Goal: Task Accomplishment & Management: Manage account settings

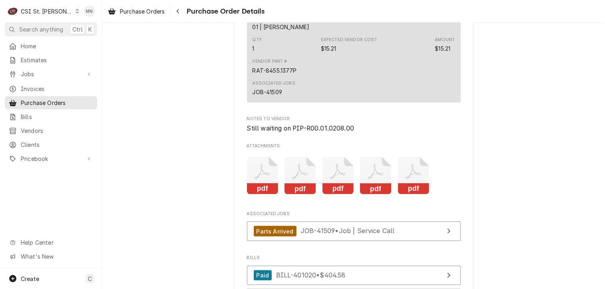
scroll to position [2037, 0]
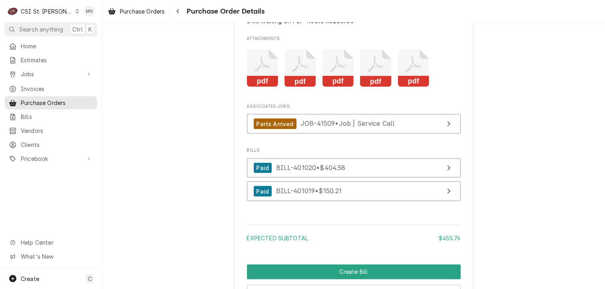
click at [302, 87] on rect "Attachments" at bounding box center [300, 81] width 32 height 11
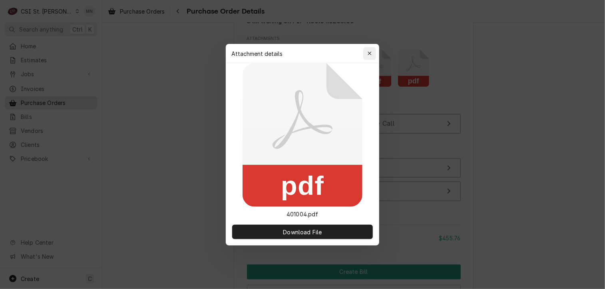
click at [368, 51] on icon "button" at bounding box center [369, 54] width 4 height 6
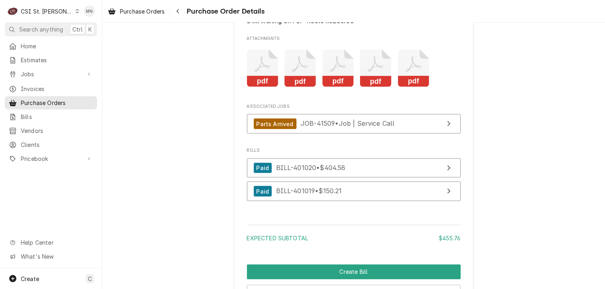
click at [344, 87] on icon "Attachments" at bounding box center [338, 69] width 32 height 38
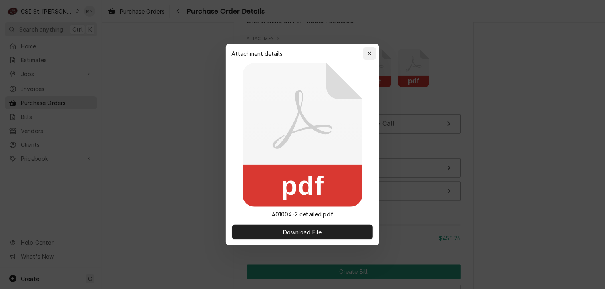
click at [372, 52] on div "button" at bounding box center [369, 54] width 8 height 8
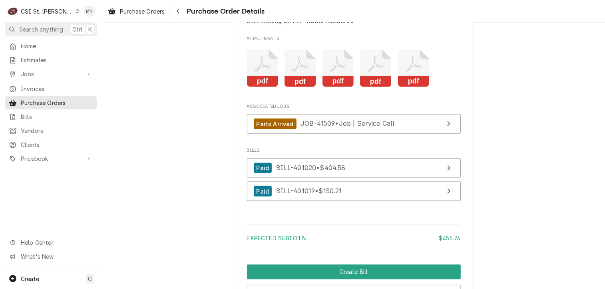
click at [379, 87] on icon "Attachments" at bounding box center [376, 69] width 32 height 38
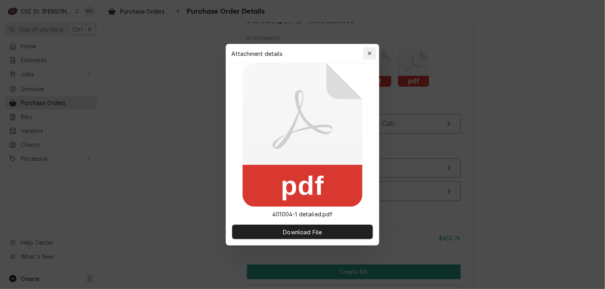
click at [372, 53] on div "button" at bounding box center [369, 54] width 8 height 8
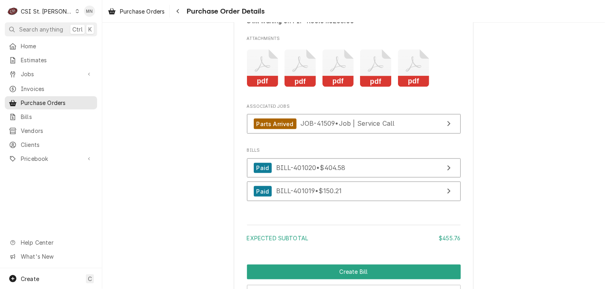
click at [409, 87] on icon "Attachments" at bounding box center [414, 69] width 32 height 38
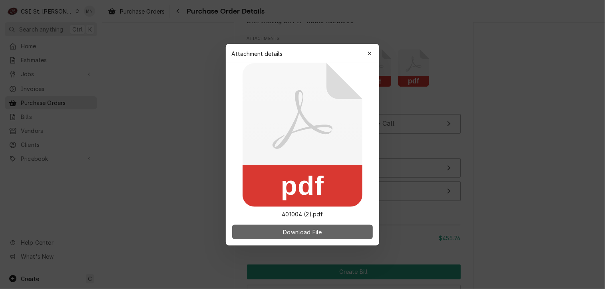
click at [303, 232] on span "Download File" at bounding box center [302, 232] width 42 height 8
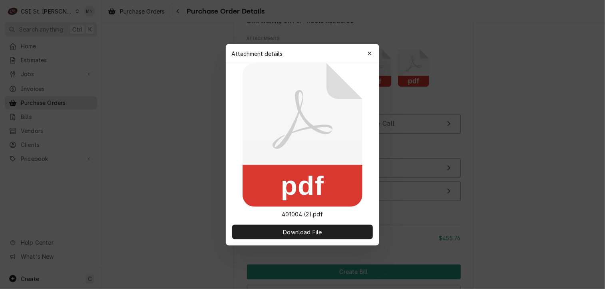
click at [370, 52] on icon "button" at bounding box center [369, 54] width 4 height 6
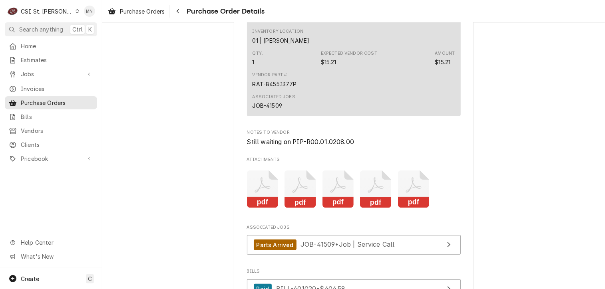
scroll to position [1957, 0]
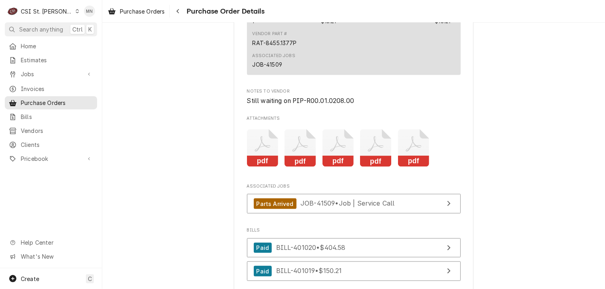
click at [367, 167] on rect "Attachments" at bounding box center [376, 161] width 32 height 11
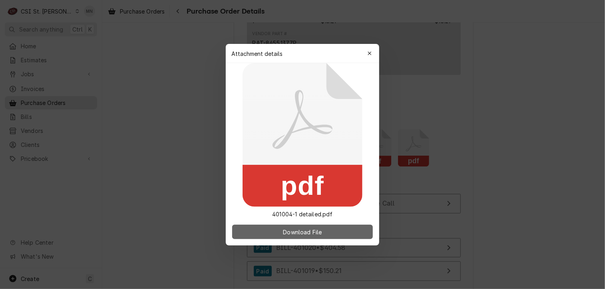
click at [310, 235] on span "Download File" at bounding box center [302, 232] width 42 height 8
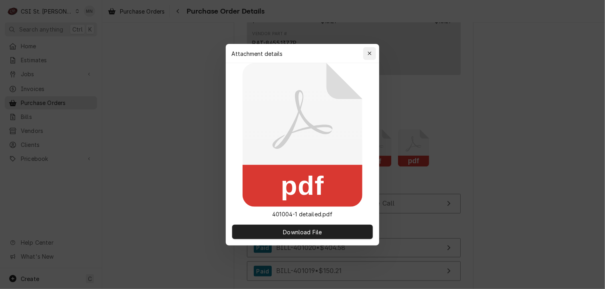
click at [371, 51] on icon "button" at bounding box center [369, 54] width 4 height 6
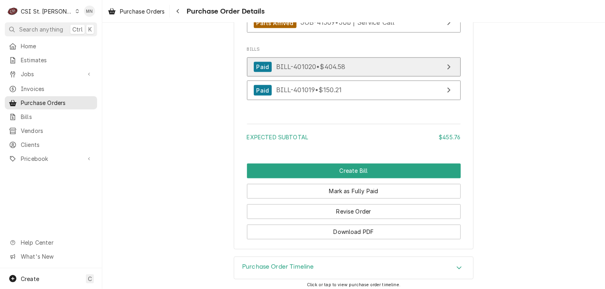
scroll to position [2166, 0]
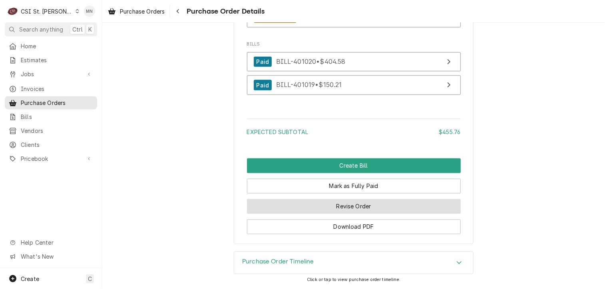
click at [350, 205] on button "Revise Order" at bounding box center [354, 206] width 214 height 15
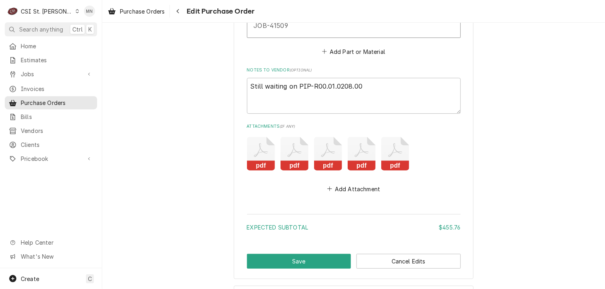
scroll to position [2068, 0]
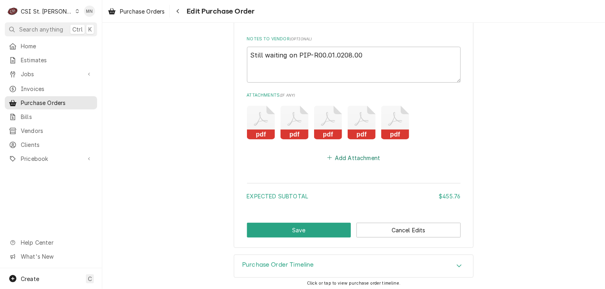
click at [347, 157] on button "Add Attachment" at bounding box center [353, 157] width 56 height 11
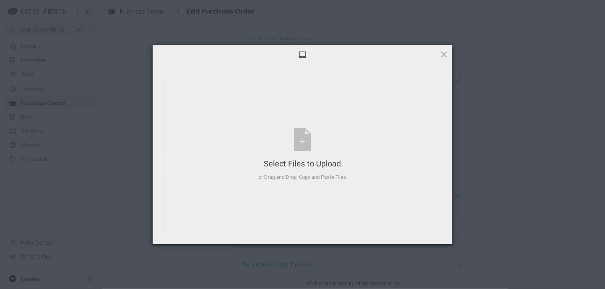
type textarea "x"
click at [301, 139] on div "Select Files to Upload or Drag and Drop, Copy and Paste Files" at bounding box center [302, 154] width 87 height 53
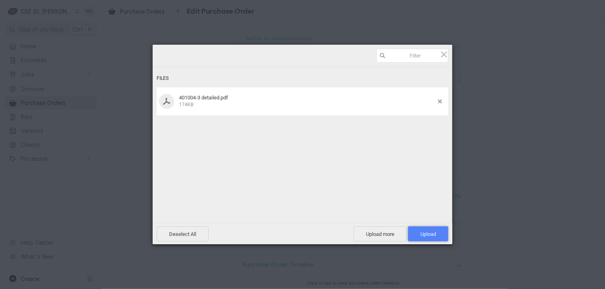
click at [426, 234] on span "Upload 1" at bounding box center [428, 234] width 16 height 6
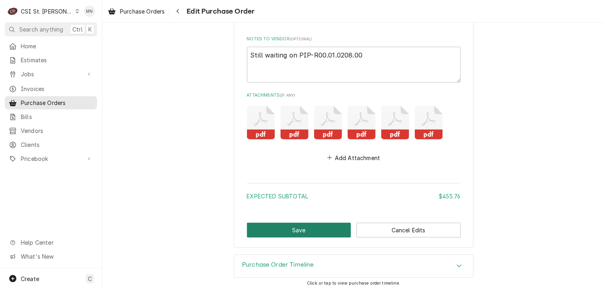
click at [280, 228] on button "Save" at bounding box center [299, 230] width 104 height 15
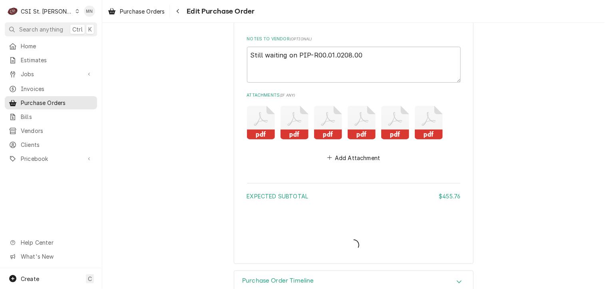
type textarea "x"
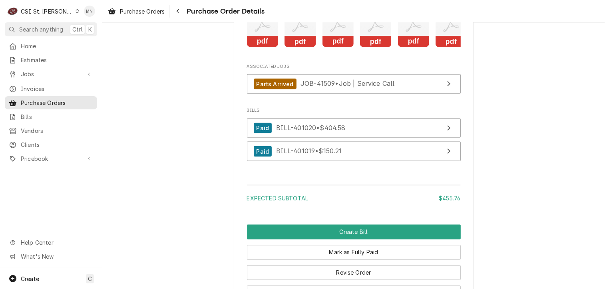
scroll to position [1997, 0]
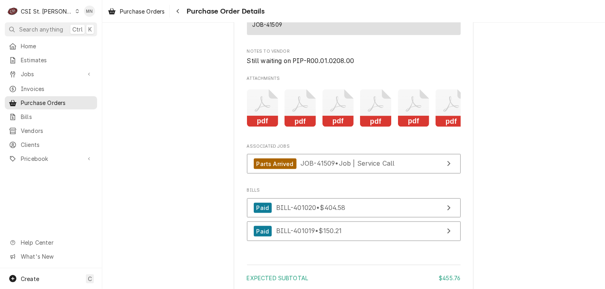
click at [410, 126] on icon "Attachments" at bounding box center [414, 108] width 32 height 38
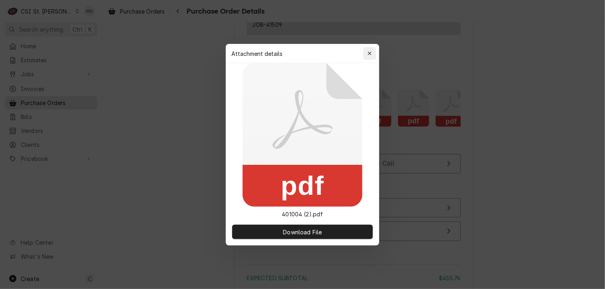
click at [369, 50] on div "button" at bounding box center [369, 54] width 8 height 8
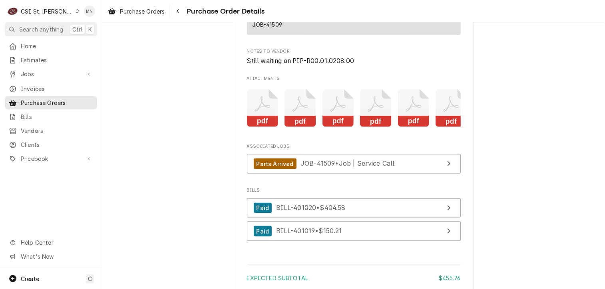
click at [375, 127] on rect "Attachments" at bounding box center [376, 121] width 32 height 11
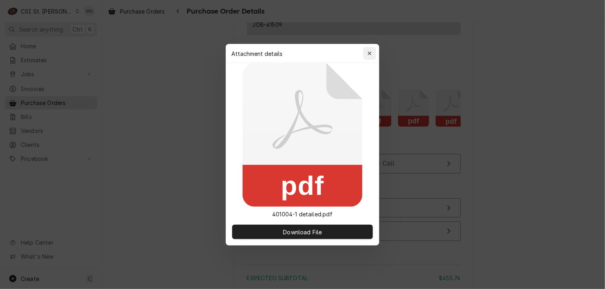
click at [371, 50] on div "button" at bounding box center [369, 54] width 8 height 8
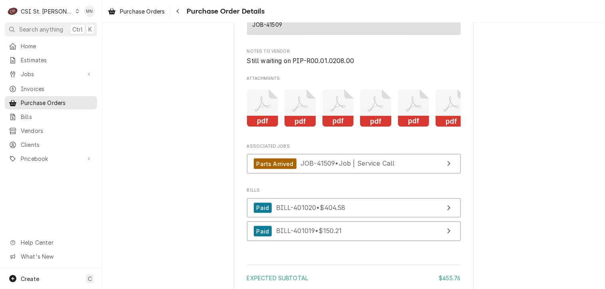
click at [327, 127] on icon "Attachments" at bounding box center [338, 108] width 32 height 38
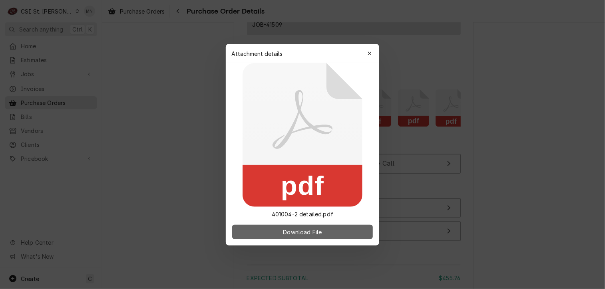
click at [299, 232] on span "Download File" at bounding box center [302, 232] width 42 height 8
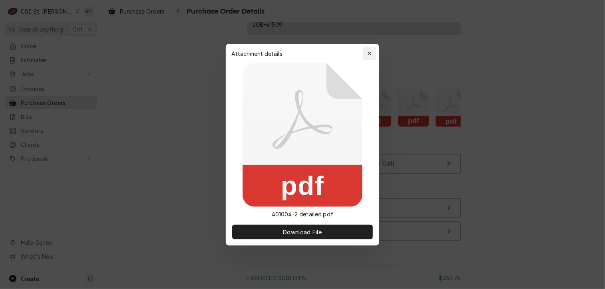
click at [370, 51] on icon "button" at bounding box center [369, 54] width 4 height 6
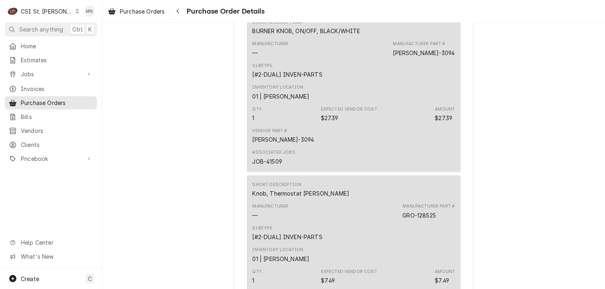
scroll to position [1438, 0]
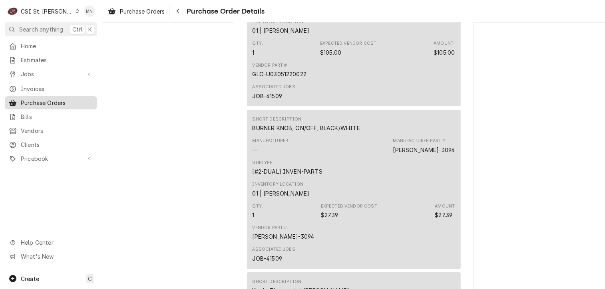
click at [55, 100] on span "Purchase Orders" at bounding box center [57, 103] width 72 height 8
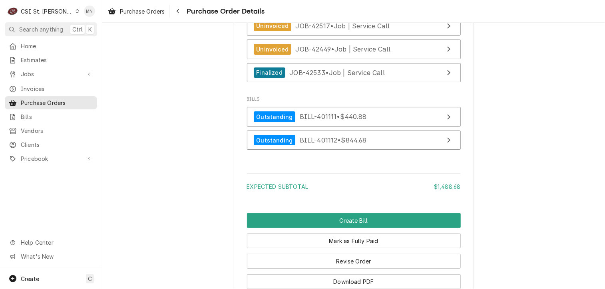
scroll to position [2236, 0]
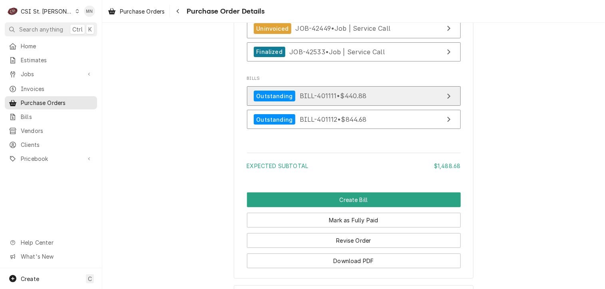
click at [343, 100] on span "BILL-401111 • $440.88" at bounding box center [332, 96] width 67 height 8
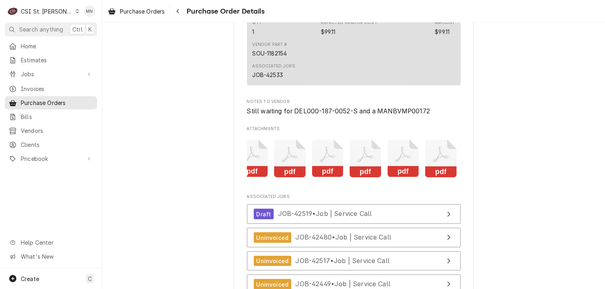
scroll to position [0, 12]
click at [434, 178] on icon "Attachments" at bounding box center [439, 159] width 32 height 38
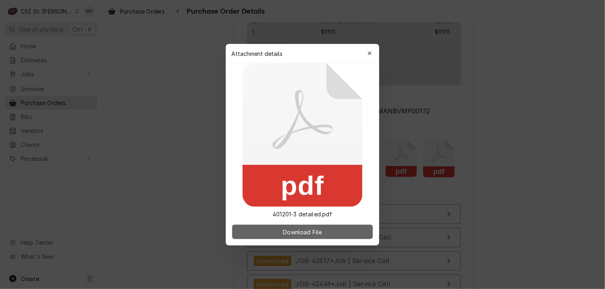
click at [313, 230] on span "Download File" at bounding box center [302, 232] width 42 height 8
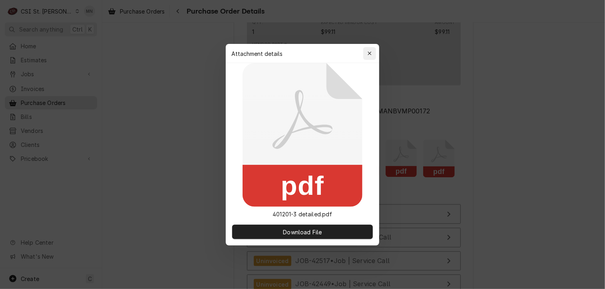
click at [368, 51] on icon "button" at bounding box center [369, 54] width 4 height 6
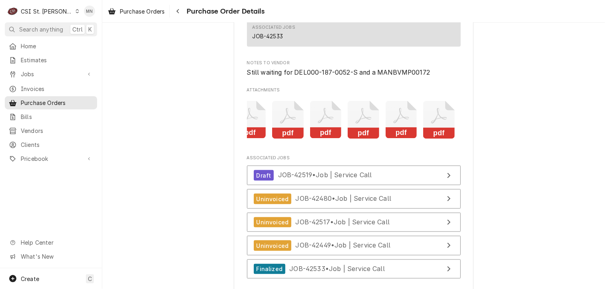
scroll to position [1957, 0]
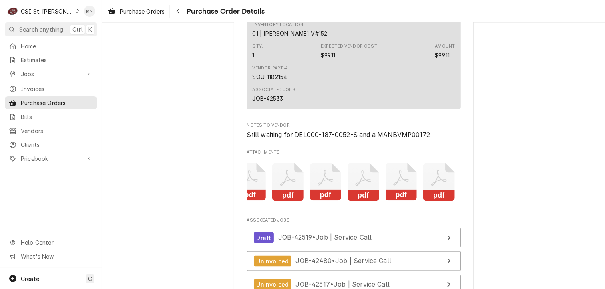
click at [406, 201] on icon "Attachments" at bounding box center [401, 182] width 32 height 38
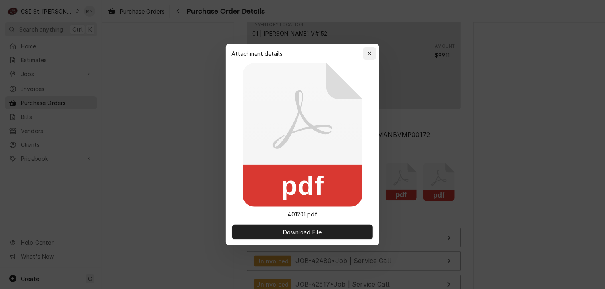
click at [372, 50] on div "button" at bounding box center [369, 54] width 8 height 8
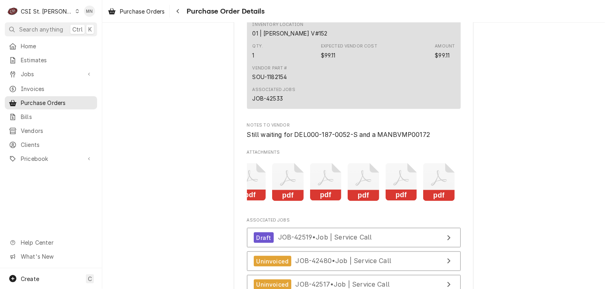
click at [353, 195] on icon "Attachments" at bounding box center [363, 182] width 32 height 38
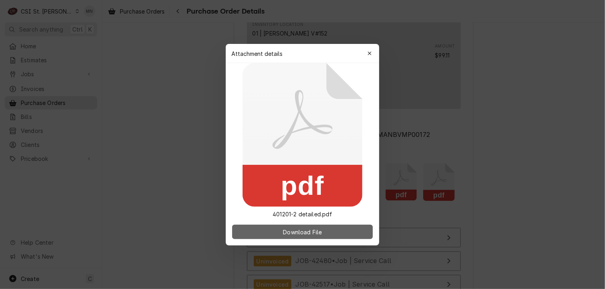
click at [319, 236] on button "Download File" at bounding box center [302, 232] width 141 height 14
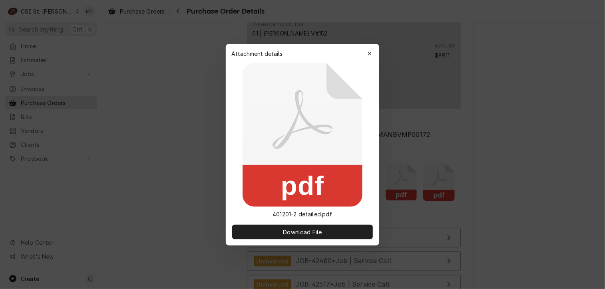
click at [369, 52] on icon "button" at bounding box center [369, 54] width 4 height 6
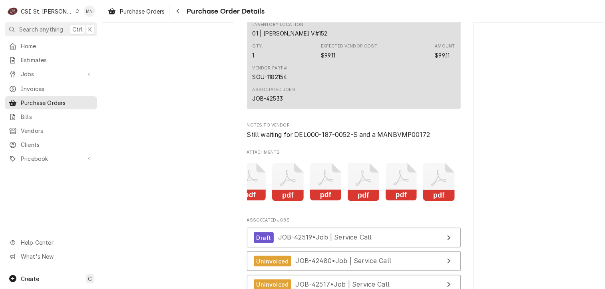
click at [357, 201] on rect "Attachments" at bounding box center [363, 195] width 32 height 11
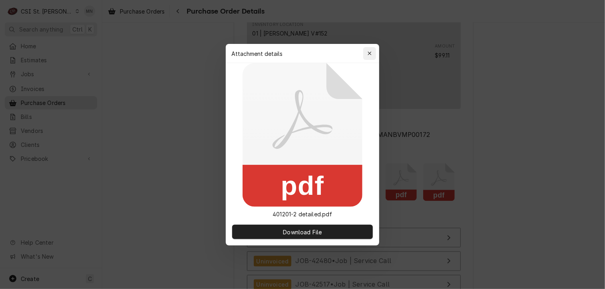
click at [367, 52] on icon "button" at bounding box center [369, 54] width 4 height 6
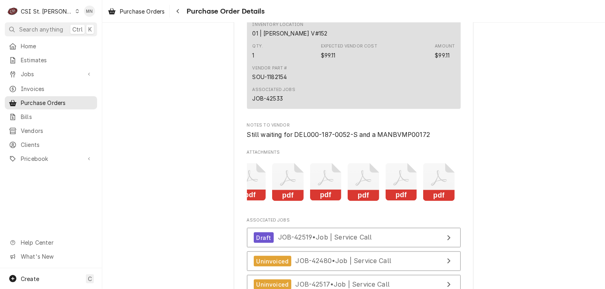
click at [322, 201] on icon "Attachments" at bounding box center [326, 182] width 32 height 38
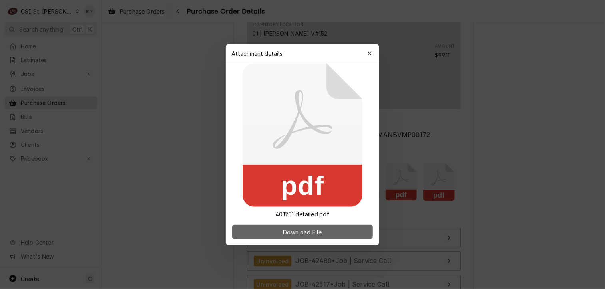
click at [317, 233] on span "Download File" at bounding box center [302, 232] width 42 height 8
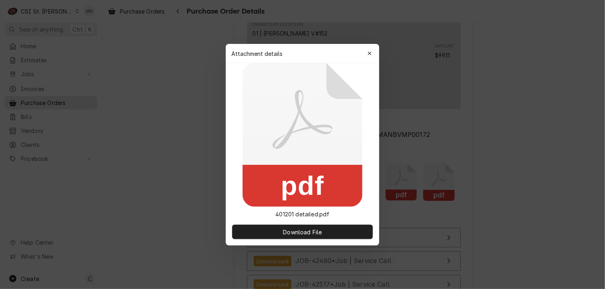
click at [369, 51] on icon "button" at bounding box center [369, 54] width 4 height 6
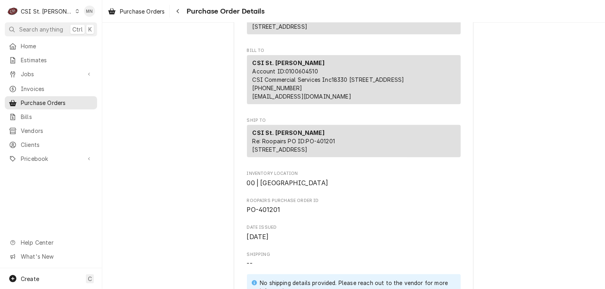
scroll to position [0, 0]
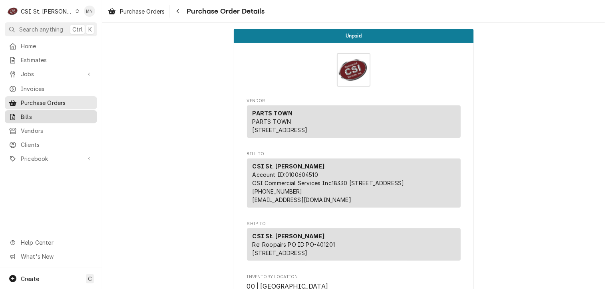
click at [27, 113] on span "Bills" at bounding box center [57, 117] width 72 height 8
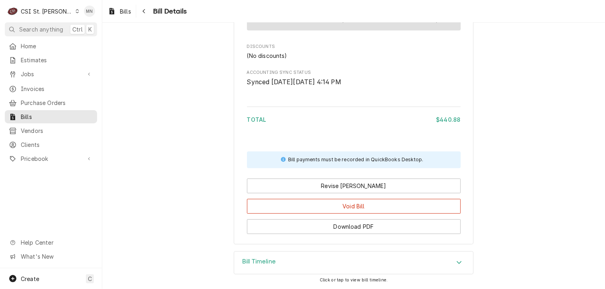
scroll to position [1121, 0]
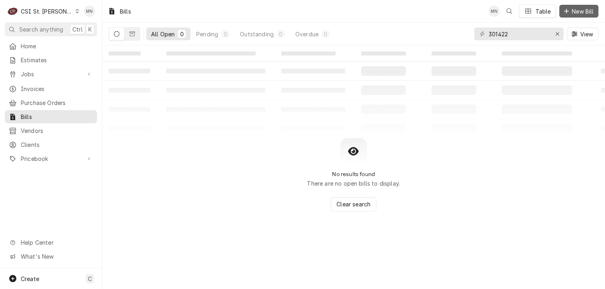
click at [583, 9] on span "New Bill" at bounding box center [582, 11] width 25 height 8
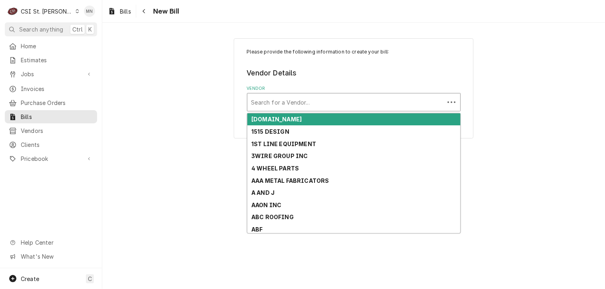
click at [311, 100] on div "Vendor" at bounding box center [345, 102] width 189 height 14
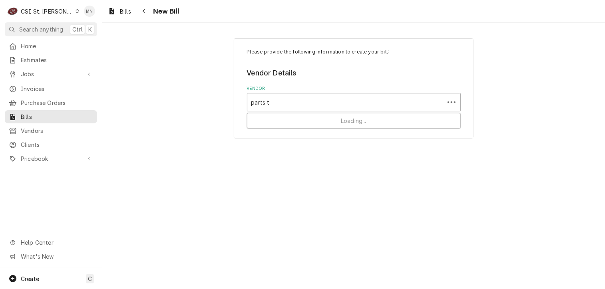
type input "parts to"
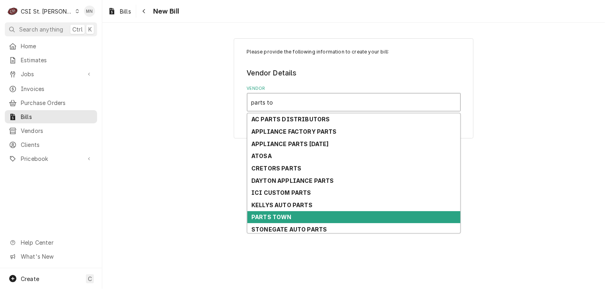
click at [287, 218] on strong "PARTS TOWN" at bounding box center [271, 217] width 40 height 7
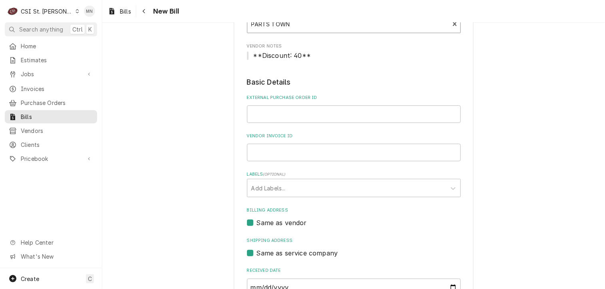
scroll to position [80, 0]
click at [289, 112] on input "External Purchase Order ID" at bounding box center [354, 113] width 214 height 18
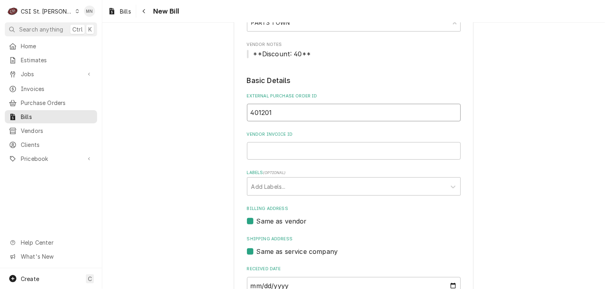
type input "401201"
click at [257, 153] on input "Vendor Invoice ID" at bounding box center [354, 151] width 214 height 18
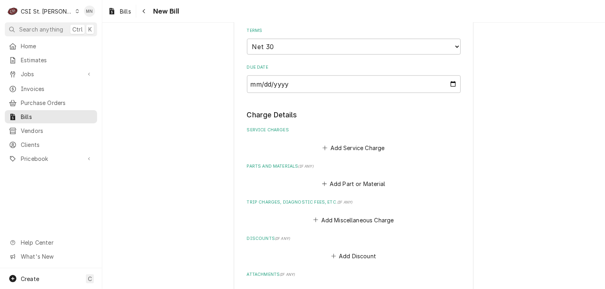
scroll to position [399, 0]
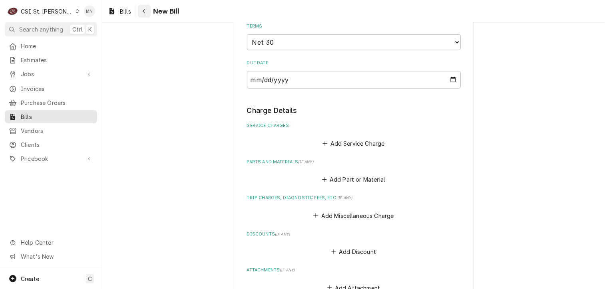
type input "2106953082"
click at [141, 10] on div "Navigate back" at bounding box center [144, 11] width 8 height 8
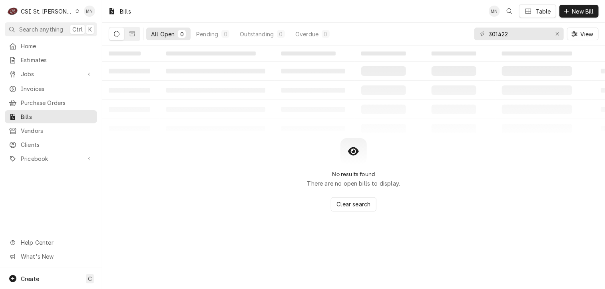
click at [29, 93] on div "Home Estimates Jobs Jobs Job Series Invoices Purchase Orders Bills Vendors Clie…" at bounding box center [51, 103] width 102 height 127
click at [27, 99] on span "Purchase Orders" at bounding box center [57, 103] width 72 height 8
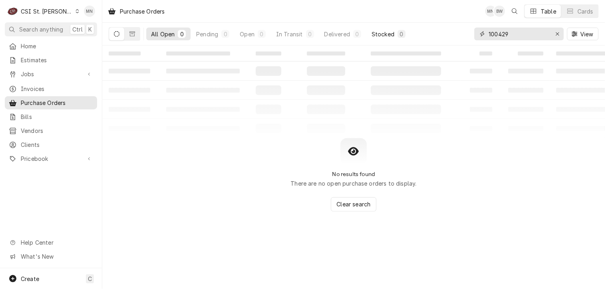
drag, startPoint x: 514, startPoint y: 34, endPoint x: 404, endPoint y: 36, distance: 109.4
click at [404, 36] on div "All Open 0 Pending 0 Open 0 In Transit 0 Delivered 0 Stocked 0 100429 View" at bounding box center [354, 34] width 490 height 22
type input "401201"
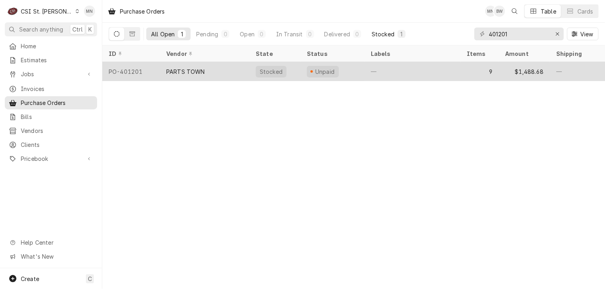
click at [218, 71] on div "PARTS TOWN" at bounding box center [204, 71] width 89 height 19
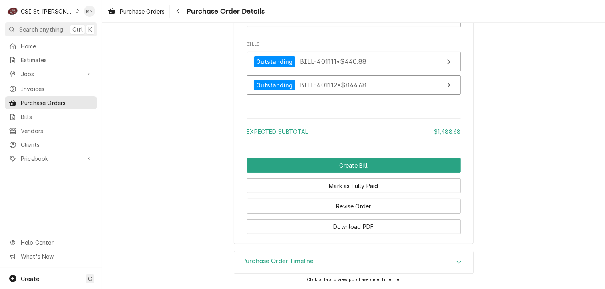
scroll to position [2300, 0]
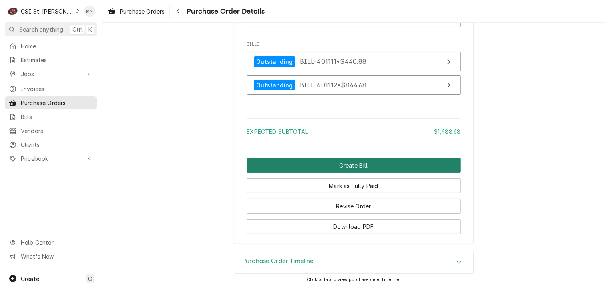
click at [361, 167] on button "Create Bill" at bounding box center [354, 165] width 214 height 15
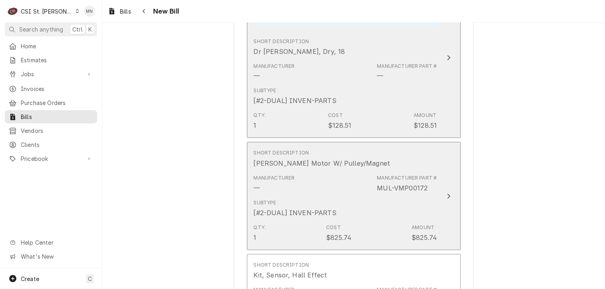
scroll to position [658, 0]
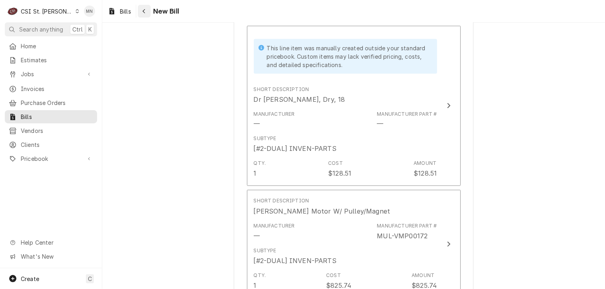
click at [149, 10] on button "Navigate back" at bounding box center [144, 11] width 13 height 13
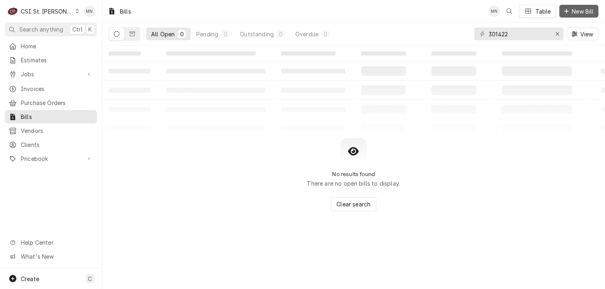
click at [572, 8] on span "New Bill" at bounding box center [582, 11] width 25 height 8
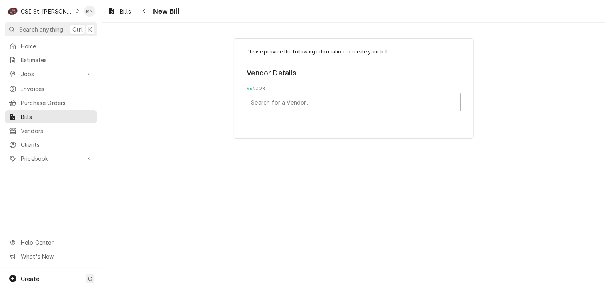
click at [294, 103] on div "Vendor" at bounding box center [353, 102] width 205 height 14
type input "parts town"
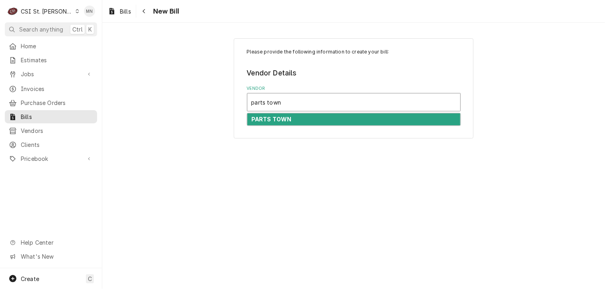
click at [293, 119] on div "PARTS TOWN" at bounding box center [353, 119] width 213 height 12
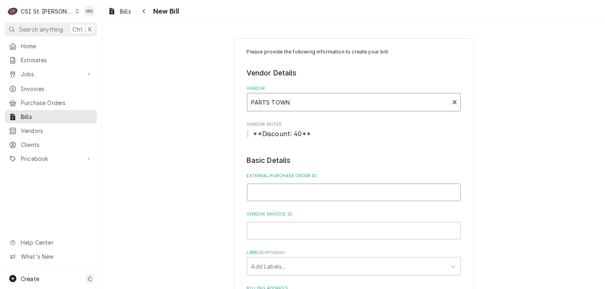
click at [280, 194] on input "External Purchase Order ID" at bounding box center [354, 193] width 214 height 18
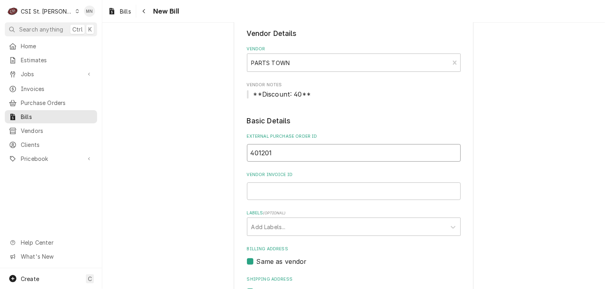
scroll to position [80, 0]
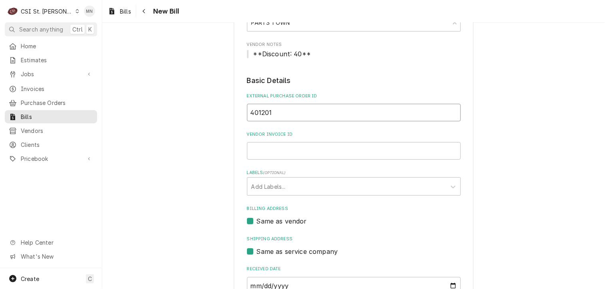
type input "401201"
click at [279, 154] on input "Vendor Invoice ID" at bounding box center [354, 151] width 214 height 18
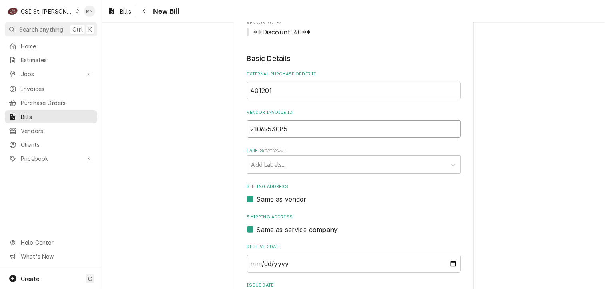
scroll to position [120, 0]
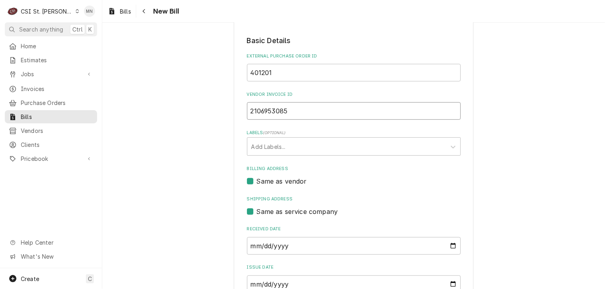
click at [288, 113] on input "2106953085" at bounding box center [354, 111] width 214 height 18
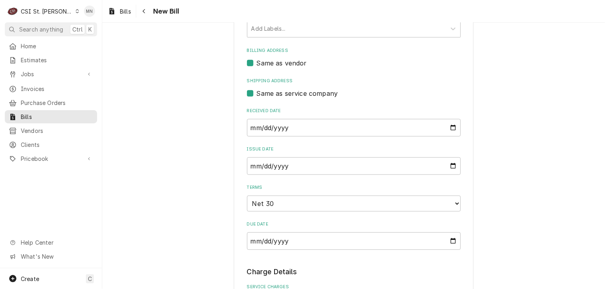
scroll to position [240, 0]
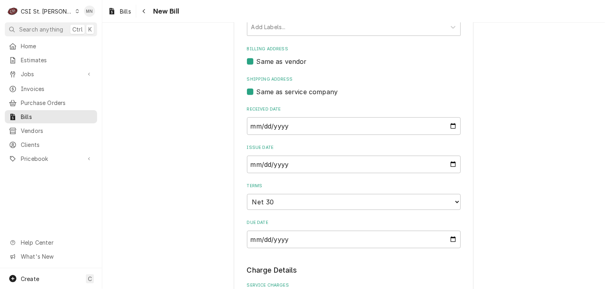
type input "2106953082"
click at [295, 125] on input "2025-10-01" at bounding box center [354, 126] width 214 height 18
click at [448, 123] on input "2025-10-01" at bounding box center [354, 126] width 214 height 18
type input "2025-09-18"
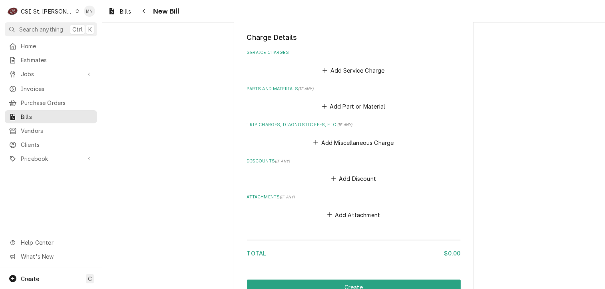
scroll to position [479, 0]
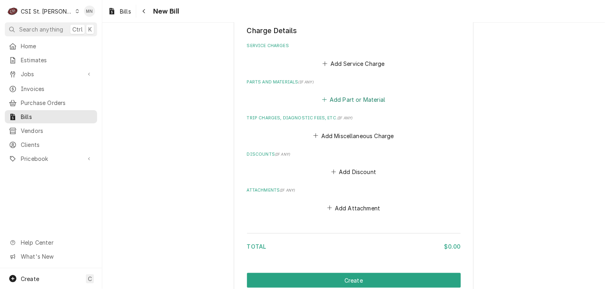
click at [340, 99] on button "Add Part or Material" at bounding box center [353, 99] width 66 height 11
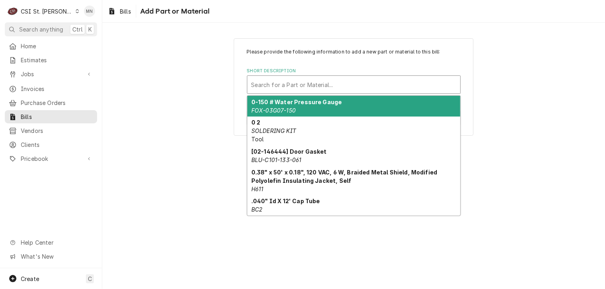
click at [281, 85] on div "Short Description" at bounding box center [353, 84] width 205 height 14
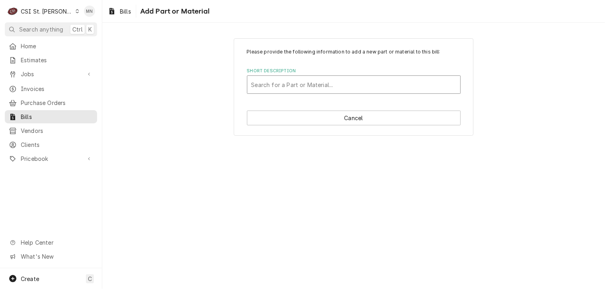
drag, startPoint x: 276, startPoint y: 83, endPoint x: 262, endPoint y: 85, distance: 14.1
drag, startPoint x: 262, startPoint y: 85, endPoint x: 251, endPoint y: 81, distance: 11.4
click at [251, 81] on div "Search for a Part or Material..." at bounding box center [353, 85] width 213 height 18
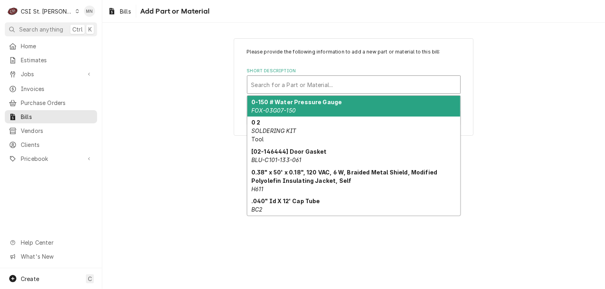
paste input "ATSAW0404601"
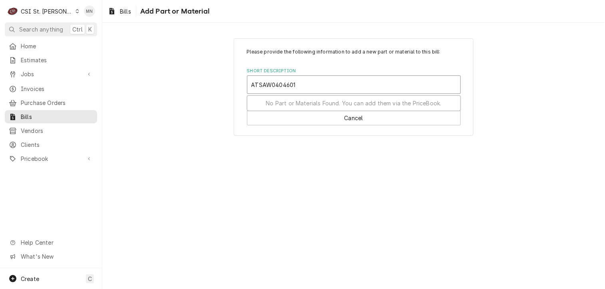
type input "ATSAW0404601"
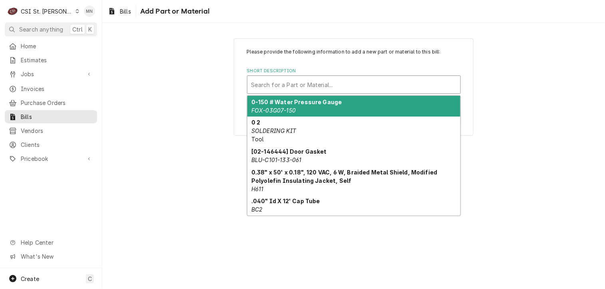
click at [281, 83] on div "Short Description" at bounding box center [353, 84] width 205 height 14
drag, startPoint x: 281, startPoint y: 83, endPoint x: 265, endPoint y: 81, distance: 15.6
drag, startPoint x: 265, startPoint y: 81, endPoint x: 252, endPoint y: 84, distance: 13.4
drag, startPoint x: 252, startPoint y: 84, endPoint x: 262, endPoint y: 82, distance: 9.8
drag, startPoint x: 262, startPoint y: 82, endPoint x: 252, endPoint y: 83, distance: 9.3
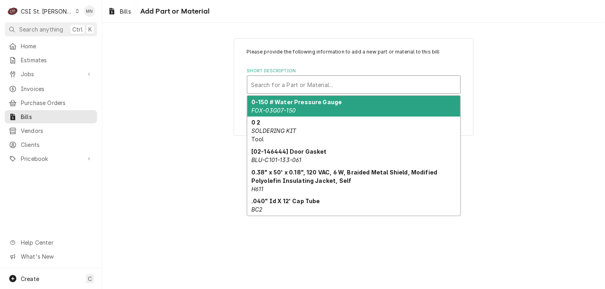
paste input "ATSAW0404601"
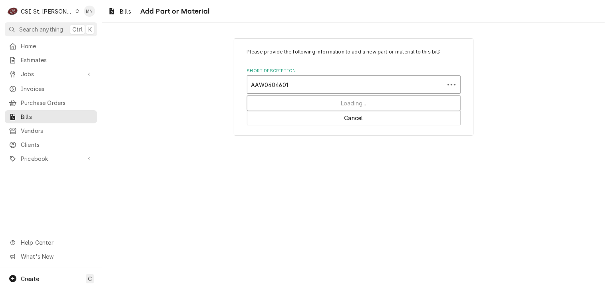
type input "AW0404601"
drag, startPoint x: 289, startPoint y: 79, endPoint x: 190, endPoint y: 69, distance: 99.2
click at [196, 70] on div "Please provide the following information to add a new part or material to this …" at bounding box center [353, 86] width 502 height 111
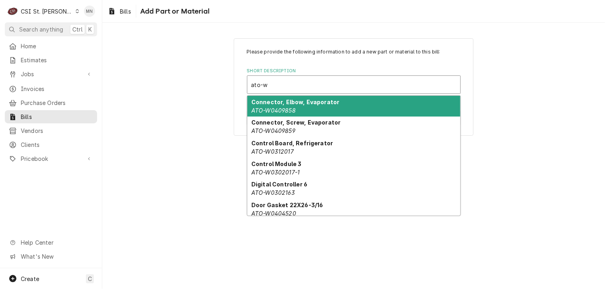
type input "ato-w"
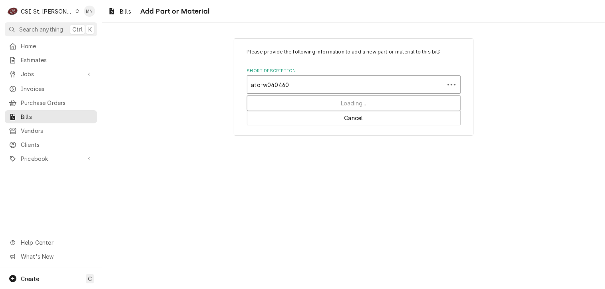
type input "ato-w0404601"
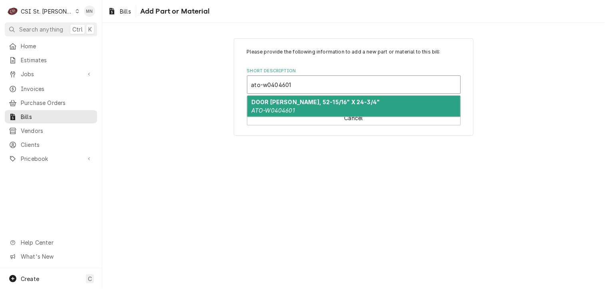
click at [287, 103] on strong "DOOR [PERSON_NAME], 52-15/16" X 24-3/4"" at bounding box center [315, 102] width 128 height 7
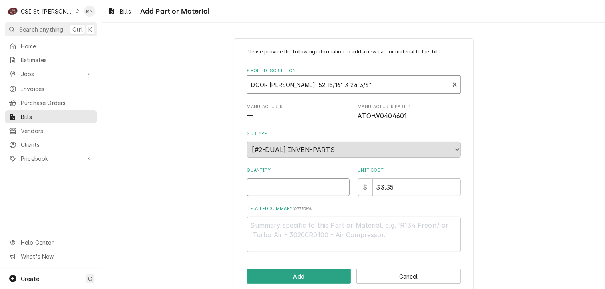
click at [291, 184] on input "Quantity" at bounding box center [298, 187] width 103 height 18
type textarea "x"
type input "3"
click at [284, 224] on textarea "Detailed Summary ( optional )" at bounding box center [354, 235] width 214 height 36
type textarea "x"
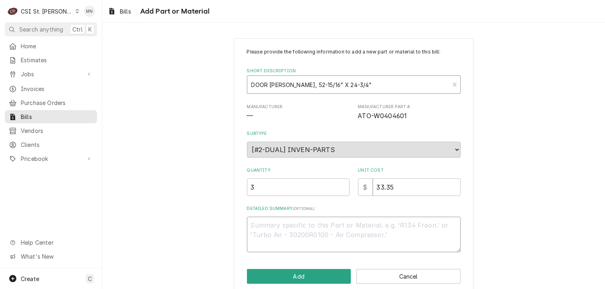
type textarea "J"
type textarea "x"
type textarea "Jo"
type textarea "x"
type textarea "Job"
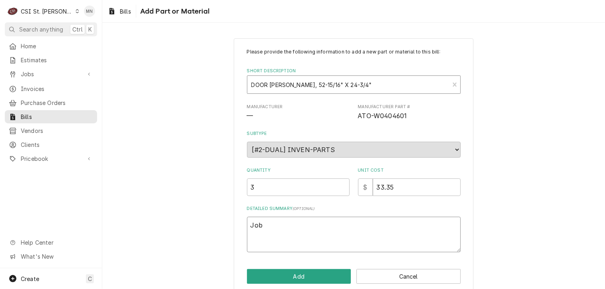
type textarea "x"
type textarea "Job"
type textarea "x"
type textarea "Job 4"
type textarea "x"
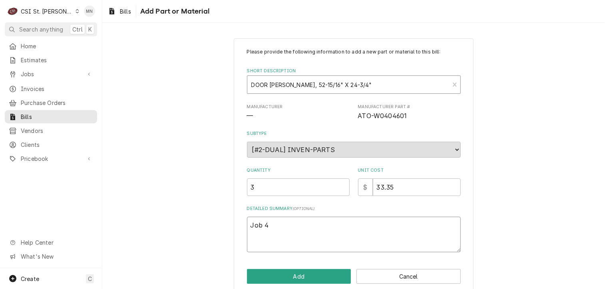
type textarea "Job 42"
type textarea "x"
type textarea "Job 425"
type textarea "x"
type textarea "Job 4251"
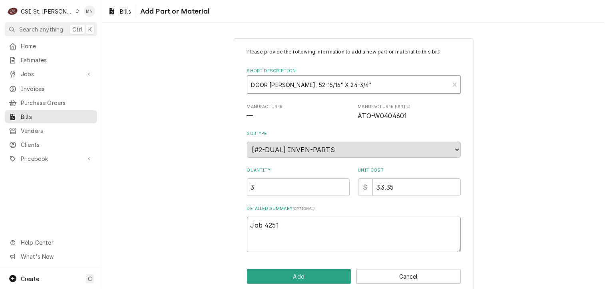
type textarea "x"
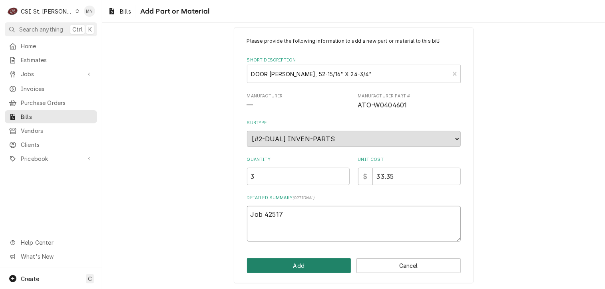
type textarea "Job 42517"
click at [306, 263] on button "Add" at bounding box center [299, 265] width 104 height 15
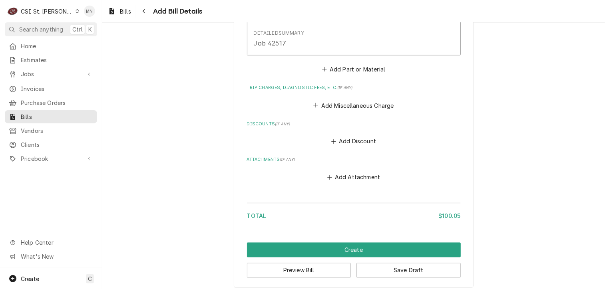
scroll to position [651, 0]
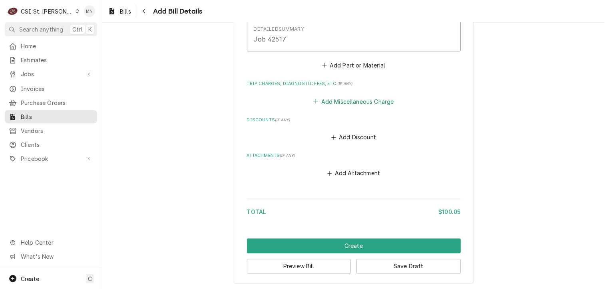
click at [351, 101] on button "Add Miscellaneous Charge" at bounding box center [353, 101] width 83 height 11
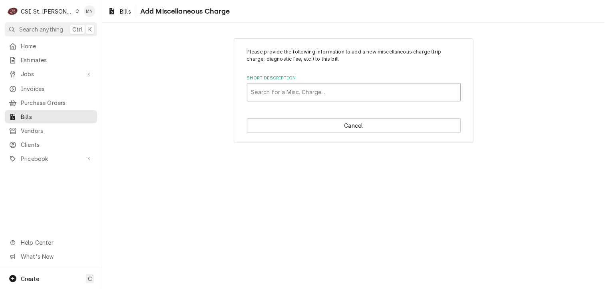
click at [305, 94] on div "Short Description" at bounding box center [353, 92] width 205 height 14
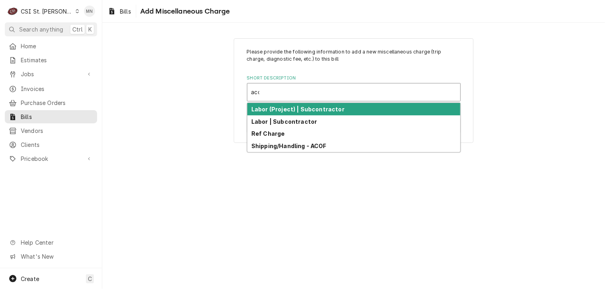
type input "acof"
click at [303, 108] on strong "Shipping/Handling - ACOF" at bounding box center [288, 109] width 75 height 7
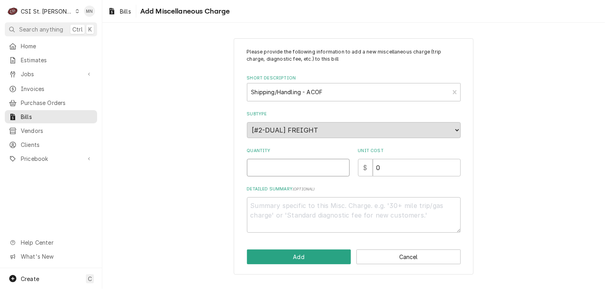
click at [299, 169] on input "Quantity" at bounding box center [298, 168] width 103 height 18
type textarea "x"
type input "1"
type textarea "x"
type input "1"
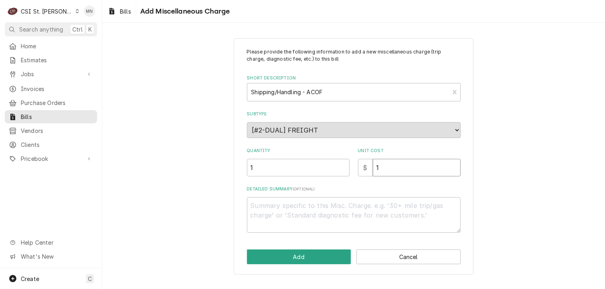
type textarea "x"
type input "11"
type textarea "x"
type input "11.4"
type textarea "x"
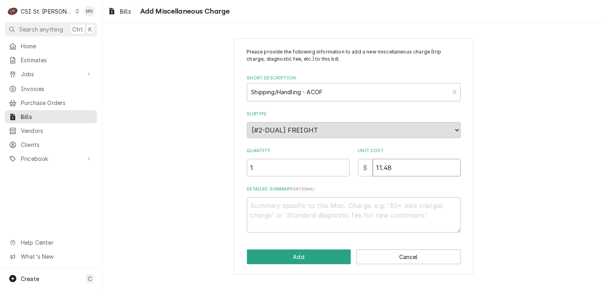
type input "11.48"
type textarea "x"
type textarea "A"
type textarea "x"
type textarea "AC"
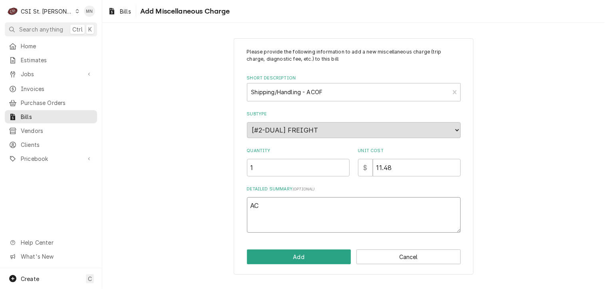
type textarea "x"
type textarea "ACO"
type textarea "x"
type textarea "ACOF"
type textarea "x"
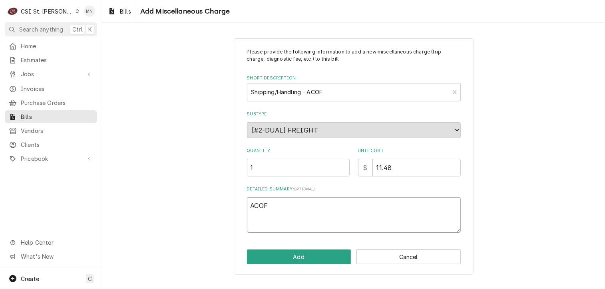
type textarea "ACOF"
type textarea "x"
type textarea "ACOF $"
type textarea "x"
type textarea "ACOF $2"
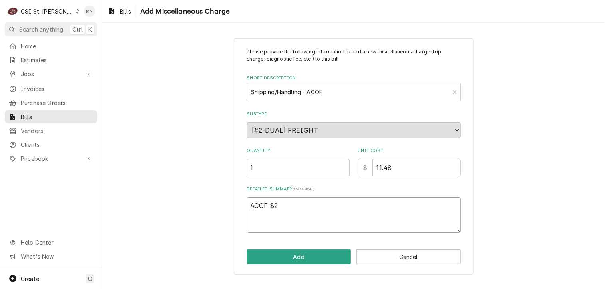
type textarea "x"
type textarea "ACOF $21"
type textarea "x"
type textarea "ACOF $2"
type textarea "x"
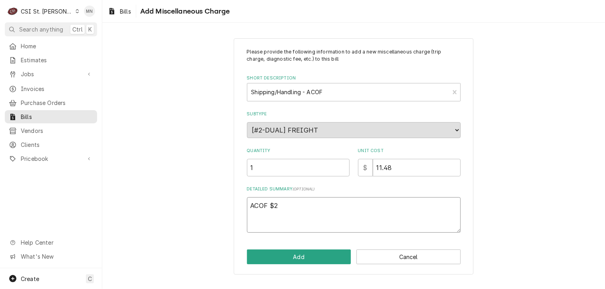
type textarea "ACOF $"
type textarea "x"
type textarea "ACOF $1"
type textarea "x"
type textarea "ACOF $11"
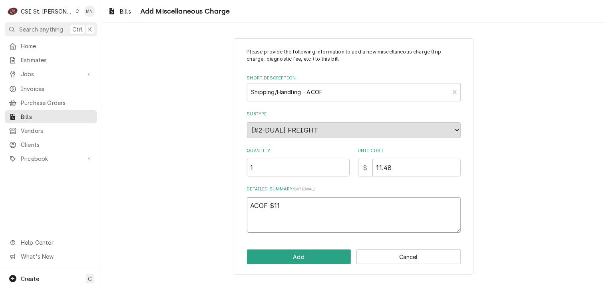
type textarea "x"
type textarea "ACOF $11."
type textarea "x"
type textarea "ACOF $11.4"
type textarea "x"
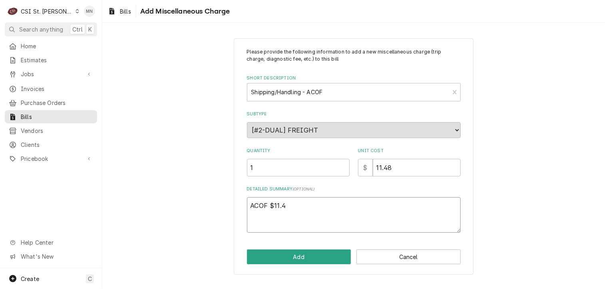
type textarea "ACOF $11.48"
type textarea "x"
type textarea "ACOF $11.48"
type textarea "x"
type textarea "ACOF $11.48 P"
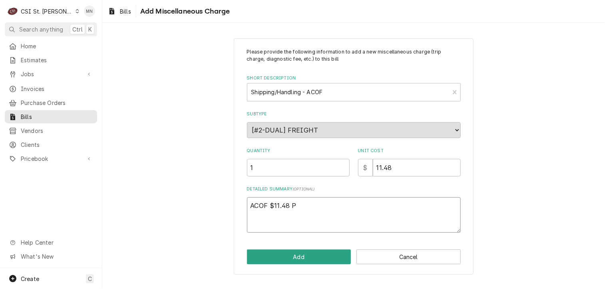
type textarea "x"
type textarea "ACOF $11.48 Pa"
type textarea "x"
type textarea "ACOF $11.48 Par"
type textarea "x"
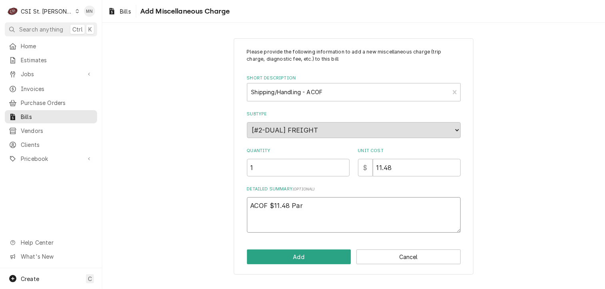
type textarea "ACOF $11.48 Part"
type textarea "x"
type textarea "ACOF $11.48 Parto"
type textarea "x"
type textarea "ACOF $11.48 Part"
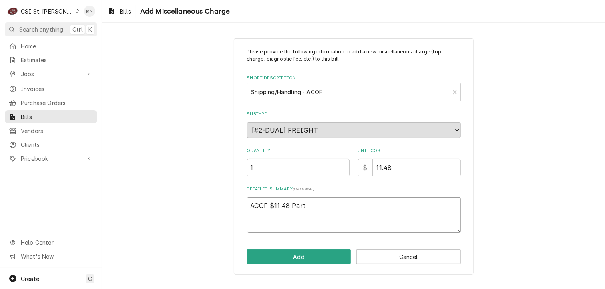
type textarea "x"
type textarea "ACOF $11.48 Parts"
type textarea "x"
type textarea "ACOF $11.48 Partst"
type textarea "x"
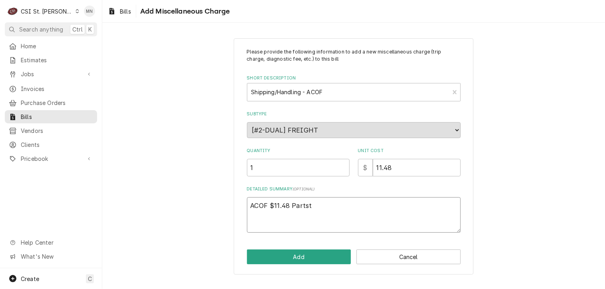
type textarea "ACOF $11.48 Partsto"
type textarea "x"
type textarea "ACOF $11.48 Partstow"
type textarea "x"
type textarea "ACOF $11.48 Partstown"
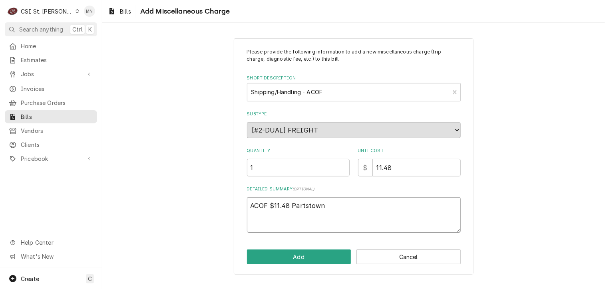
type textarea "x"
type textarea "ACOF $11.48 Partstown"
type textarea "x"
type textarea "ACOF $11.48 Partstown 2"
type textarea "x"
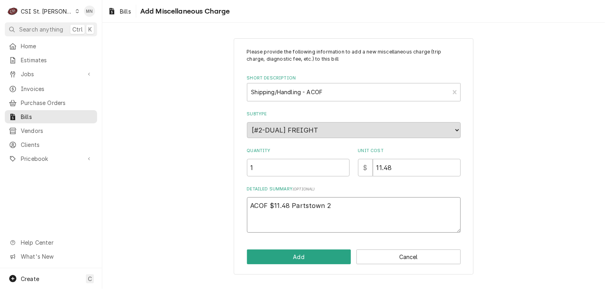
type textarea "ACOF $11.48 Partstown 21"
type textarea "x"
type textarea "ACOF $11.48 Partstown 210"
type textarea "x"
type textarea "ACOF $11.48 Partstown 2106"
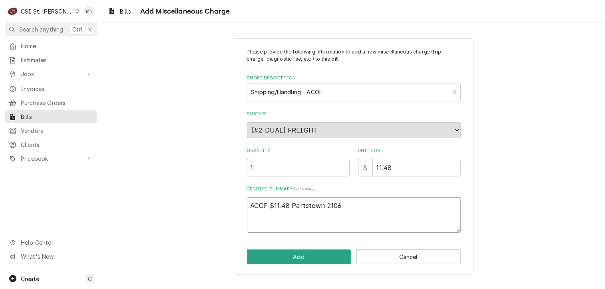
type textarea "x"
type textarea "ACOF $11.48 Partstown 21069"
type textarea "x"
type textarea "ACOF $11.48 Partstown 210695"
type textarea "x"
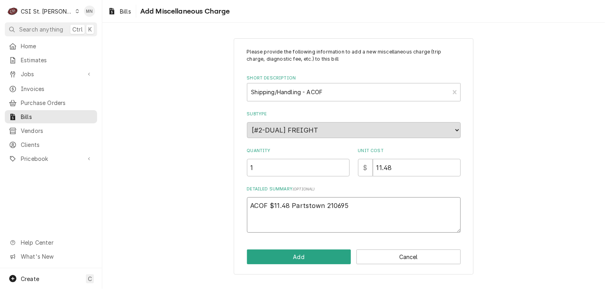
type textarea "ACOF $11.48 Partstown 2106953"
type textarea "x"
type textarea "ACOF $11.48 Partstown 21069530"
type textarea "x"
type textarea "ACOF $11.48 Partstown 210695308"
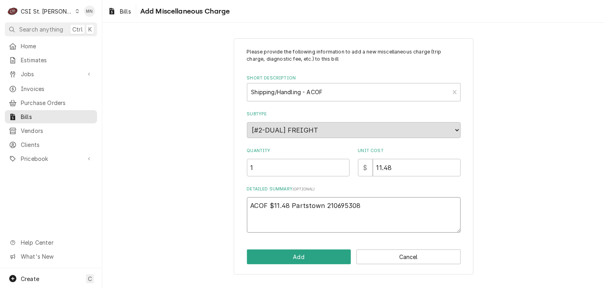
type textarea "x"
type textarea "ACOF $11.48 Partstown 2106953085"
type textarea "x"
type textarea "ACOF $11.48 Partstown 210695308"
type textarea "x"
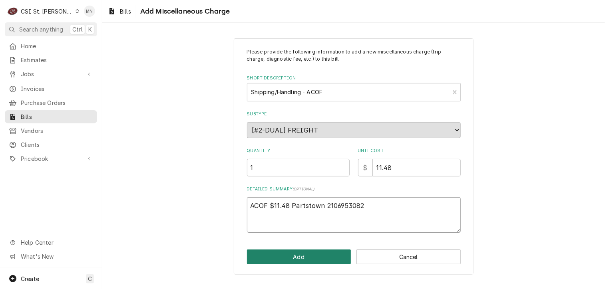
type textarea "ACOF $11.48 Partstown 2106953082"
click at [290, 257] on button "Add" at bounding box center [299, 257] width 104 height 15
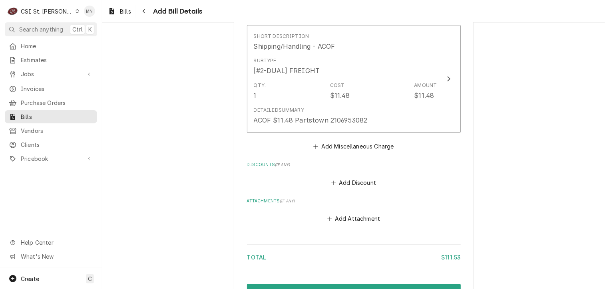
scroll to position [763, 0]
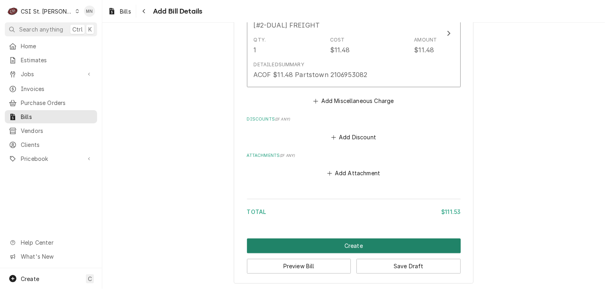
click at [361, 245] on button "Create" at bounding box center [354, 246] width 214 height 15
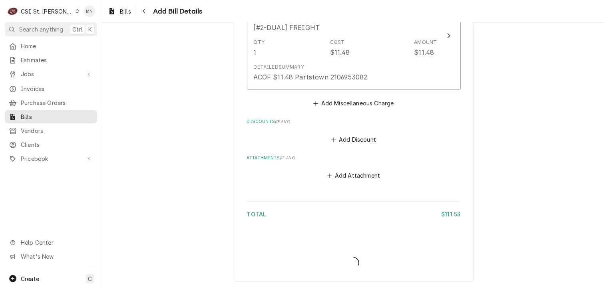
scroll to position [759, 0]
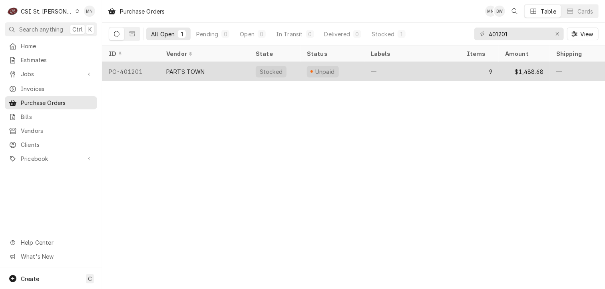
click at [164, 69] on div "PARTS TOWN" at bounding box center [204, 71] width 89 height 19
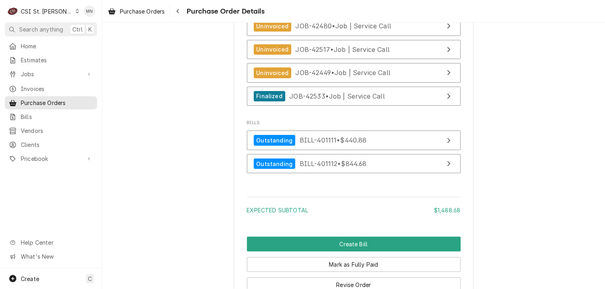
scroll to position [2196, 0]
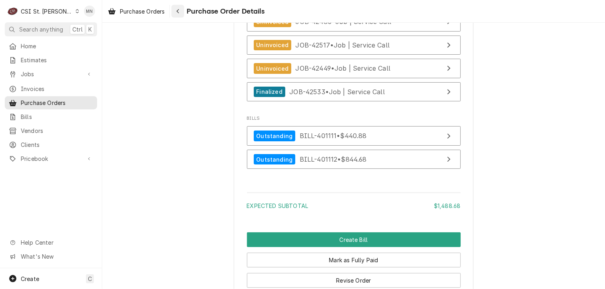
click at [179, 10] on icon "Navigate back" at bounding box center [178, 11] width 4 height 6
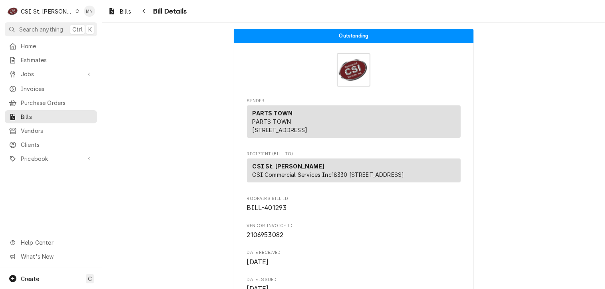
click at [155, 9] on span "Bill Details" at bounding box center [169, 11] width 36 height 11
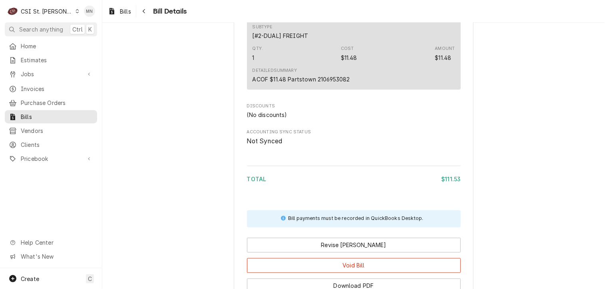
scroll to position [634, 0]
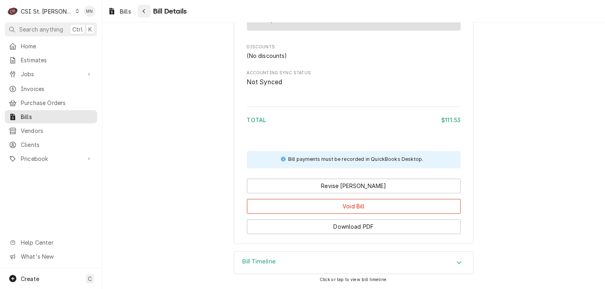
click at [146, 10] on icon "Navigate back" at bounding box center [144, 11] width 4 height 6
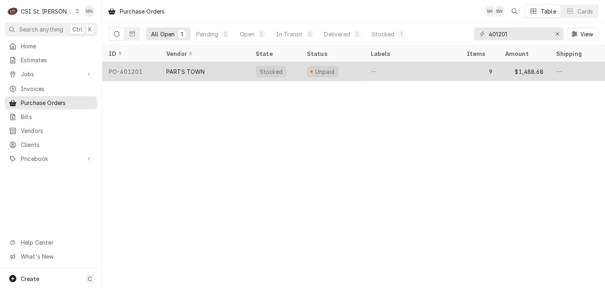
click at [153, 70] on div "PO-401201" at bounding box center [131, 71] width 58 height 19
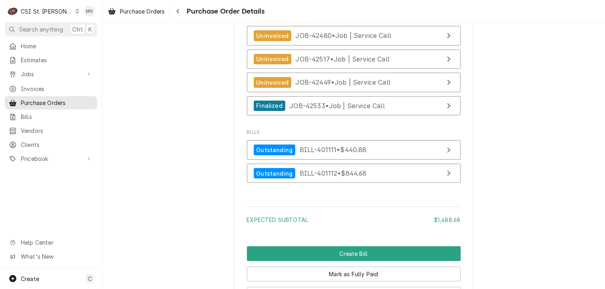
scroll to position [2196, 0]
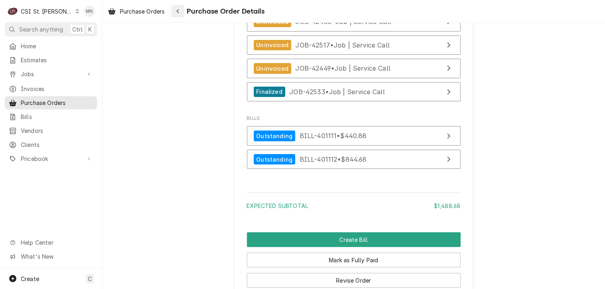
click at [183, 10] on button "Navigate back" at bounding box center [177, 11] width 13 height 13
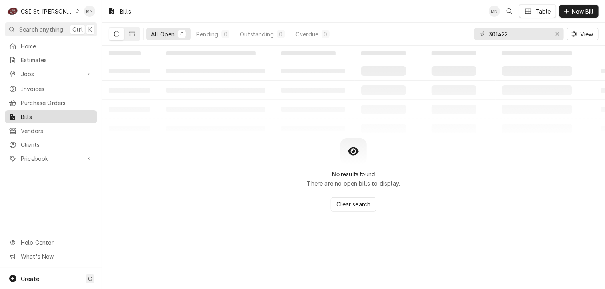
click at [34, 113] on span "Bills" at bounding box center [57, 117] width 72 height 8
drag, startPoint x: 519, startPoint y: 32, endPoint x: 418, endPoint y: 33, distance: 100.2
click at [418, 33] on div "All Open 0 Pending 0 Outstanding 0 Overdue 0 301422 View" at bounding box center [354, 34] width 490 height 22
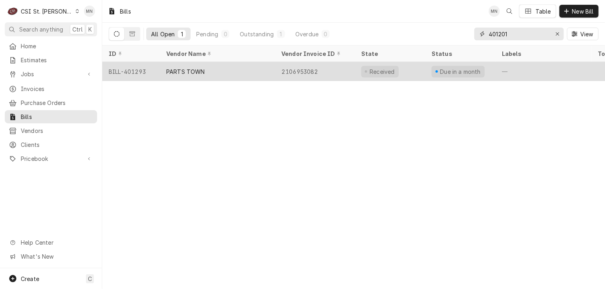
type input "401201"
click at [196, 71] on div "PARTS TOWN" at bounding box center [185, 71] width 39 height 8
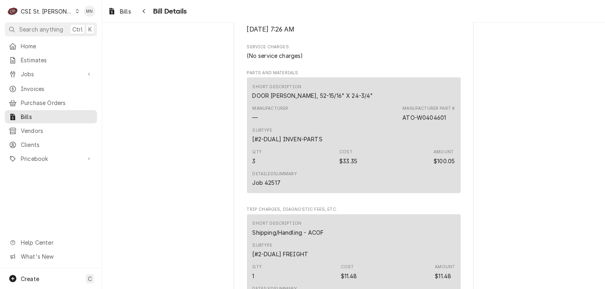
scroll to position [275, 0]
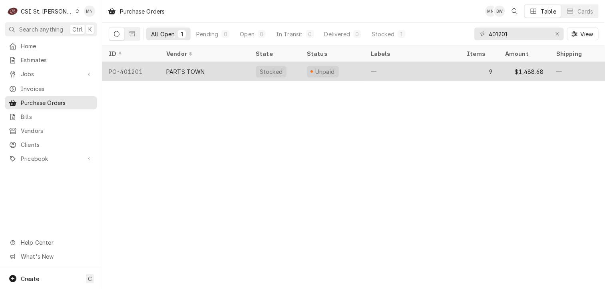
click at [176, 67] on div "PARTS TOWN" at bounding box center [185, 71] width 39 height 8
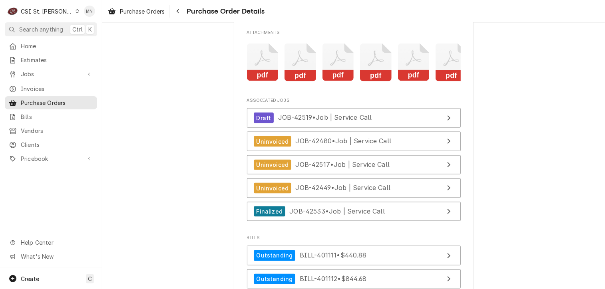
scroll to position [2196, 0]
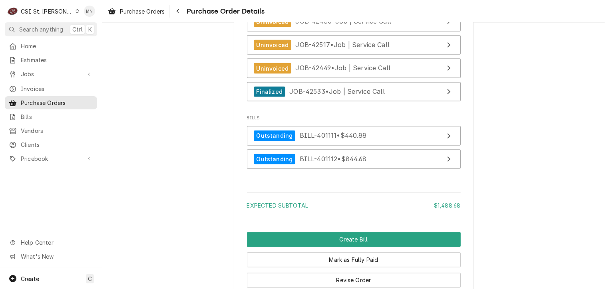
click at [50, 8] on div "CSI St. [PERSON_NAME]" at bounding box center [47, 11] width 52 height 8
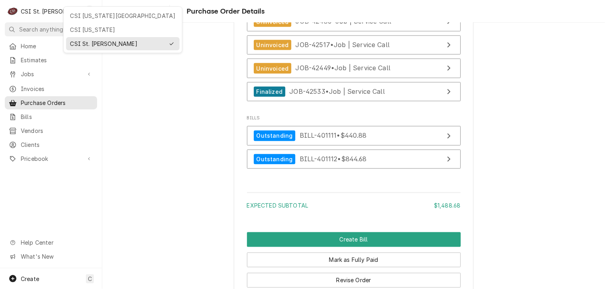
click at [81, 14] on div "CSI [US_STATE][GEOGRAPHIC_DATA]" at bounding box center [122, 16] width 105 height 8
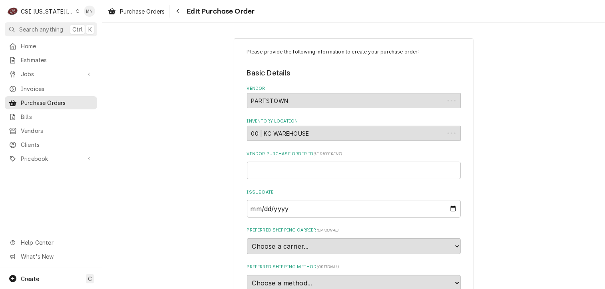
type textarea "x"
click at [15, 43] on icon "Dynamic Content Wrapper" at bounding box center [12, 46] width 7 height 6
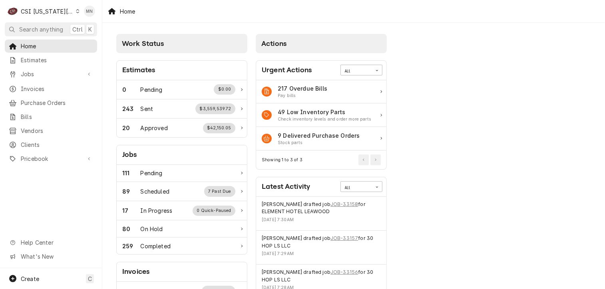
click at [65, 12] on div "C CSI Kansas City" at bounding box center [43, 11] width 77 height 16
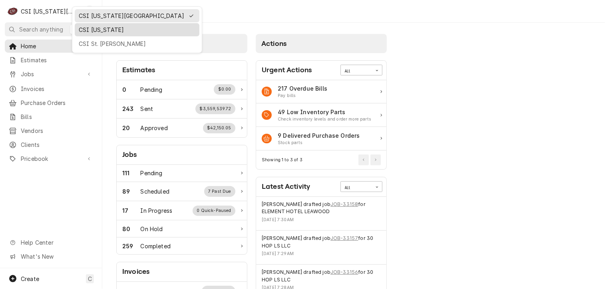
click at [95, 31] on div "CSI [US_STATE]" at bounding box center [137, 30] width 117 height 8
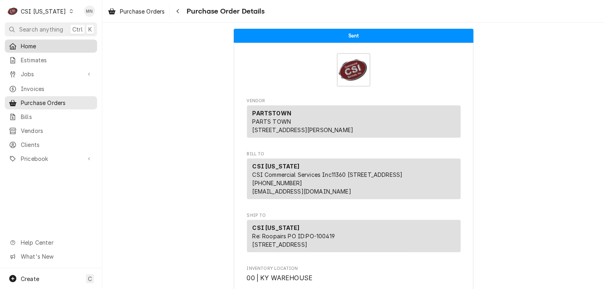
click at [22, 44] on span "Home" at bounding box center [57, 46] width 72 height 8
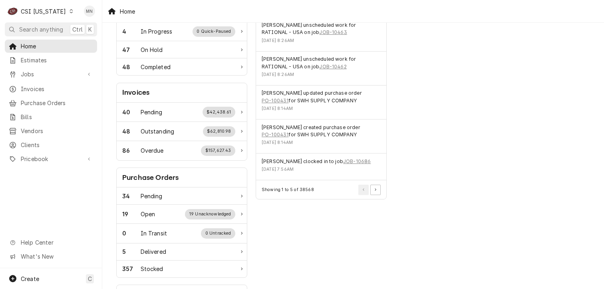
scroll to position [200, 0]
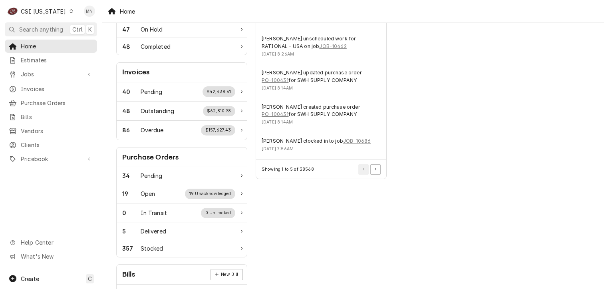
click at [51, 9] on div "CSI [US_STATE]" at bounding box center [43, 11] width 45 height 8
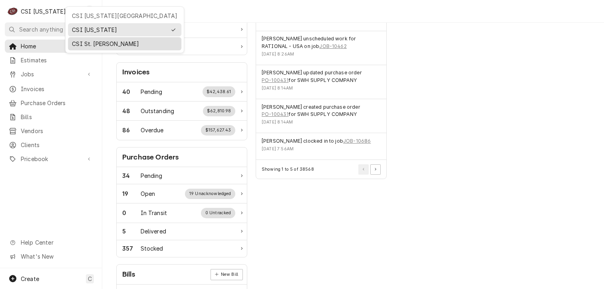
click at [79, 44] on div "CSI St. Louis" at bounding box center [124, 44] width 105 height 8
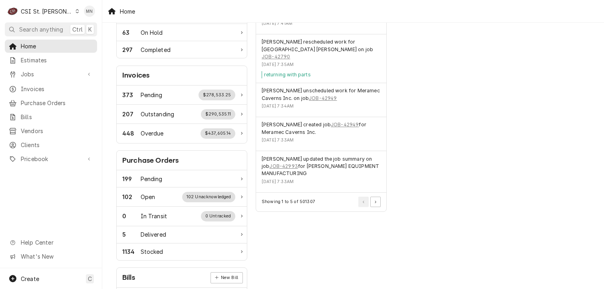
scroll to position [200, 0]
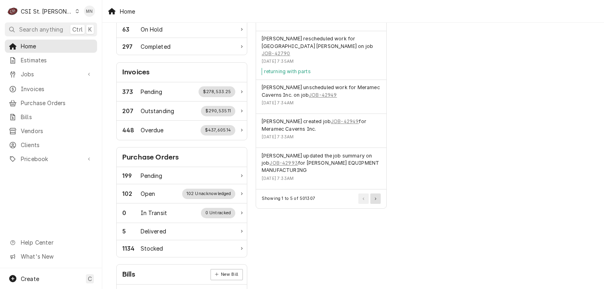
click at [375, 197] on icon "Pagination Controls" at bounding box center [376, 198] width 2 height 3
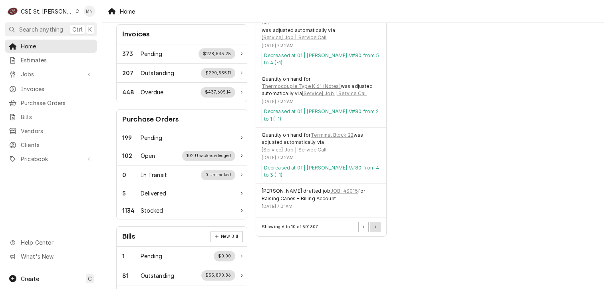
scroll to position [240, 0]
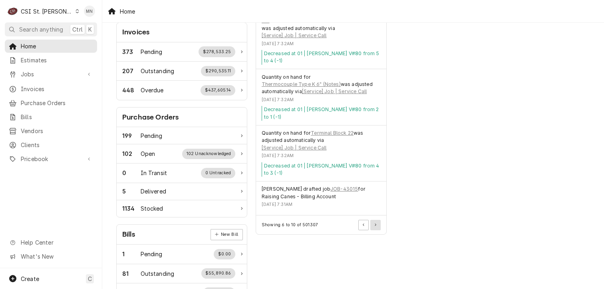
click at [375, 223] on icon "Pagination Controls" at bounding box center [376, 224] width 2 height 3
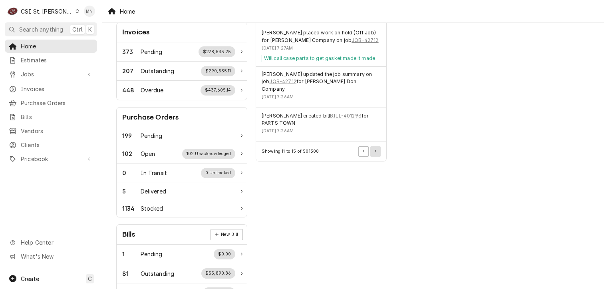
scroll to position [200, 0]
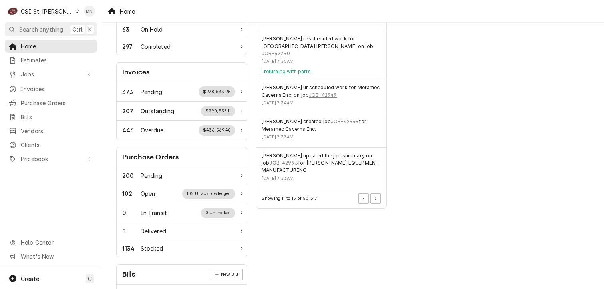
click at [39, 9] on div "CSI St. Louis" at bounding box center [47, 11] width 52 height 8
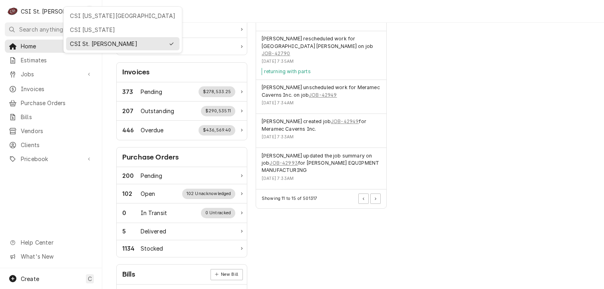
click at [87, 13] on div "CSI [US_STATE][GEOGRAPHIC_DATA]" at bounding box center [122, 16] width 105 height 8
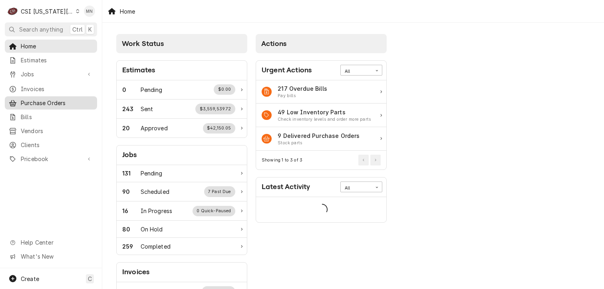
click at [45, 99] on span "Purchase Orders" at bounding box center [57, 103] width 72 height 8
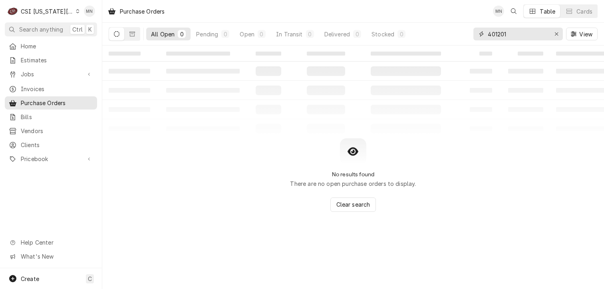
drag, startPoint x: 512, startPoint y: 30, endPoint x: 446, endPoint y: 30, distance: 65.9
click at [446, 30] on div "All Open 0 Pending 0 Open 0 In Transit 0 Delivered 0 Stocked 0 401201 View" at bounding box center [353, 34] width 489 height 22
type input "301530-5"
click at [51, 99] on span "Purchase Orders" at bounding box center [57, 103] width 72 height 8
click at [123, 33] on button "Dynamic Content Wrapper" at bounding box center [116, 34] width 15 height 13
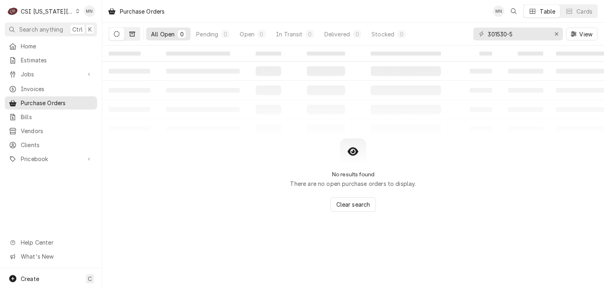
click at [137, 30] on button "Dynamic Content Wrapper" at bounding box center [132, 34] width 15 height 13
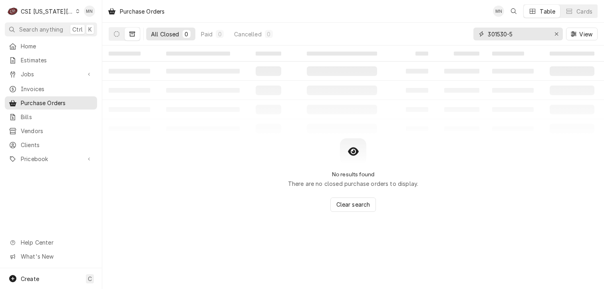
drag, startPoint x: 528, startPoint y: 36, endPoint x: 435, endPoint y: 36, distance: 93.0
click at [434, 36] on div "All Closed 0 Paid 0 Cancelled 0 301530-5 View" at bounding box center [353, 34] width 489 height 22
type input "301530"
click at [113, 36] on button "Dynamic Content Wrapper" at bounding box center [116, 34] width 15 height 13
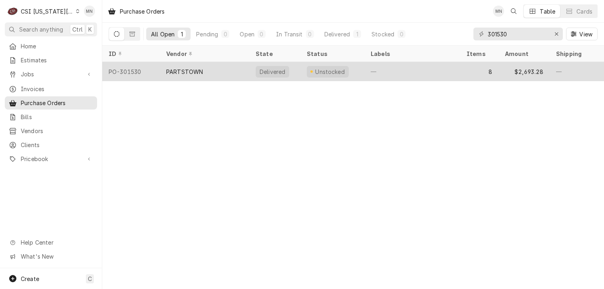
click at [141, 77] on div "PO-301530" at bounding box center [131, 71] width 58 height 19
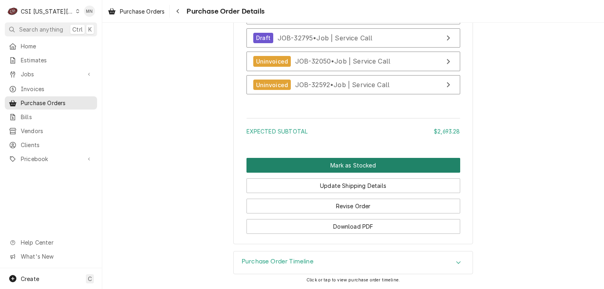
scroll to position [2037, 0]
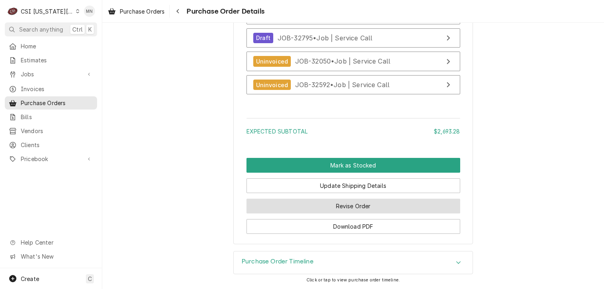
click at [379, 210] on button "Revise Order" at bounding box center [353, 205] width 214 height 15
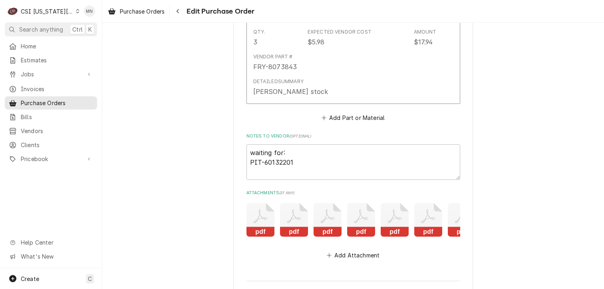
scroll to position [1861, 0]
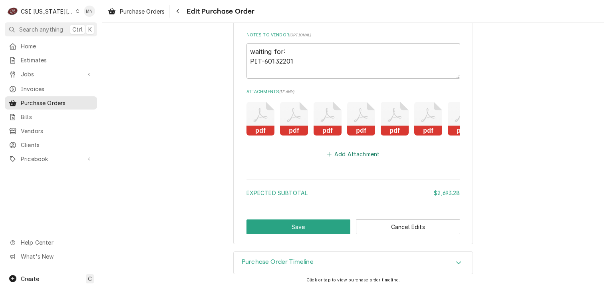
click at [340, 157] on button "Add Attachment" at bounding box center [353, 154] width 56 height 11
type textarea "x"
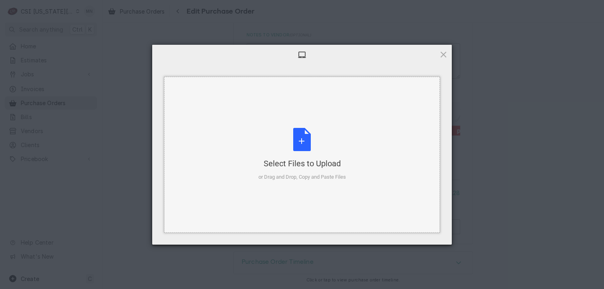
click at [305, 139] on div "Select Files to Upload or Drag and Drop, Copy and Paste Files" at bounding box center [301, 154] width 87 height 53
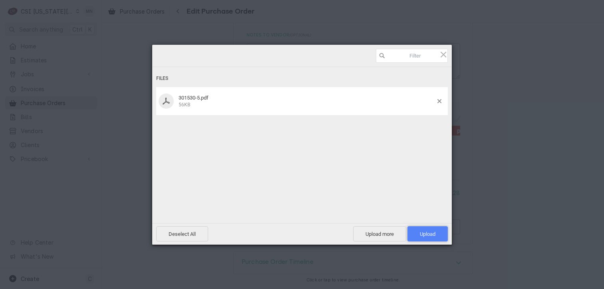
click at [434, 236] on span "Upload 1" at bounding box center [428, 234] width 16 height 6
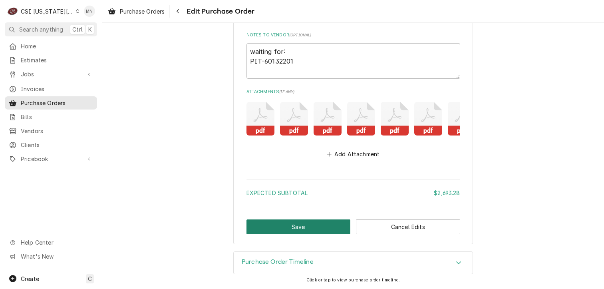
click at [301, 230] on button "Save" at bounding box center [298, 226] width 104 height 15
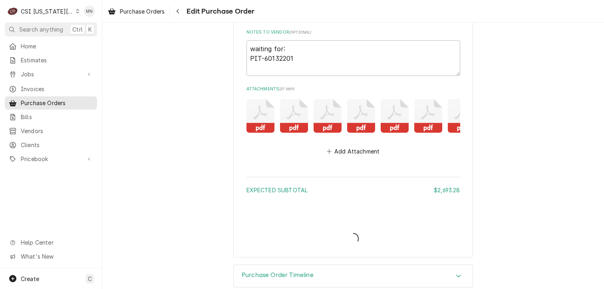
type textarea "x"
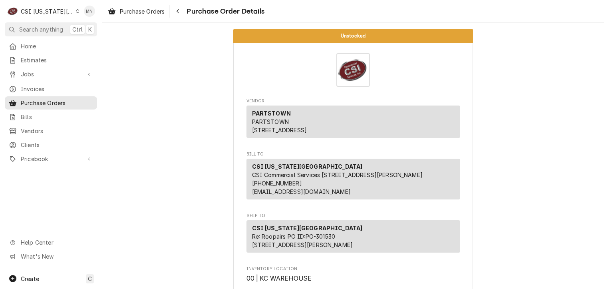
click at [38, 11] on div "CSI Kansas City" at bounding box center [47, 11] width 53 height 8
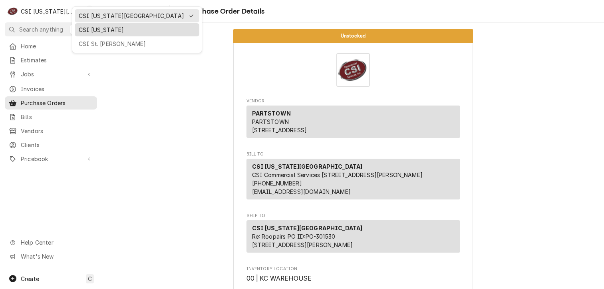
click at [89, 34] on div "CSI [US_STATE]" at bounding box center [137, 29] width 125 height 13
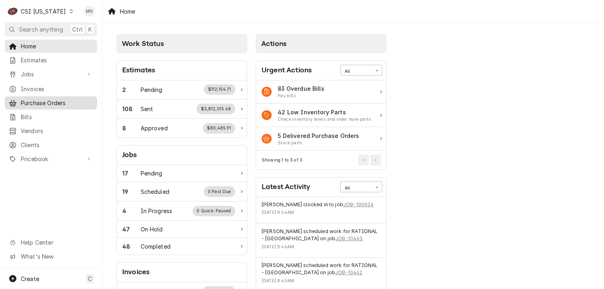
click at [45, 101] on span "Purchase Orders" at bounding box center [57, 103] width 72 height 8
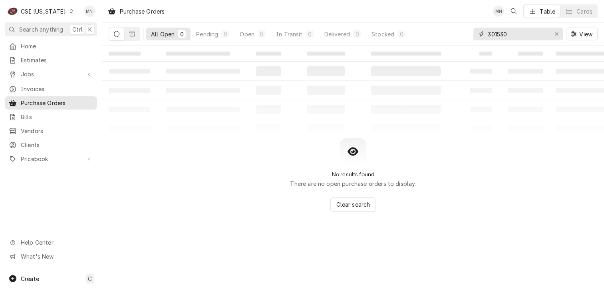
drag, startPoint x: 514, startPoint y: 34, endPoint x: 418, endPoint y: 38, distance: 95.5
click at [430, 37] on div "All Open 0 Pending 0 Open 0 In Transit 0 Delivered 0 Stocked 0 301530 View" at bounding box center [353, 34] width 489 height 22
type input "100424"
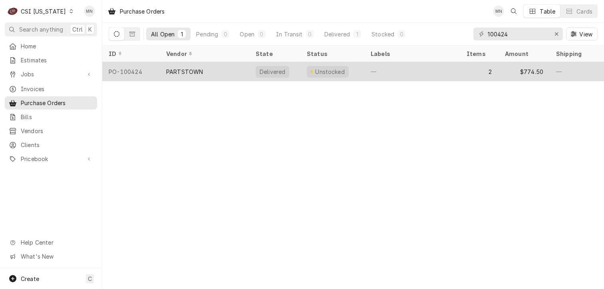
click at [198, 76] on div "PARTSTOWN" at bounding box center [204, 71] width 89 height 19
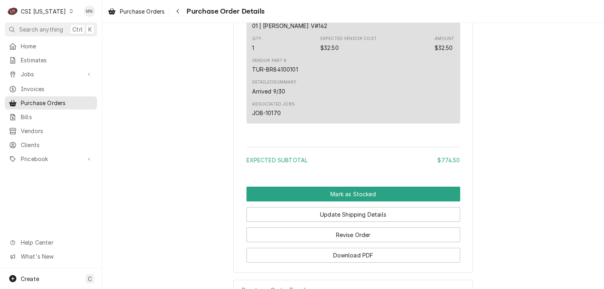
scroll to position [836, 0]
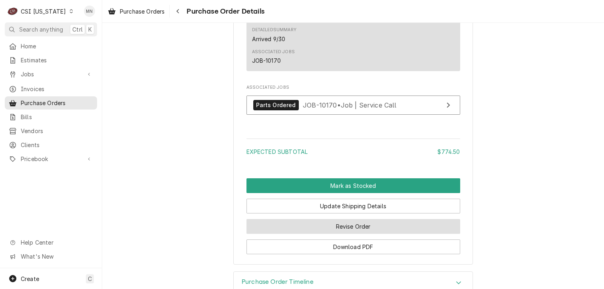
click at [350, 234] on button "Revise Order" at bounding box center [353, 226] width 214 height 15
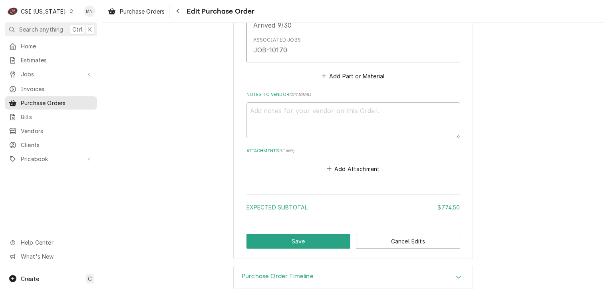
scroll to position [716, 0]
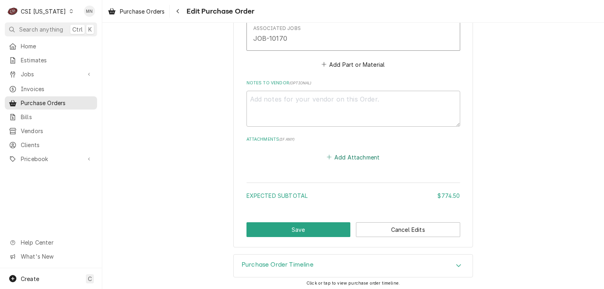
click at [347, 158] on button "Add Attachment" at bounding box center [353, 156] width 56 height 11
type textarea "x"
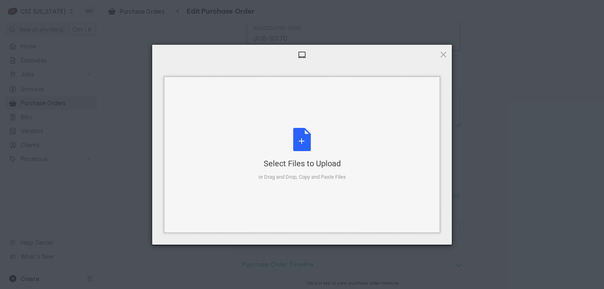
click at [312, 156] on div "Select Files to Upload or Drag and Drop, Copy and Paste Files" at bounding box center [301, 154] width 87 height 53
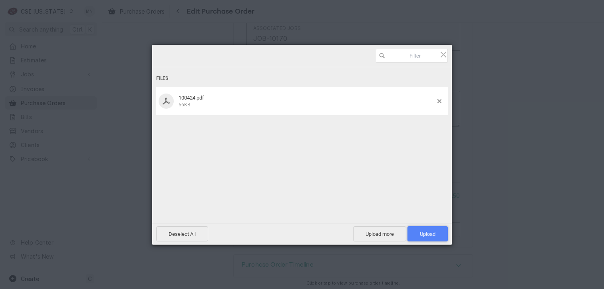
click at [430, 232] on span "Upload 1" at bounding box center [428, 234] width 16 height 6
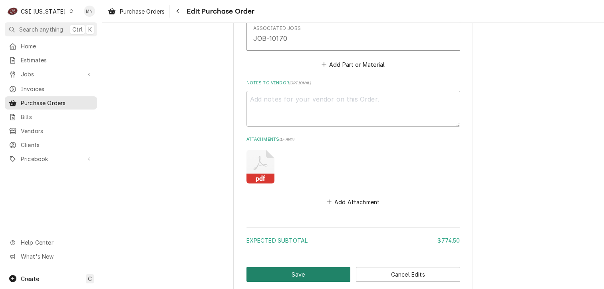
click at [280, 271] on button "Save" at bounding box center [298, 274] width 104 height 15
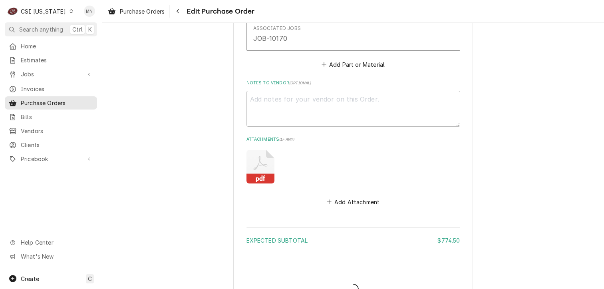
type textarea "x"
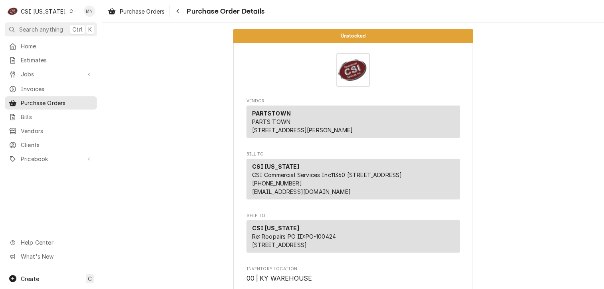
click at [58, 8] on div "C CSI Kentucky" at bounding box center [40, 11] width 71 height 16
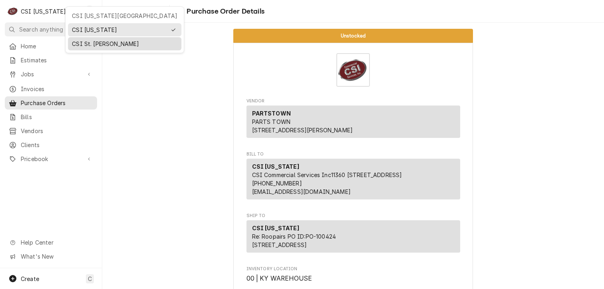
click at [92, 42] on div "CSI St. [PERSON_NAME]" at bounding box center [124, 44] width 105 height 8
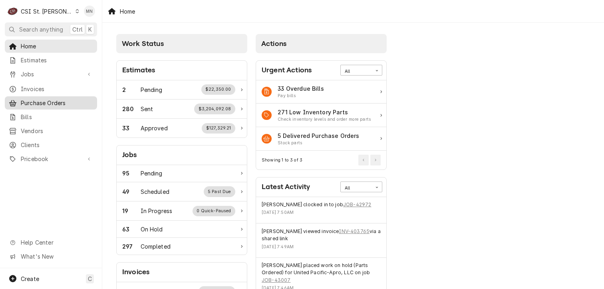
click at [43, 100] on span "Purchase Orders" at bounding box center [57, 103] width 72 height 8
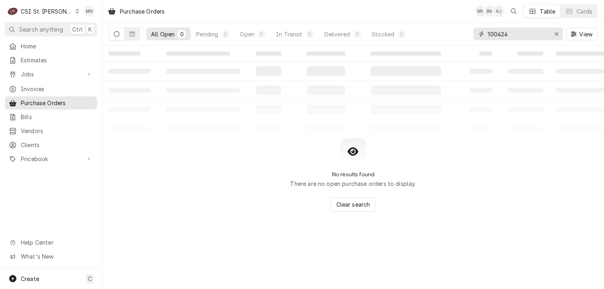
drag, startPoint x: 528, startPoint y: 29, endPoint x: 426, endPoint y: 32, distance: 102.3
click at [432, 32] on div "All Open 0 Pending 0 Open 0 In Transit 0 Delivered 0 Stocked 0 100424 View" at bounding box center [353, 34] width 489 height 22
type input "401354"
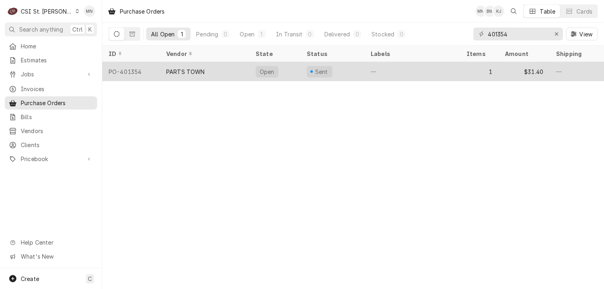
click at [208, 69] on div "PARTS TOWN" at bounding box center [204, 71] width 89 height 19
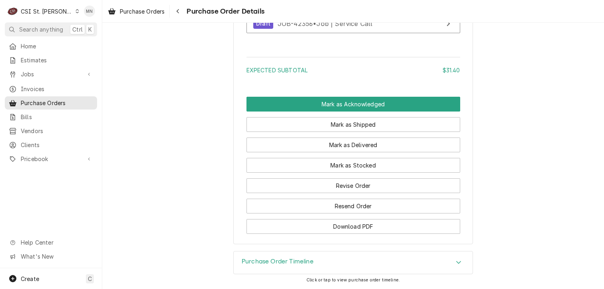
scroll to position [729, 0]
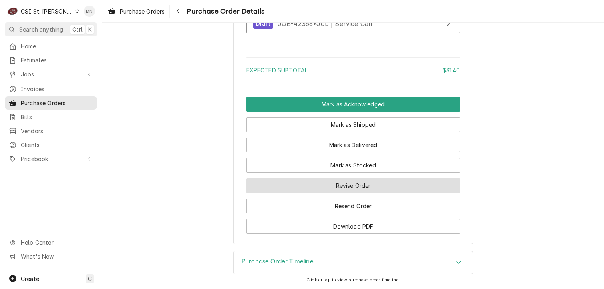
click at [363, 187] on button "Revise Order" at bounding box center [353, 185] width 214 height 15
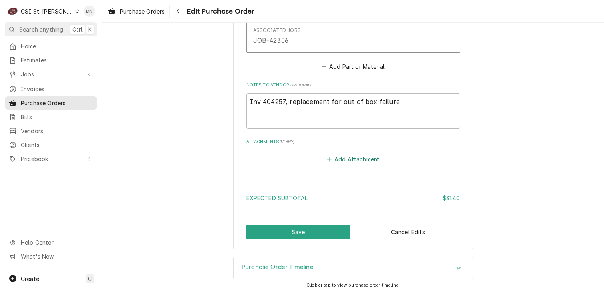
scroll to position [543, 0]
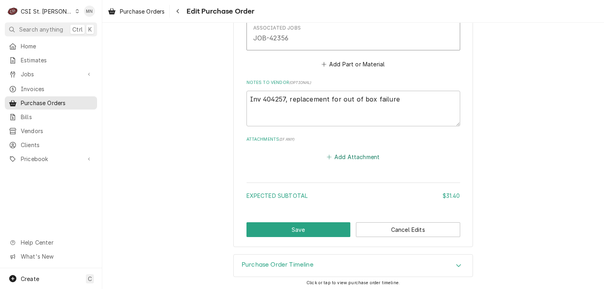
click at [351, 155] on button "Add Attachment" at bounding box center [353, 156] width 56 height 11
type textarea "x"
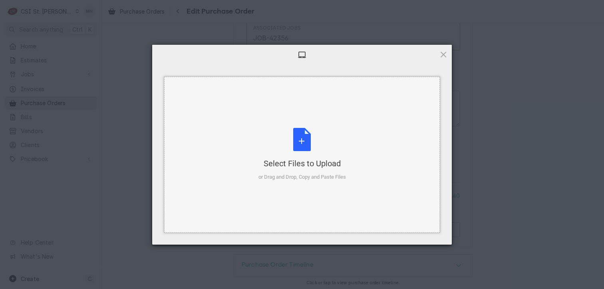
click at [305, 142] on div "Select Files to Upload or Drag and Drop, Copy and Paste Files" at bounding box center [301, 154] width 87 height 53
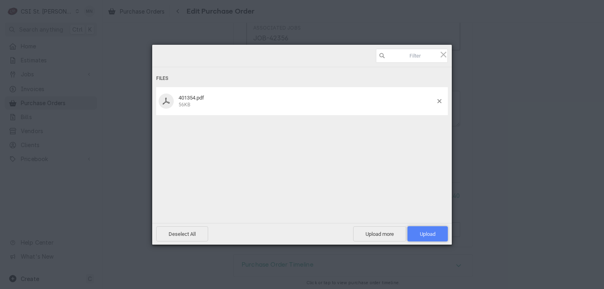
click at [422, 232] on span "Upload 1" at bounding box center [428, 234] width 16 height 6
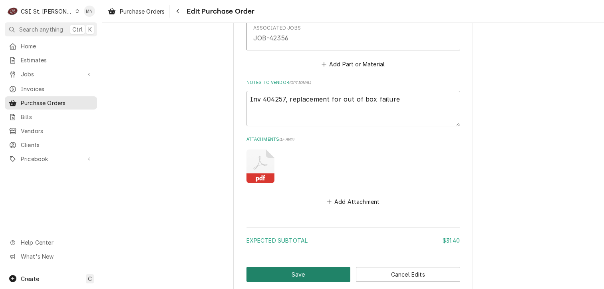
click at [303, 270] on button "Save" at bounding box center [298, 274] width 104 height 15
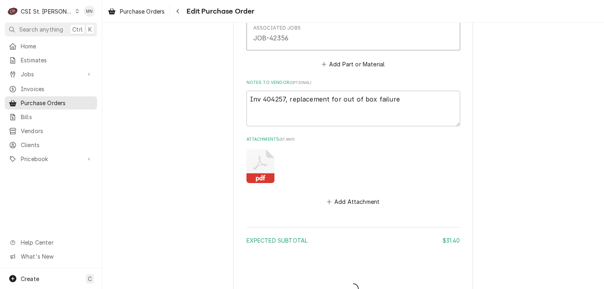
type textarea "x"
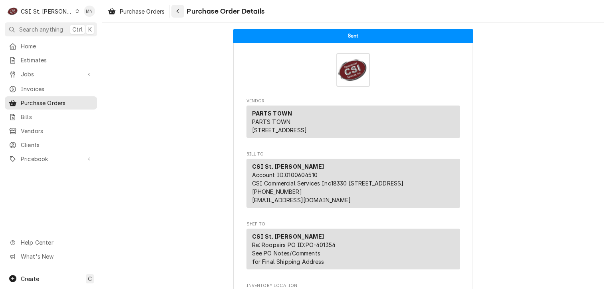
click at [178, 12] on icon "Navigate back" at bounding box center [178, 11] width 2 height 4
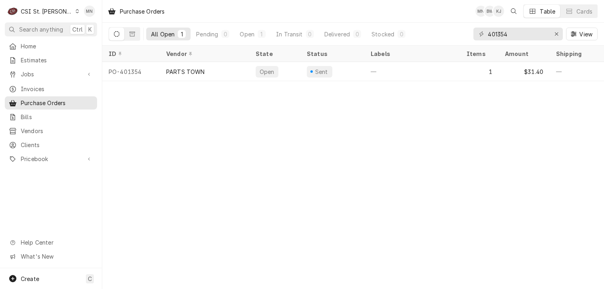
click at [48, 12] on div "CSI St. Louis" at bounding box center [47, 11] width 52 height 8
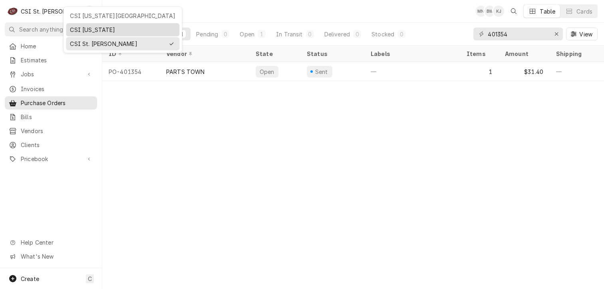
click at [74, 26] on div "CSI [US_STATE]" at bounding box center [122, 30] width 105 height 8
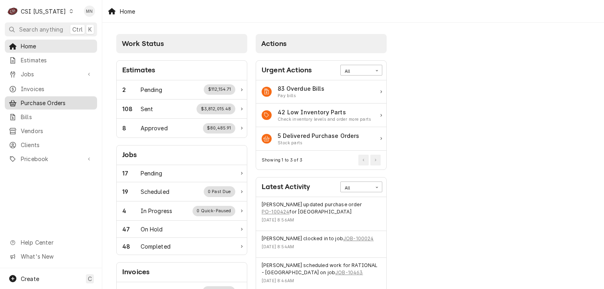
click at [46, 103] on span "Purchase Orders" at bounding box center [57, 103] width 72 height 8
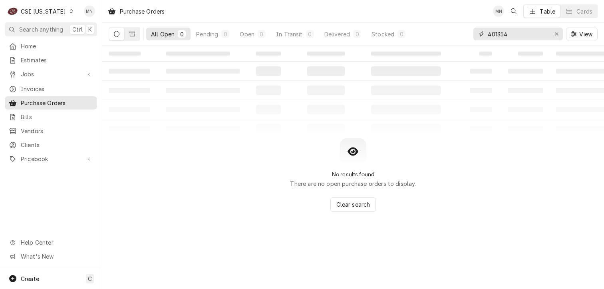
drag, startPoint x: 510, startPoint y: 34, endPoint x: 425, endPoint y: 37, distance: 84.7
click at [428, 36] on div "All Open 0 Pending 0 Open 0 In Transit 0 Delivered 0 Stocked 0 401354 View" at bounding box center [353, 34] width 489 height 22
type input "100428"
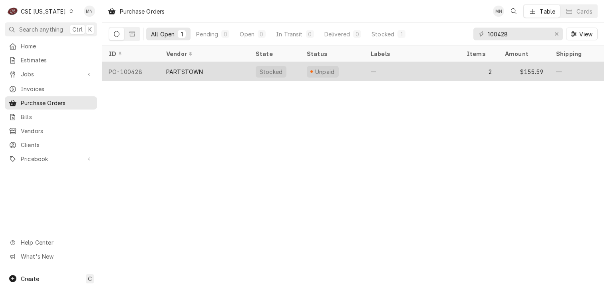
click at [169, 74] on div "PARTSTOWN" at bounding box center [184, 71] width 37 height 8
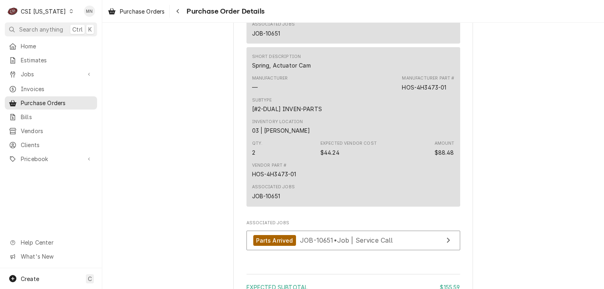
scroll to position [858, 0]
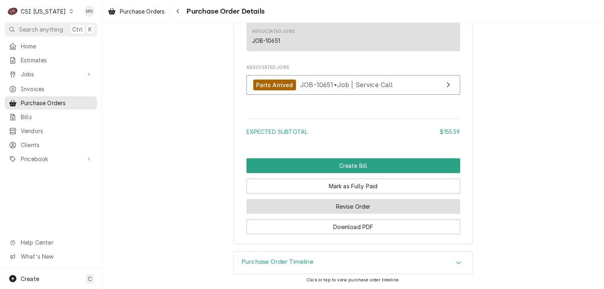
click at [355, 207] on button "Revise Order" at bounding box center [353, 206] width 214 height 15
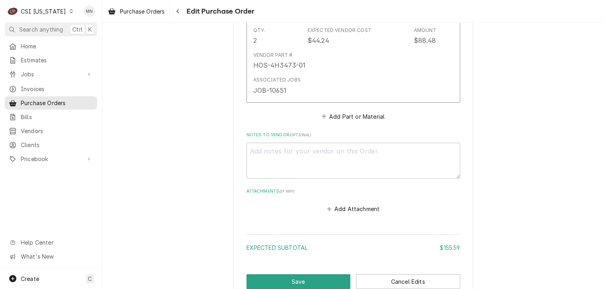
scroll to position [691, 0]
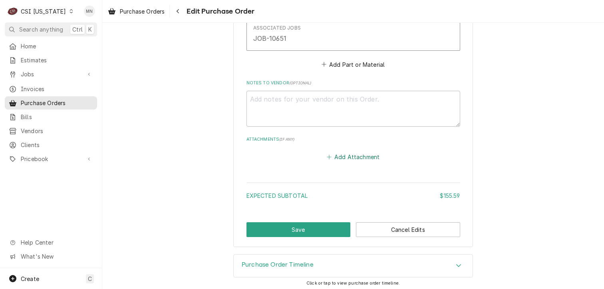
click at [351, 159] on button "Add Attachment" at bounding box center [353, 156] width 56 height 11
type textarea "x"
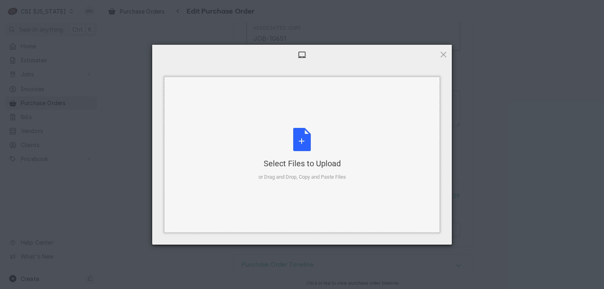
click at [295, 144] on div "Select Files to Upload or Drag and Drop, Copy and Paste Files" at bounding box center [301, 154] width 87 height 53
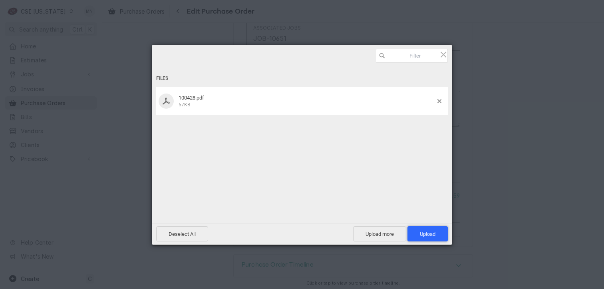
click at [430, 233] on span "Upload 1" at bounding box center [428, 234] width 16 height 6
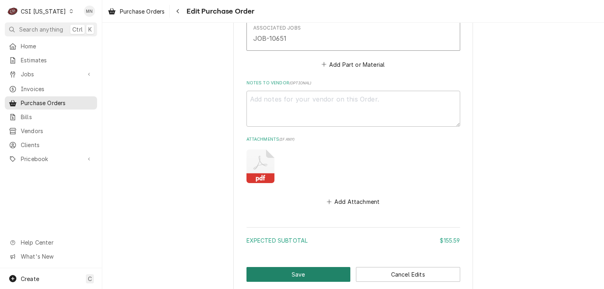
click at [298, 274] on button "Save" at bounding box center [298, 274] width 104 height 15
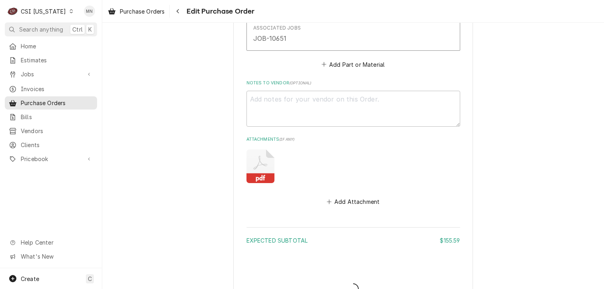
type textarea "x"
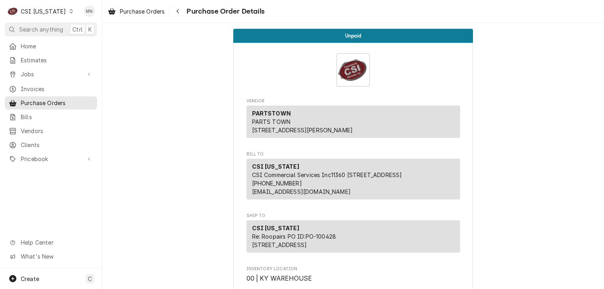
click at [40, 13] on div "CSI Kentucky" at bounding box center [43, 11] width 45 height 8
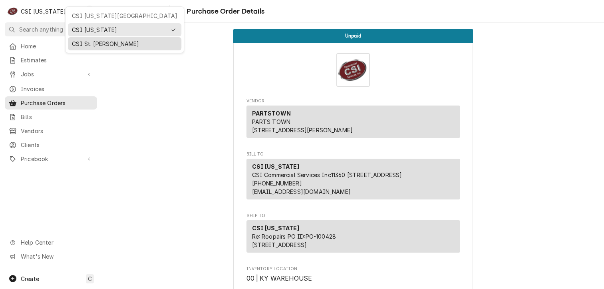
click at [77, 42] on div "CSI St. [PERSON_NAME]" at bounding box center [124, 44] width 105 height 8
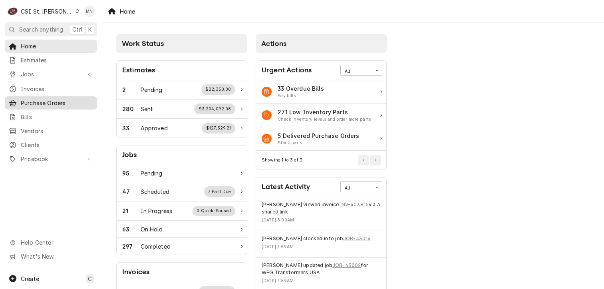
click at [45, 99] on span "Purchase Orders" at bounding box center [57, 103] width 72 height 8
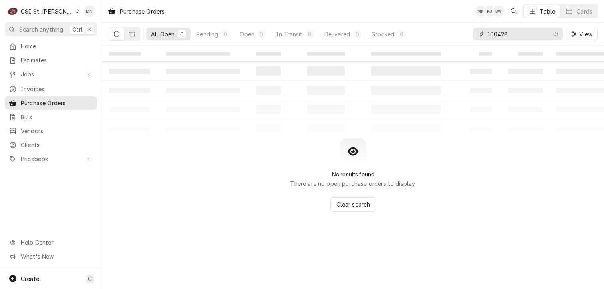
drag, startPoint x: 520, startPoint y: 36, endPoint x: 424, endPoint y: 36, distance: 96.6
click at [434, 36] on div "All Open 0 Pending 0 Open 0 In Transit 0 Delivered 0 Stocked 0 100428 View" at bounding box center [353, 34] width 489 height 22
type input "401348"
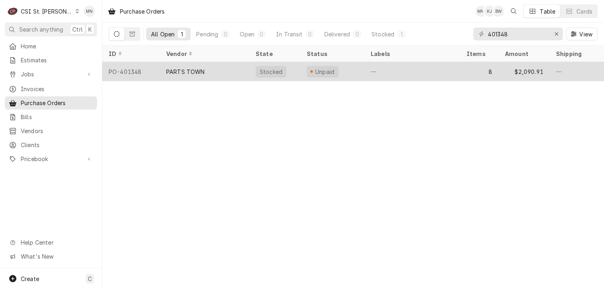
click at [166, 69] on div "PARTS TOWN" at bounding box center [185, 71] width 39 height 8
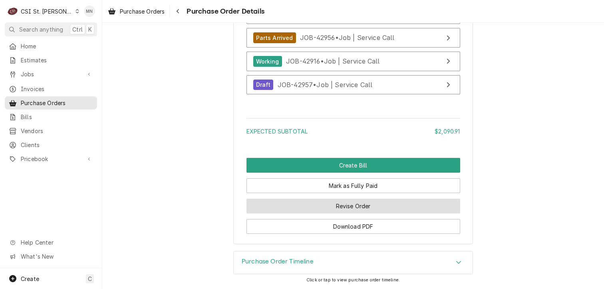
scroll to position [1934, 0]
click at [352, 210] on button "Revise Order" at bounding box center [353, 205] width 214 height 15
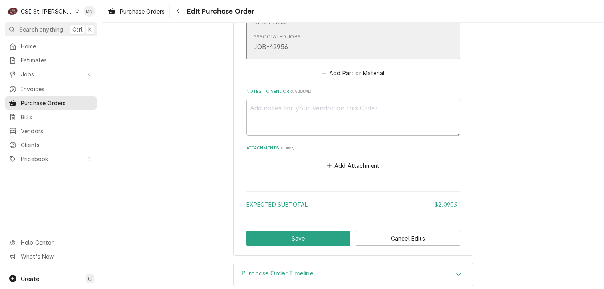
scroll to position [1862, 0]
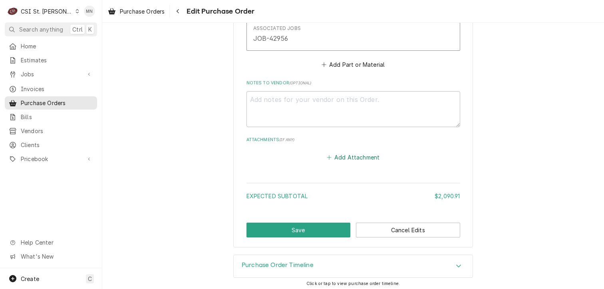
click at [342, 153] on button "Add Attachment" at bounding box center [353, 157] width 56 height 11
type textarea "x"
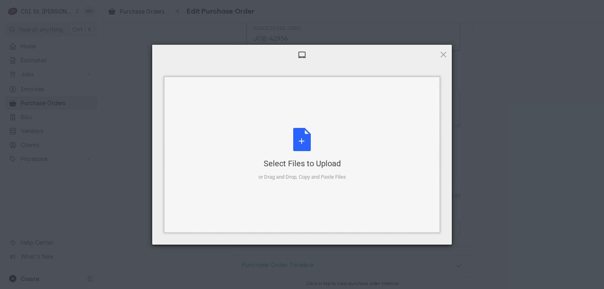
click at [305, 146] on div "Select Files to Upload or Drag and Drop, Copy and Paste Files" at bounding box center [301, 154] width 87 height 53
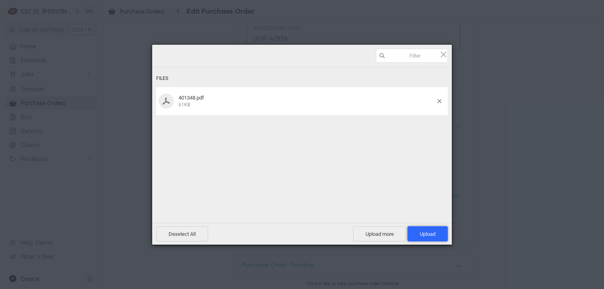
click at [432, 231] on span "Upload 1" at bounding box center [428, 234] width 16 height 6
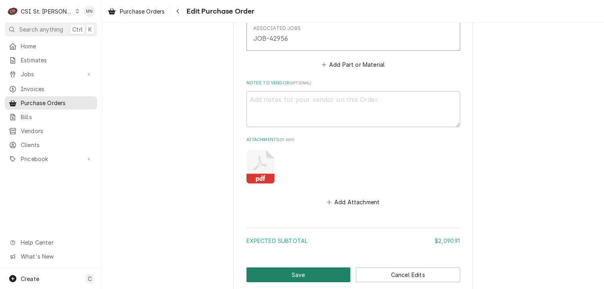
click at [286, 270] on button "Save" at bounding box center [298, 274] width 104 height 15
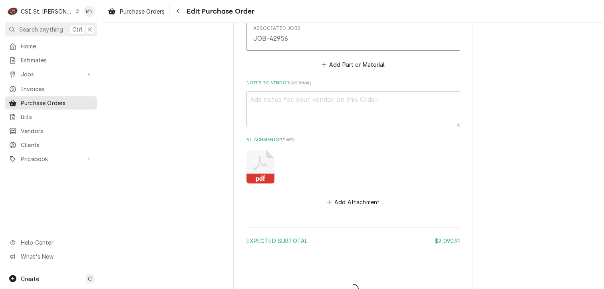
type textarea "x"
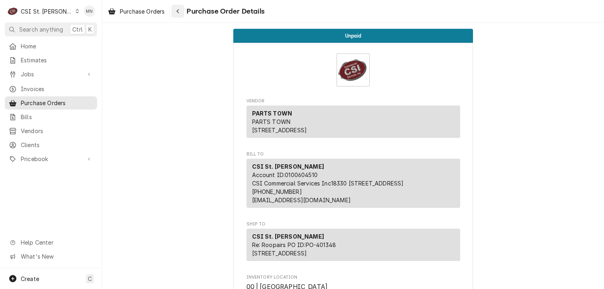
click at [179, 11] on icon "Navigate back" at bounding box center [178, 11] width 4 height 6
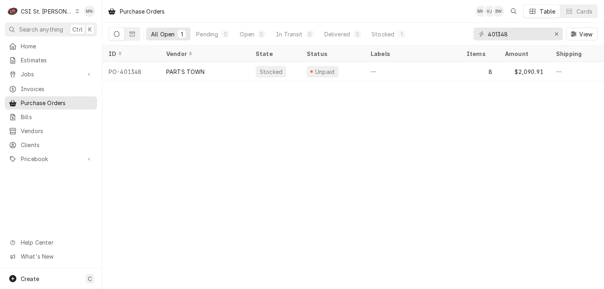
click at [40, 12] on div "CSI St. Louis" at bounding box center [47, 11] width 52 height 8
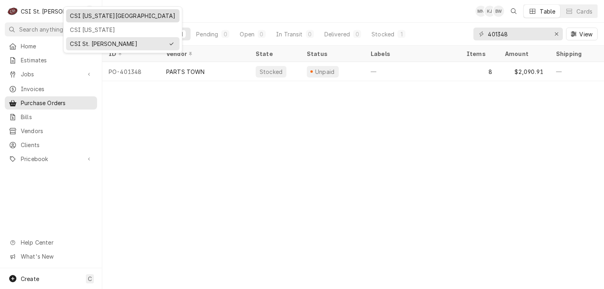
click at [80, 18] on div "CSI [US_STATE][GEOGRAPHIC_DATA]" at bounding box center [122, 16] width 105 height 8
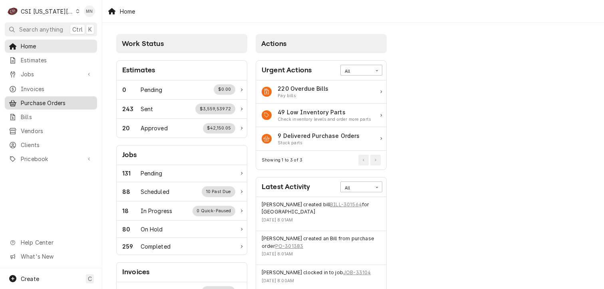
click at [45, 99] on span "Purchase Orders" at bounding box center [57, 103] width 72 height 8
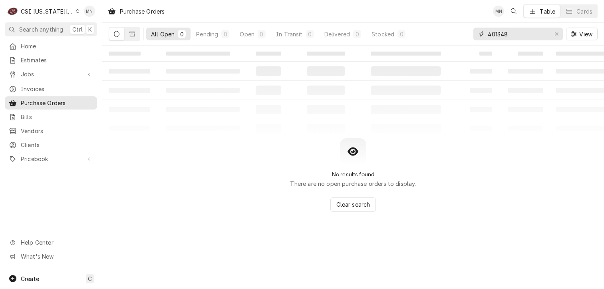
drag, startPoint x: 532, startPoint y: 37, endPoint x: 460, endPoint y: 36, distance: 71.9
click at [460, 36] on div "All Open 0 Pending 0 Open 0 In Transit 0 Delivered 0 Stocked 0 401348 View" at bounding box center [353, 34] width 489 height 22
type input "301646"
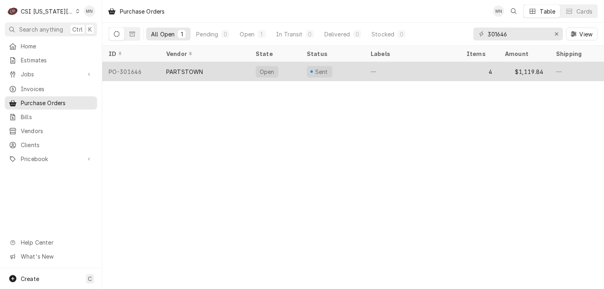
click at [233, 76] on div "PARTSTOWN" at bounding box center [204, 71] width 89 height 19
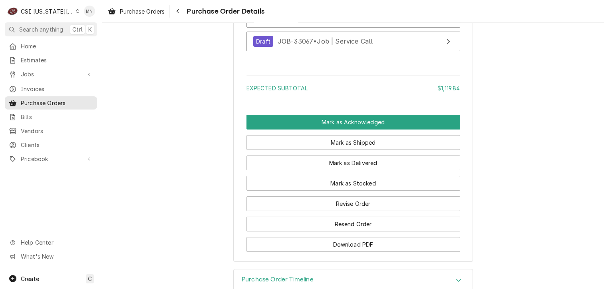
scroll to position [1233, 0]
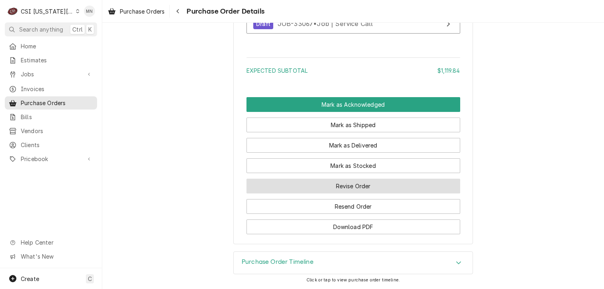
click at [373, 188] on button "Revise Order" at bounding box center [353, 185] width 214 height 15
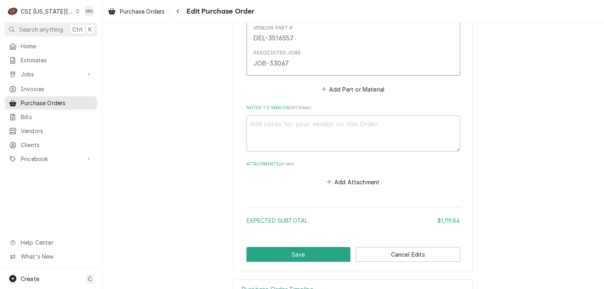
scroll to position [1091, 0]
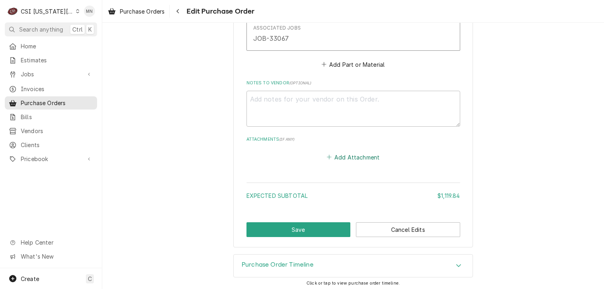
click at [339, 159] on button "Add Attachment" at bounding box center [353, 156] width 56 height 11
type textarea "x"
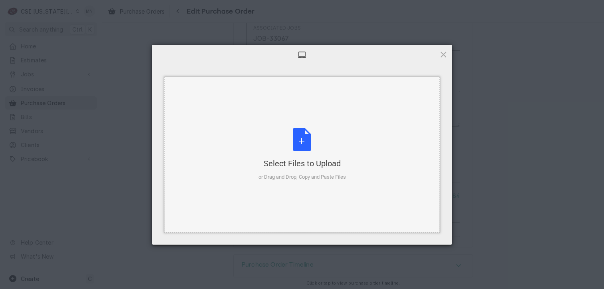
click at [315, 153] on div "Select Files to Upload or Drag and Drop, Copy and Paste Files" at bounding box center [301, 154] width 87 height 53
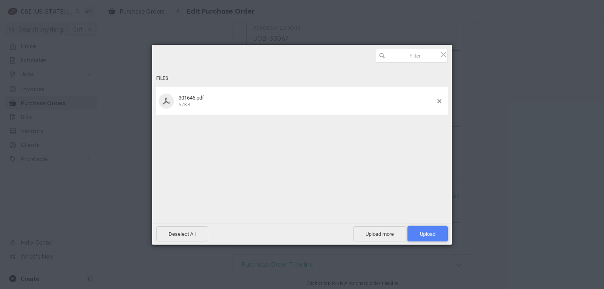
click at [439, 230] on span "Upload 1" at bounding box center [427, 233] width 40 height 15
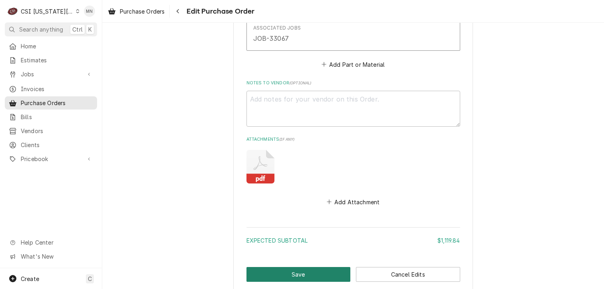
click at [316, 270] on button "Save" at bounding box center [298, 274] width 104 height 15
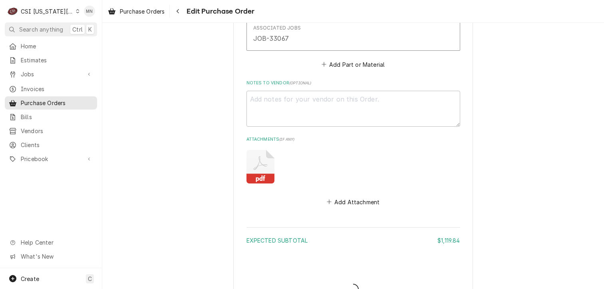
type textarea "x"
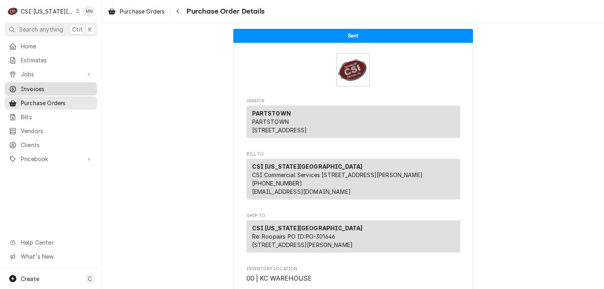
click at [35, 91] on div "Invoices" at bounding box center [50, 89] width 89 height 10
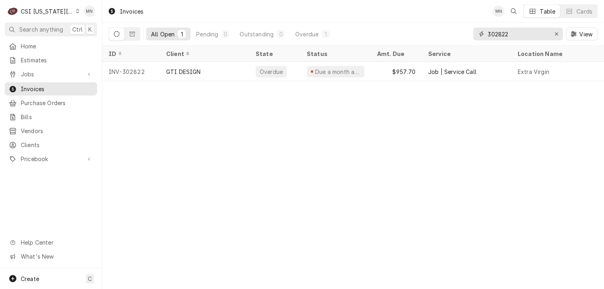
drag, startPoint x: 533, startPoint y: 30, endPoint x: 442, endPoint y: 36, distance: 90.4
click at [442, 36] on div "All Open 1 Pending 0 Outstanding 0 Overdue 1 302822 View" at bounding box center [353, 34] width 489 height 22
type input "302873"
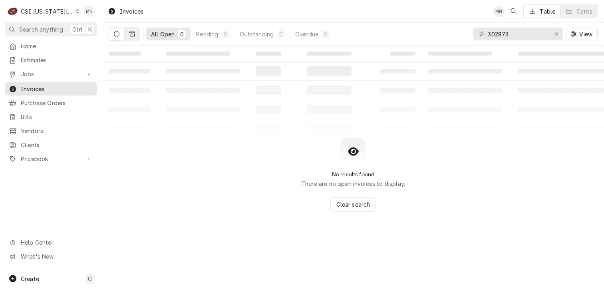
click at [132, 35] on icon "Dynamic Content Wrapper" at bounding box center [132, 34] width 6 height 6
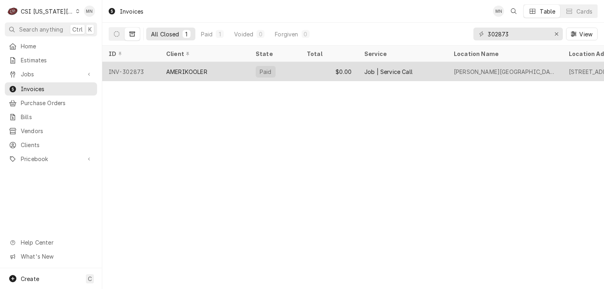
click at [144, 69] on div "INV-302873" at bounding box center [131, 71] width 58 height 19
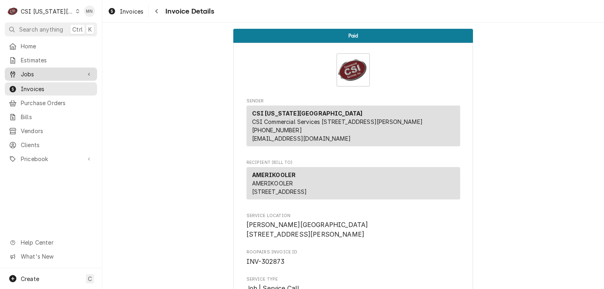
click at [37, 73] on span "Jobs" at bounding box center [51, 74] width 60 height 8
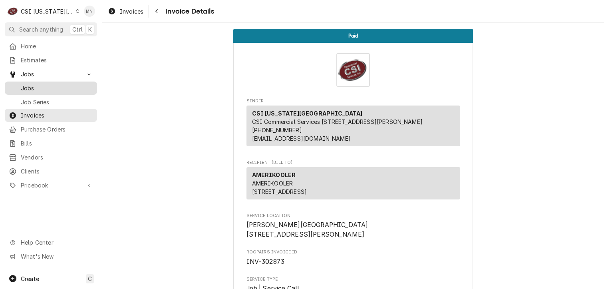
click at [40, 87] on span "Jobs" at bounding box center [57, 88] width 72 height 8
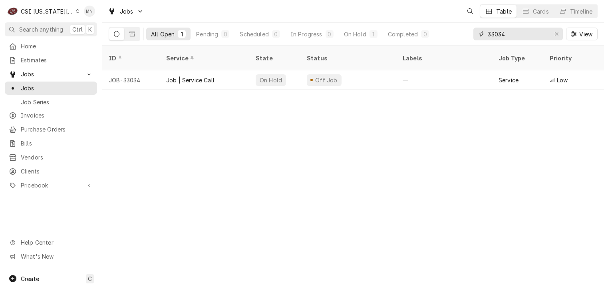
drag, startPoint x: 532, startPoint y: 34, endPoint x: 471, endPoint y: 34, distance: 60.7
click at [471, 34] on div "All Open 1 Pending 0 Scheduled 0 In Progress 0 On Hold 1 Completed 0 33034 View" at bounding box center [353, 34] width 489 height 22
type input "31946"
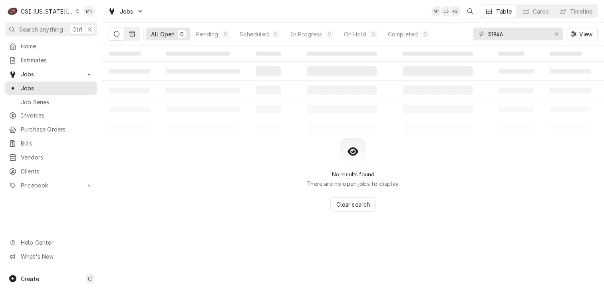
click at [132, 33] on icon "Dynamic Content Wrapper" at bounding box center [132, 34] width 6 height 5
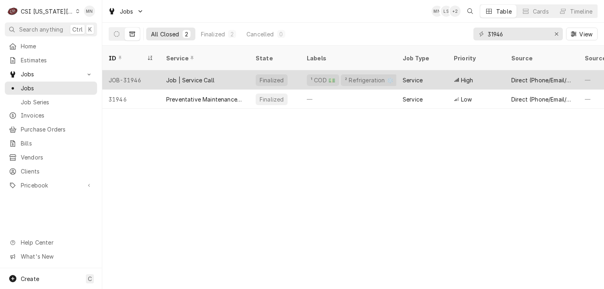
click at [132, 73] on div "JOB-31946" at bounding box center [131, 79] width 58 height 19
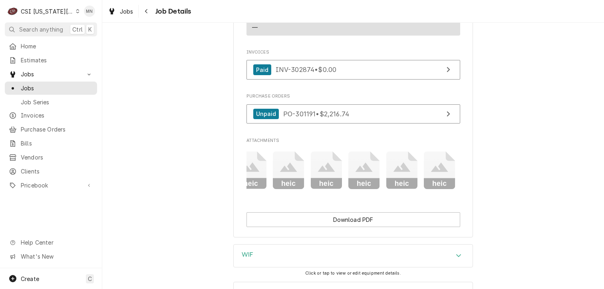
scroll to position [0, 163]
click at [435, 184] on icon "Attachments" at bounding box center [438, 170] width 32 height 38
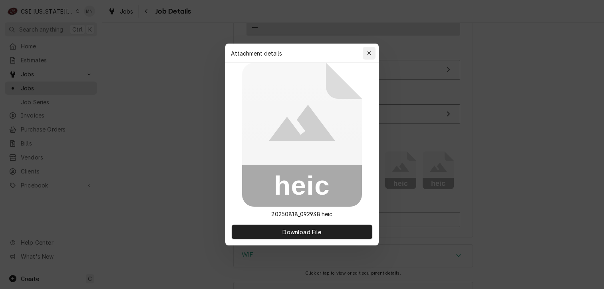
click at [367, 56] on div "button" at bounding box center [369, 53] width 8 height 8
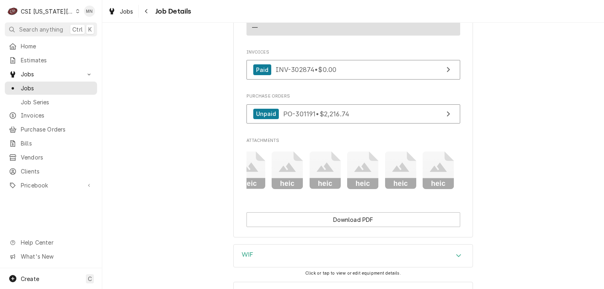
click at [387, 189] on rect "Attachments" at bounding box center [401, 183] width 32 height 11
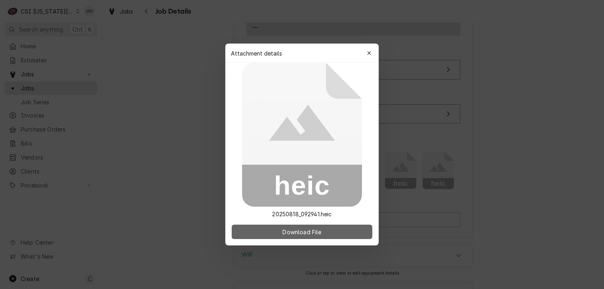
click at [307, 230] on span "Download File" at bounding box center [302, 232] width 42 height 8
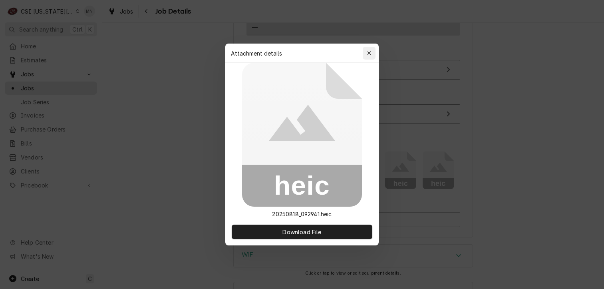
click at [373, 49] on button "button" at bounding box center [369, 53] width 13 height 13
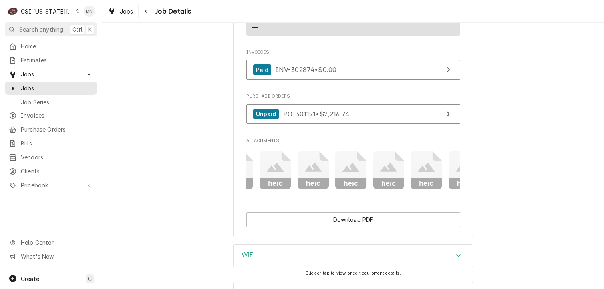
scroll to position [0, 0]
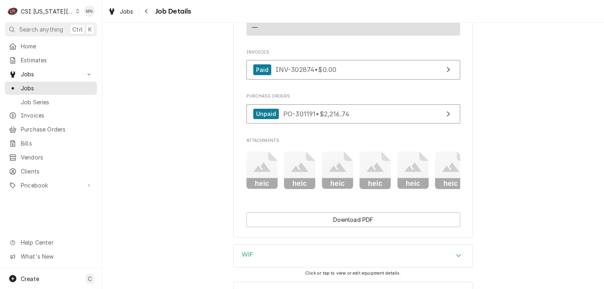
click at [256, 183] on icon "Attachments" at bounding box center [262, 170] width 32 height 38
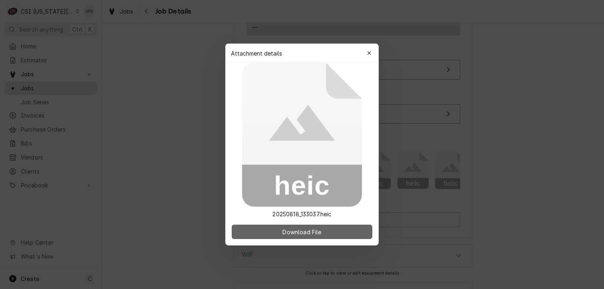
click at [301, 230] on span "Download File" at bounding box center [302, 232] width 42 height 8
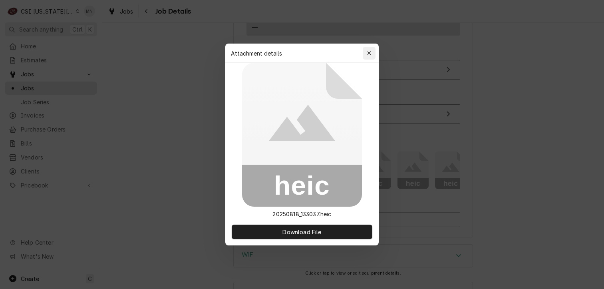
click at [374, 49] on button "button" at bounding box center [369, 53] width 13 height 13
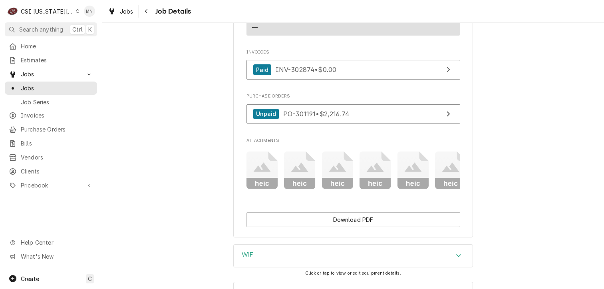
click at [296, 167] on icon "Attachments" at bounding box center [300, 170] width 32 height 38
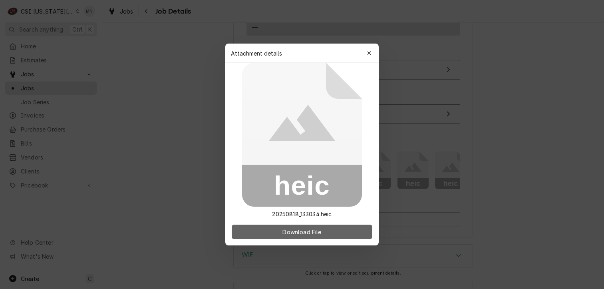
click at [311, 230] on span "Download File" at bounding box center [302, 232] width 42 height 8
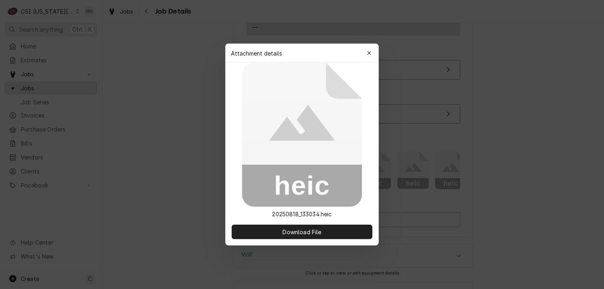
click at [373, 51] on div "button" at bounding box center [369, 53] width 8 height 8
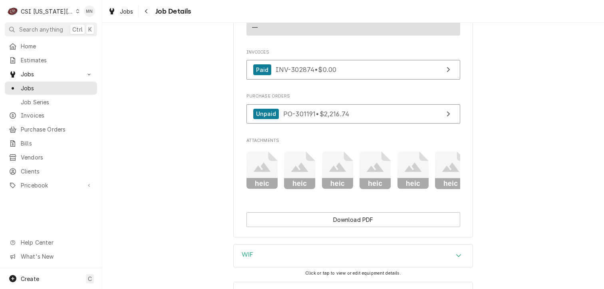
click at [342, 175] on icon "Attachments" at bounding box center [338, 170] width 32 height 38
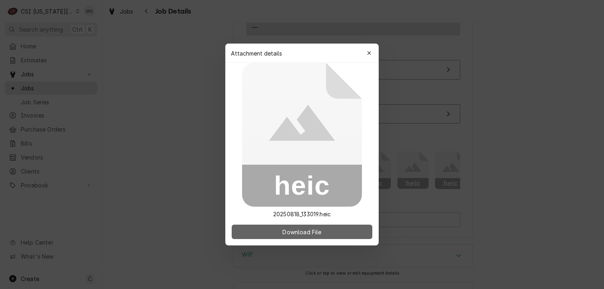
click at [313, 231] on span "Download File" at bounding box center [302, 232] width 42 height 8
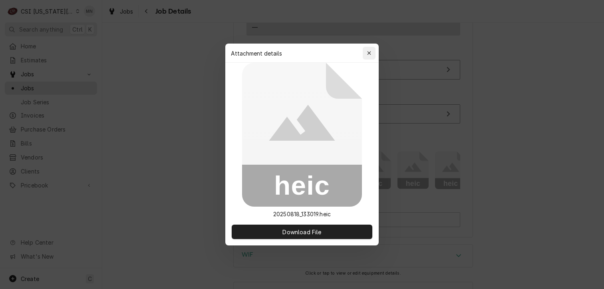
click at [374, 49] on button "button" at bounding box center [369, 53] width 13 height 13
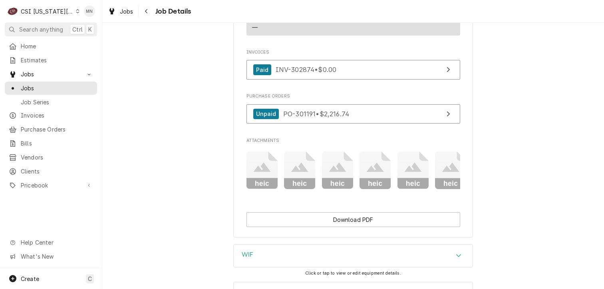
click at [380, 187] on rect "Attachments" at bounding box center [375, 183] width 32 height 11
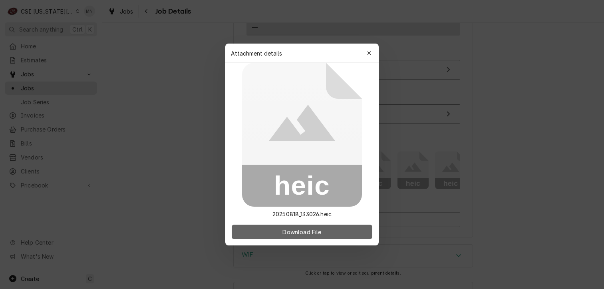
click at [330, 235] on button "Download File" at bounding box center [302, 231] width 141 height 14
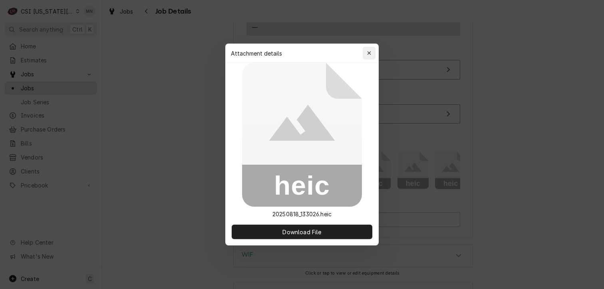
click at [371, 51] on icon "button" at bounding box center [369, 53] width 4 height 6
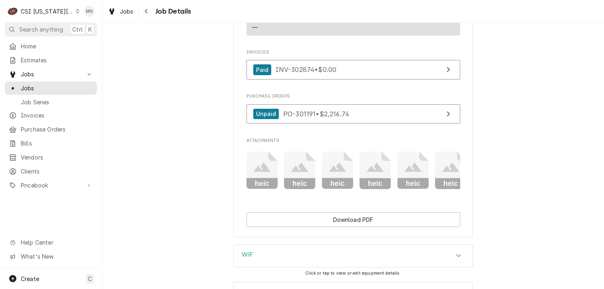
click at [406, 172] on icon "Attachments" at bounding box center [412, 167] width 17 height 10
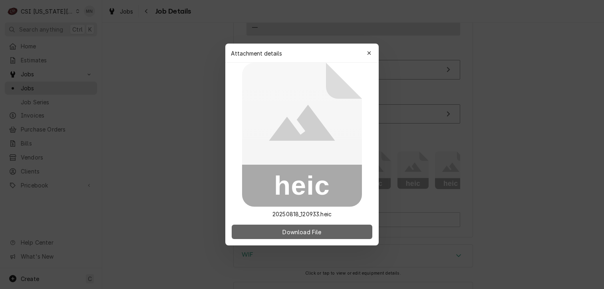
click at [325, 230] on button "Download File" at bounding box center [302, 231] width 141 height 14
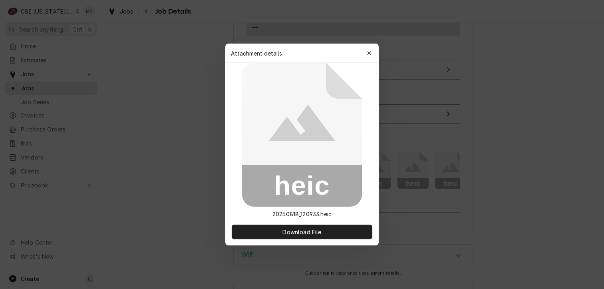
click at [371, 48] on button "button" at bounding box center [369, 53] width 13 height 13
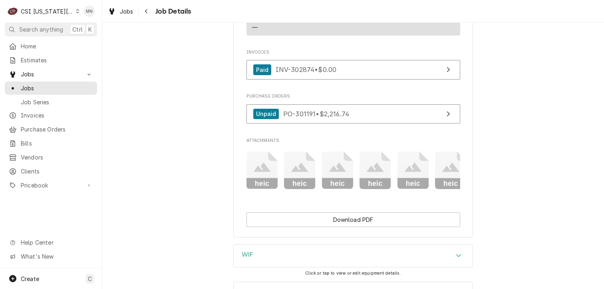
scroll to position [0, 163]
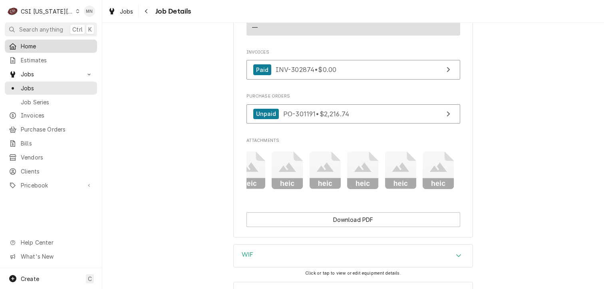
click at [32, 48] on span "Home" at bounding box center [57, 46] width 72 height 8
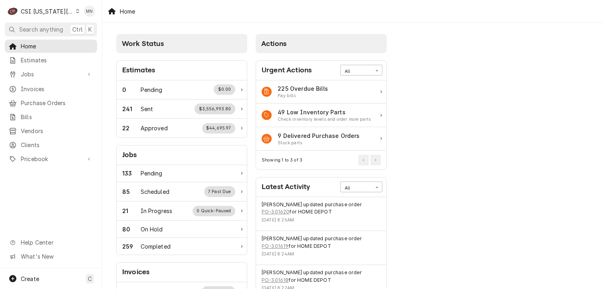
click at [45, 5] on div "C CSI [US_STATE] City" at bounding box center [43, 11] width 77 height 16
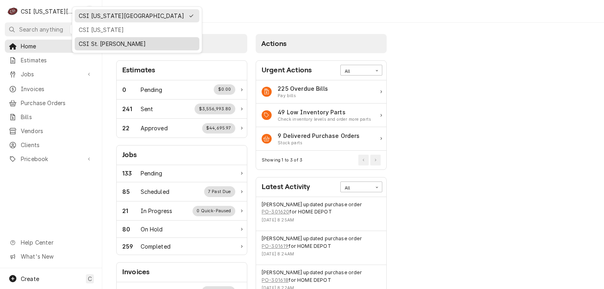
click at [87, 40] on div "CSI St. [PERSON_NAME]" at bounding box center [137, 44] width 117 height 8
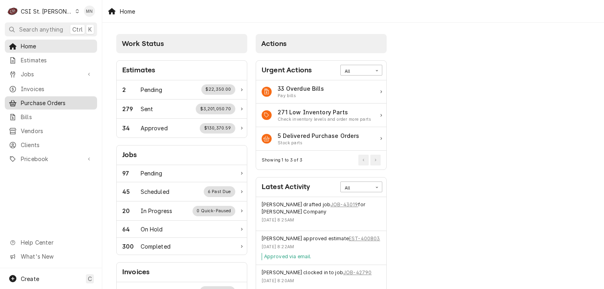
click at [36, 100] on span "Purchase Orders" at bounding box center [57, 103] width 72 height 8
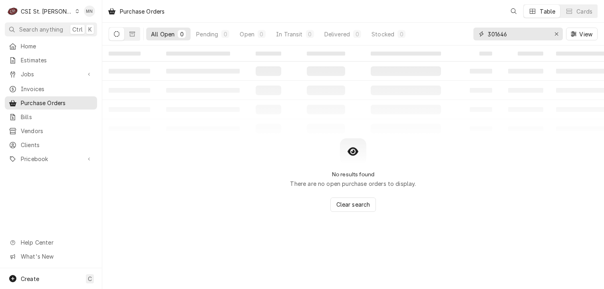
drag, startPoint x: 511, startPoint y: 37, endPoint x: 337, endPoint y: 54, distance: 175.0
click at [462, 36] on div "All Open 0 Pending 0 Open 0 In Transit 0 Delivered 0 Stocked 0 301646 View" at bounding box center [353, 34] width 489 height 22
type input "401367"
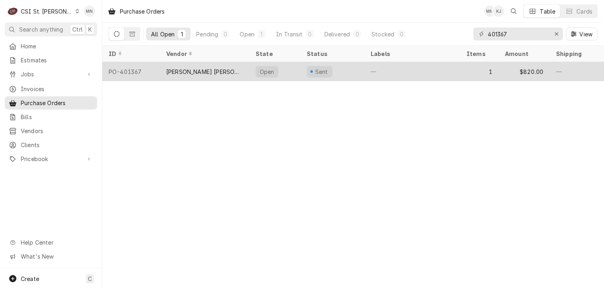
click at [203, 71] on div "[PERSON_NAME] [PERSON_NAME] AND RIGGING LLC" at bounding box center [204, 71] width 77 height 8
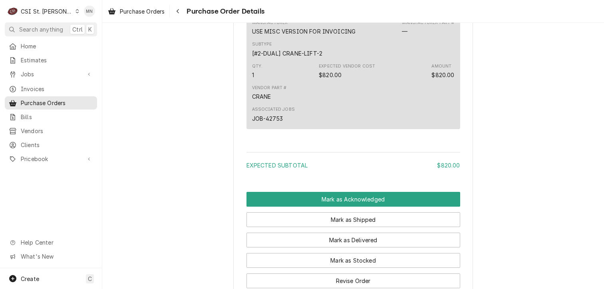
scroll to position [597, 0]
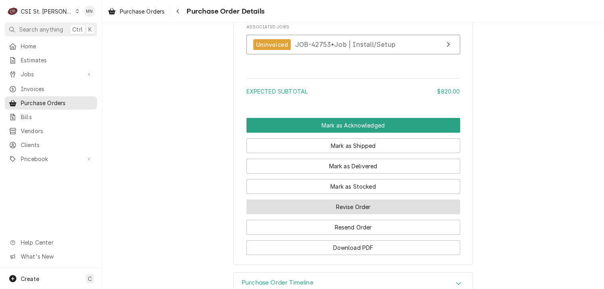
click at [355, 214] on button "Revise Order" at bounding box center [353, 206] width 214 height 15
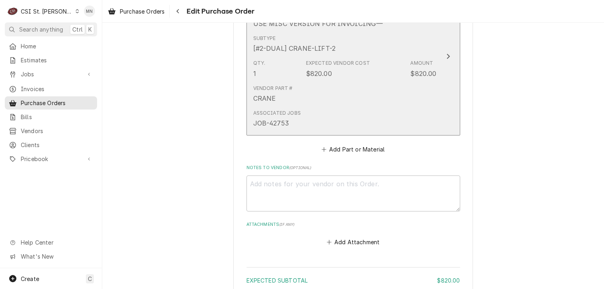
scroll to position [484, 0]
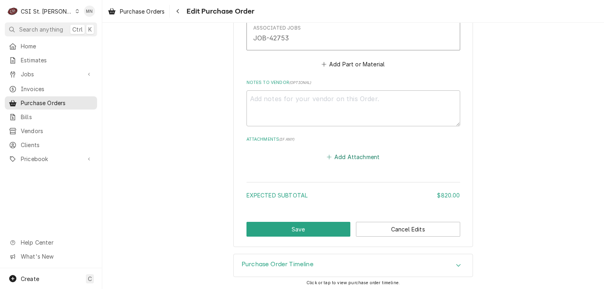
click at [360, 154] on button "Add Attachment" at bounding box center [353, 156] width 56 height 11
type textarea "x"
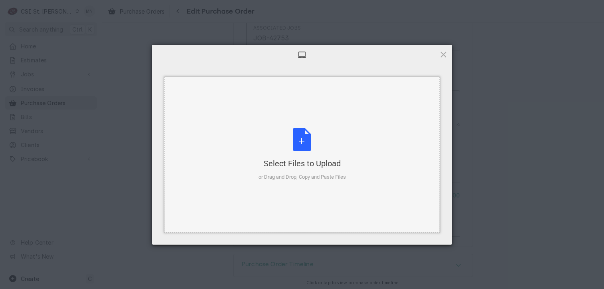
click at [294, 167] on div "Select Files to Upload" at bounding box center [301, 163] width 87 height 11
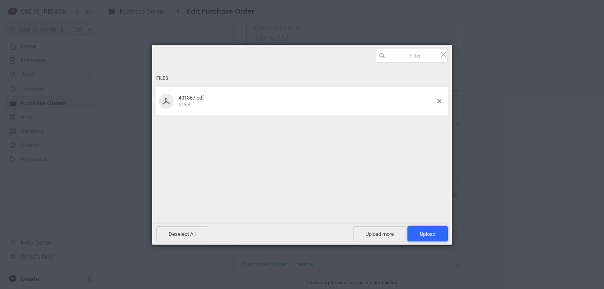
click at [428, 231] on span "Upload 1" at bounding box center [428, 234] width 16 height 6
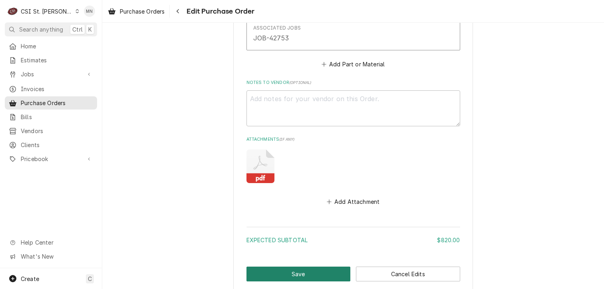
click at [301, 271] on button "Save" at bounding box center [298, 273] width 104 height 15
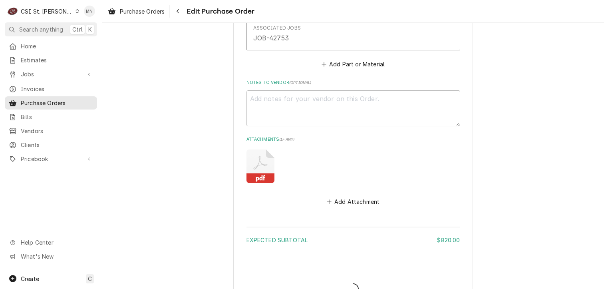
type textarea "x"
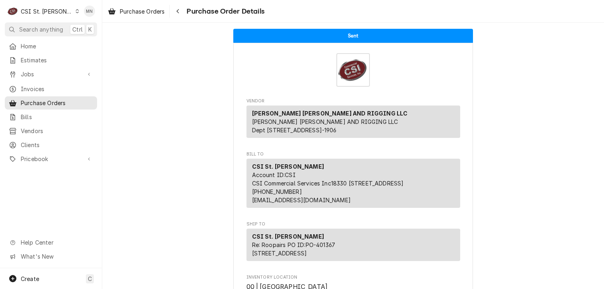
click at [44, 10] on div "CSI St. Louis" at bounding box center [47, 11] width 52 height 8
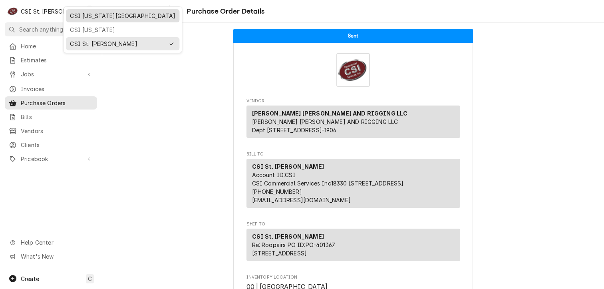
click at [76, 16] on div "CSI [US_STATE][GEOGRAPHIC_DATA]" at bounding box center [122, 16] width 105 height 8
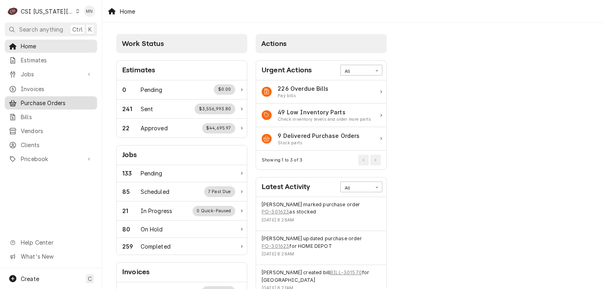
click at [38, 102] on span "Purchase Orders" at bounding box center [57, 103] width 72 height 8
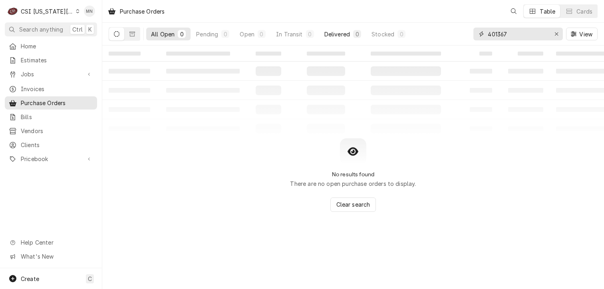
drag, startPoint x: 522, startPoint y: 34, endPoint x: 325, endPoint y: 38, distance: 196.5
click at [325, 38] on div "All Open 0 Pending 0 Open 0 In Transit 0 Delivered 0 Stocked 0 401367 View" at bounding box center [353, 34] width 489 height 22
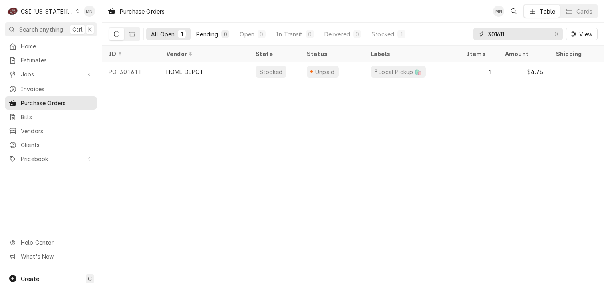
drag, startPoint x: 508, startPoint y: 35, endPoint x: 223, endPoint y: 35, distance: 285.1
click at [343, 35] on div "All Open 1 Pending 0 Open 0 In Transit 0 Delivered 0 Stocked 1 301611 View" at bounding box center [353, 34] width 489 height 22
type input "301661"
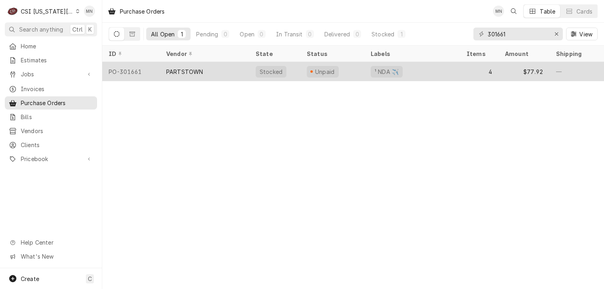
click at [194, 74] on div "PARTSTOWN" at bounding box center [204, 71] width 89 height 19
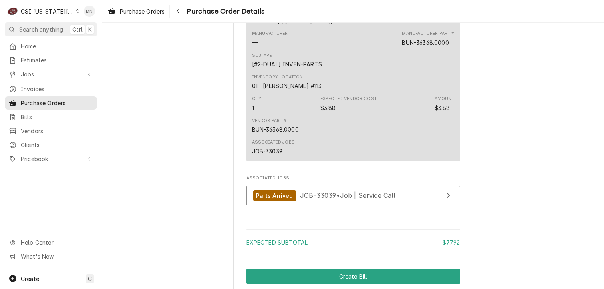
scroll to position [1212, 0]
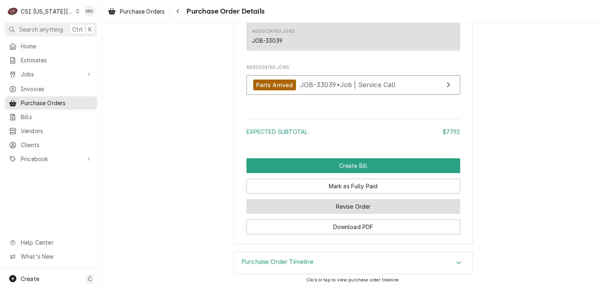
click at [333, 211] on button "Revise Order" at bounding box center [353, 206] width 214 height 15
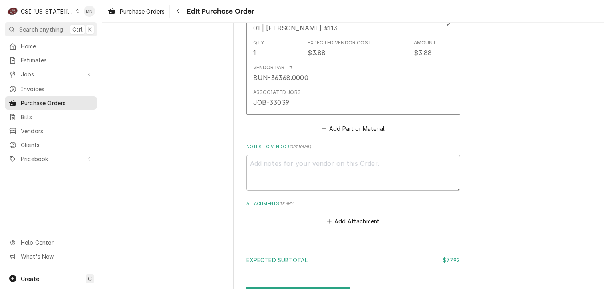
scroll to position [1064, 0]
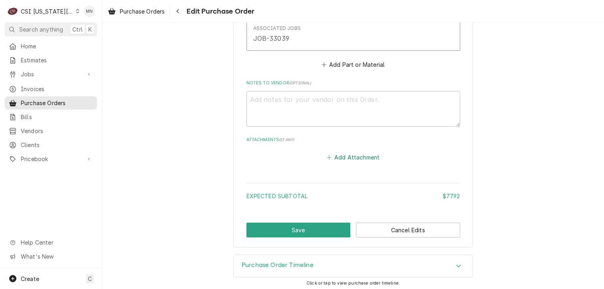
click at [352, 155] on button "Add Attachment" at bounding box center [353, 157] width 56 height 11
type textarea "x"
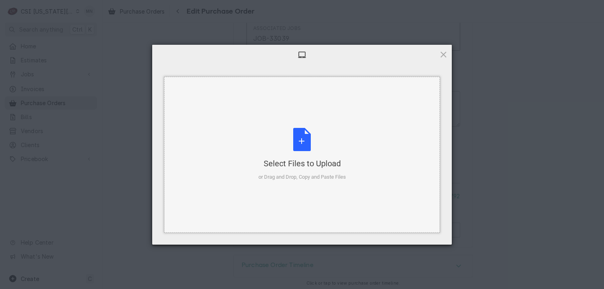
click at [308, 141] on div "Select Files to Upload or Drag and Drop, Copy and Paste Files" at bounding box center [301, 154] width 87 height 53
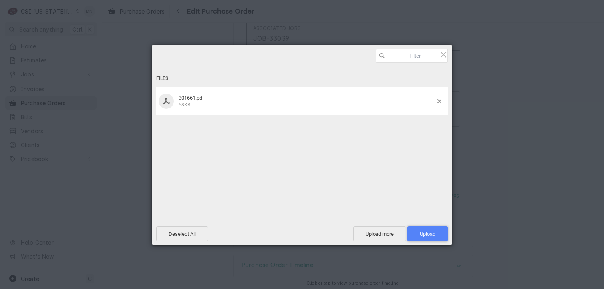
click at [426, 230] on span "Upload 1" at bounding box center [427, 233] width 40 height 15
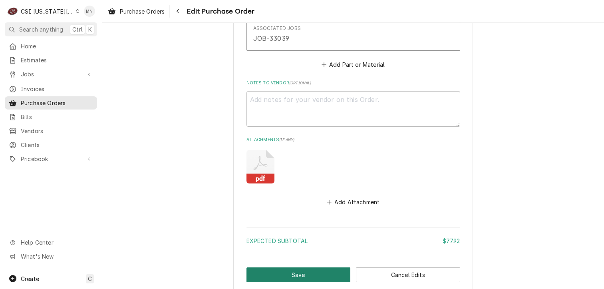
click at [305, 268] on button "Save" at bounding box center [298, 274] width 104 height 15
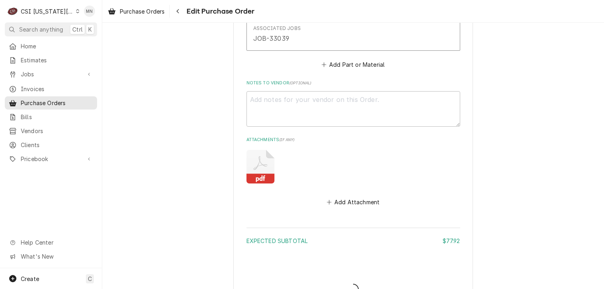
type textarea "x"
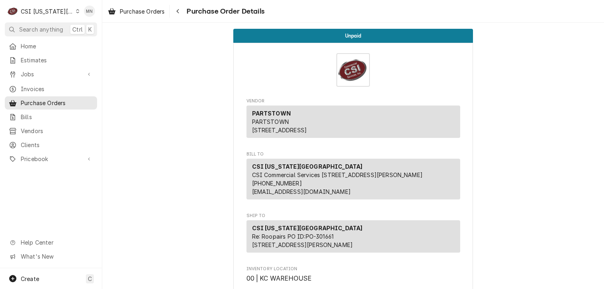
click at [55, 10] on div "CSI [US_STATE][GEOGRAPHIC_DATA]" at bounding box center [47, 11] width 53 height 8
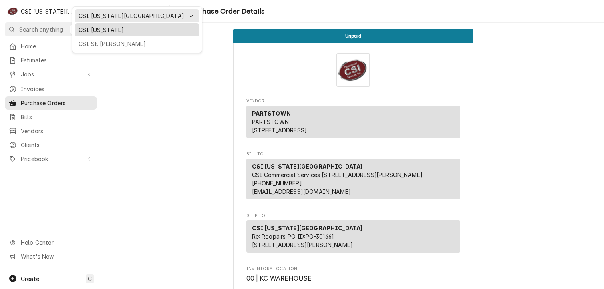
click at [86, 31] on div "CSI Kentucky" at bounding box center [137, 30] width 117 height 8
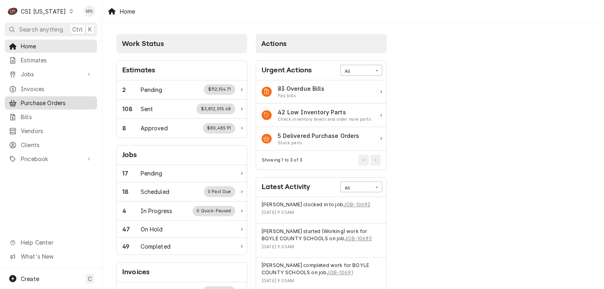
click at [36, 99] on span "Purchase Orders" at bounding box center [57, 103] width 72 height 8
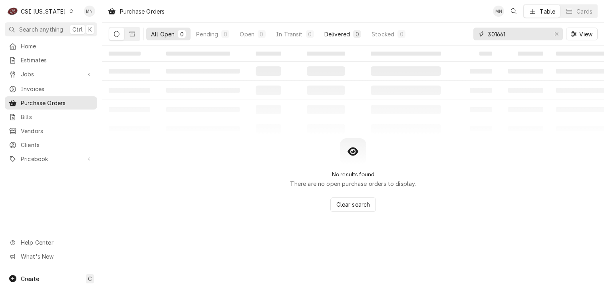
drag, startPoint x: 516, startPoint y: 33, endPoint x: 349, endPoint y: 35, distance: 166.1
click at [383, 35] on div "All Open 0 Pending 0 Open 0 In Transit 0 Delivered 0 Stocked 0 301661 View" at bounding box center [353, 34] width 489 height 22
type input "100426"
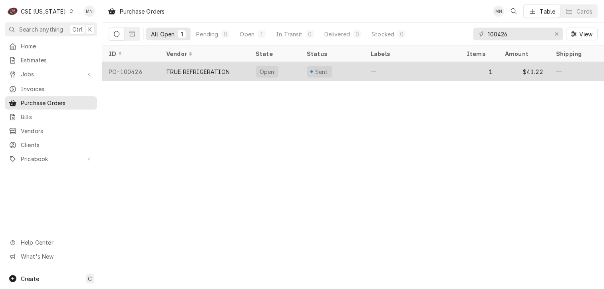
click at [169, 69] on div "TRUE REFRIGERATION" at bounding box center [197, 71] width 63 height 8
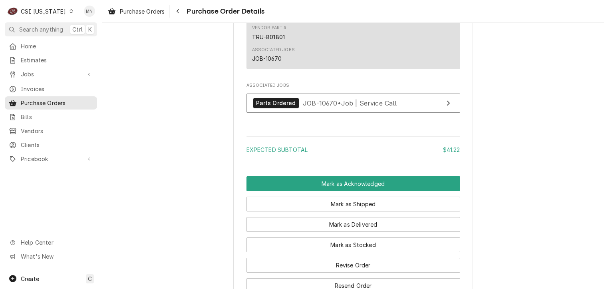
scroll to position [663, 0]
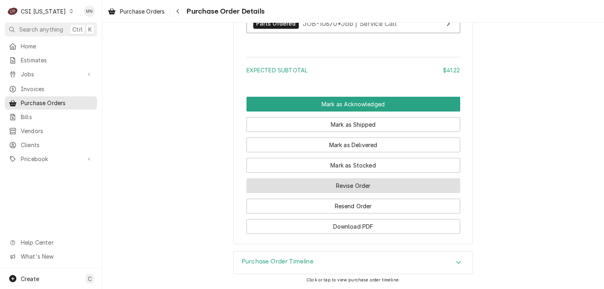
click at [365, 185] on button "Revise Order" at bounding box center [353, 185] width 214 height 15
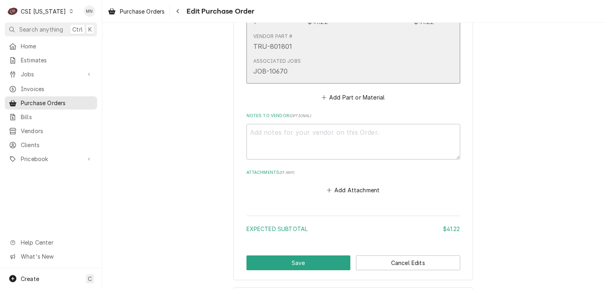
scroll to position [473, 0]
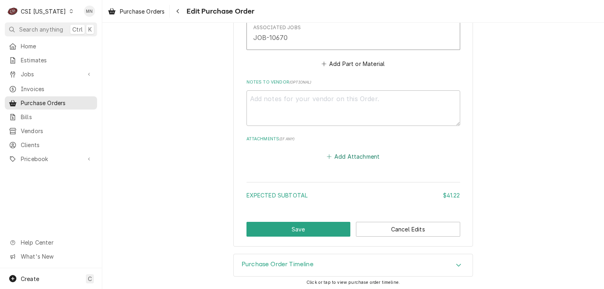
click at [350, 156] on button "Add Attachment" at bounding box center [353, 156] width 56 height 11
type textarea "x"
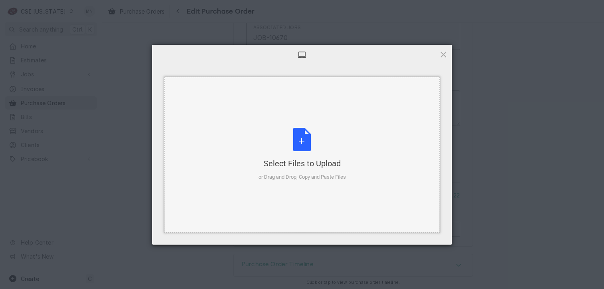
click at [307, 150] on div "Select Files to Upload or Drag and Drop, Copy and Paste Files" at bounding box center [301, 154] width 87 height 53
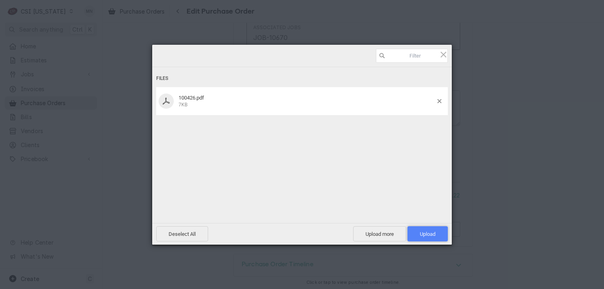
click at [433, 231] on span "Upload 1" at bounding box center [428, 234] width 16 height 6
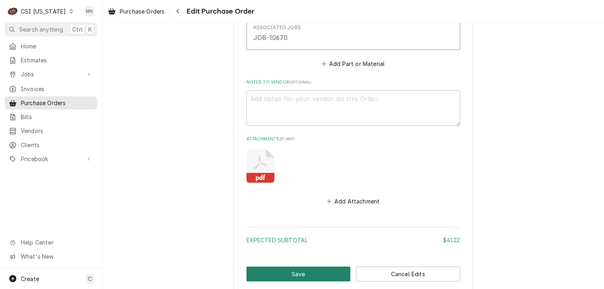
click at [303, 272] on button "Save" at bounding box center [298, 273] width 104 height 15
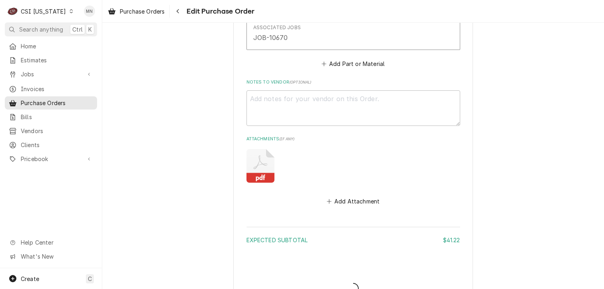
type textarea "x"
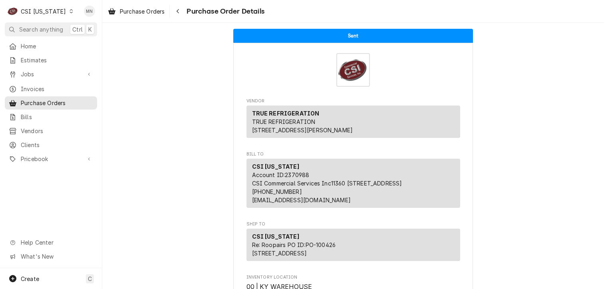
click at [45, 8] on div "CSI [US_STATE]" at bounding box center [43, 11] width 45 height 8
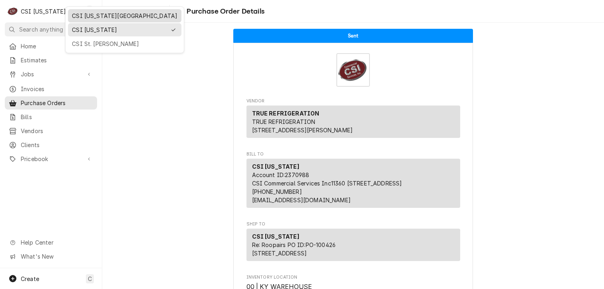
click at [84, 14] on div "CSI Kansas City" at bounding box center [124, 16] width 105 height 8
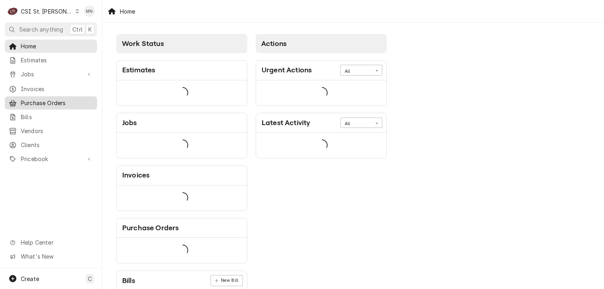
drag, startPoint x: 0, startPoint y: 0, endPoint x: 46, endPoint y: 100, distance: 110.3
click at [46, 100] on span "Purchase Orders" at bounding box center [57, 103] width 72 height 8
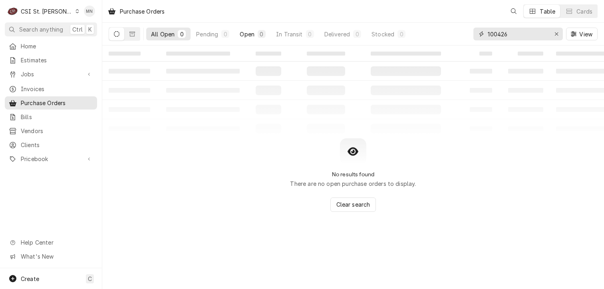
drag, startPoint x: 519, startPoint y: 32, endPoint x: 254, endPoint y: 31, distance: 265.6
click at [369, 32] on div "All Open 0 Pending 0 Open 0 In Transit 0 Delivered 0 Stocked 0 100426 View" at bounding box center [353, 34] width 489 height 22
type input "401353"
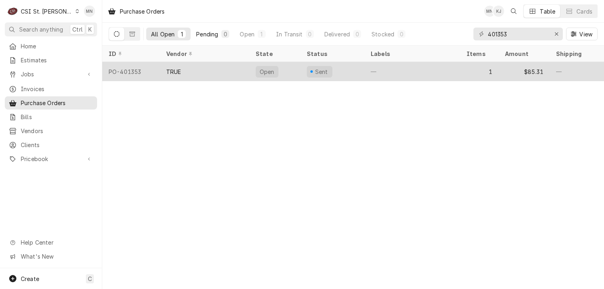
click at [221, 67] on div "TRUE" at bounding box center [204, 71] width 89 height 19
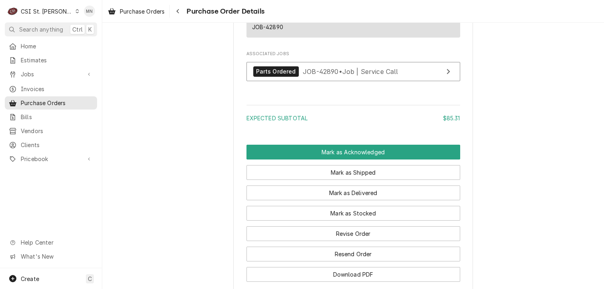
scroll to position [663, 0]
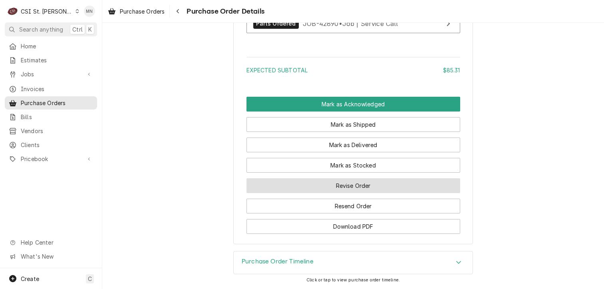
click at [375, 187] on button "Revise Order" at bounding box center [353, 185] width 214 height 15
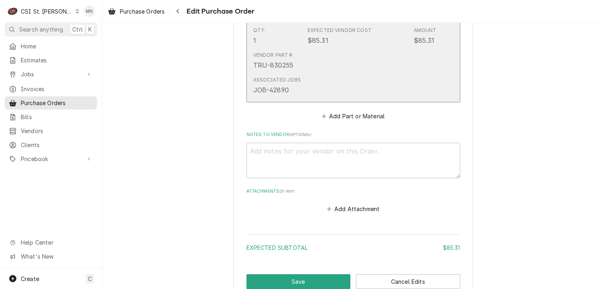
scroll to position [519, 0]
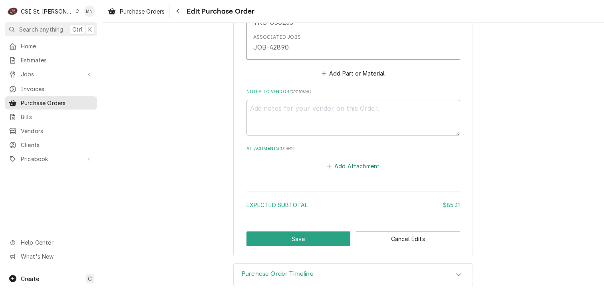
click at [335, 161] on button "Add Attachment" at bounding box center [353, 166] width 56 height 11
type textarea "x"
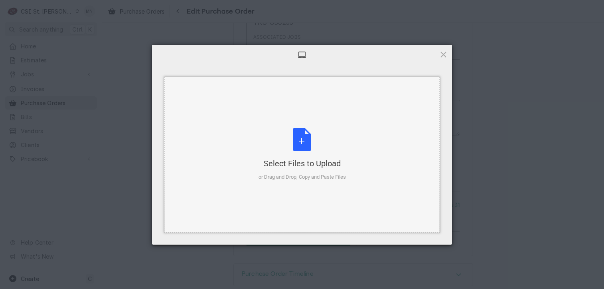
click at [302, 135] on div "Select Files to Upload or Drag and Drop, Copy and Paste Files" at bounding box center [301, 154] width 87 height 53
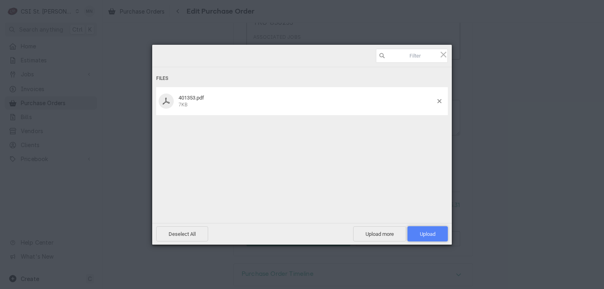
click at [415, 232] on span "Upload 1" at bounding box center [427, 233] width 40 height 15
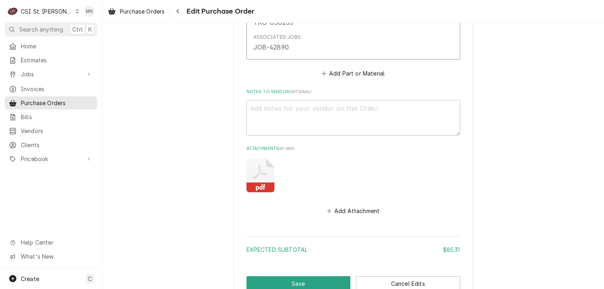
scroll to position [573, 0]
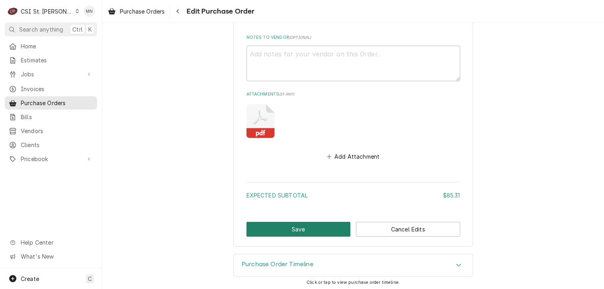
click at [296, 228] on button "Save" at bounding box center [298, 229] width 104 height 15
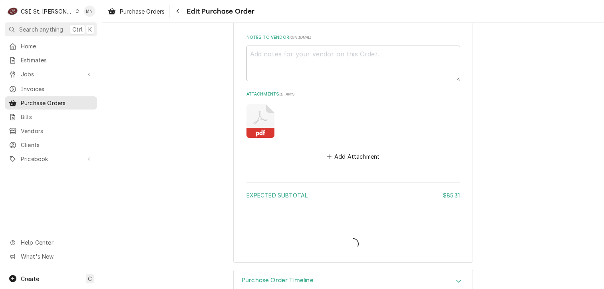
type textarea "x"
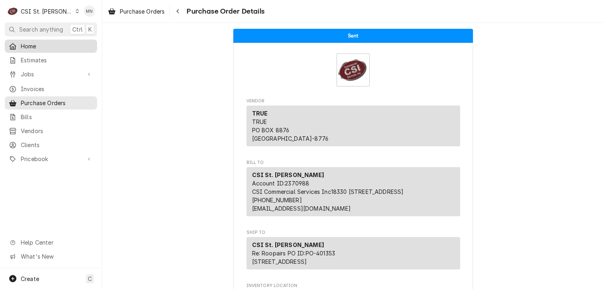
click at [24, 49] on div "Home" at bounding box center [50, 46] width 89 height 10
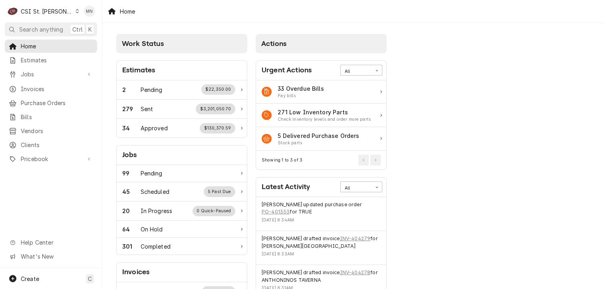
click at [50, 14] on div "CSI St. [PERSON_NAME]" at bounding box center [47, 11] width 52 height 8
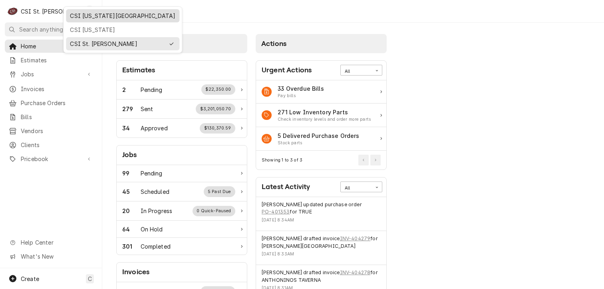
click at [72, 16] on div "CSI [US_STATE][GEOGRAPHIC_DATA]" at bounding box center [122, 16] width 105 height 8
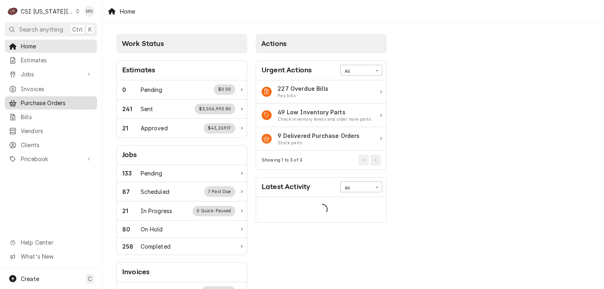
click at [50, 102] on span "Purchase Orders" at bounding box center [57, 103] width 72 height 8
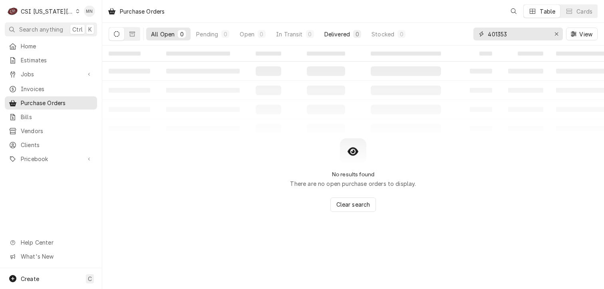
drag, startPoint x: 533, startPoint y: 31, endPoint x: 357, endPoint y: 38, distance: 176.2
click at [357, 38] on div "All Open 0 Pending 0 Open 0 In Transit 0 Delivered 0 Stocked 0 401353 View" at bounding box center [353, 34] width 489 height 22
type input "301673"
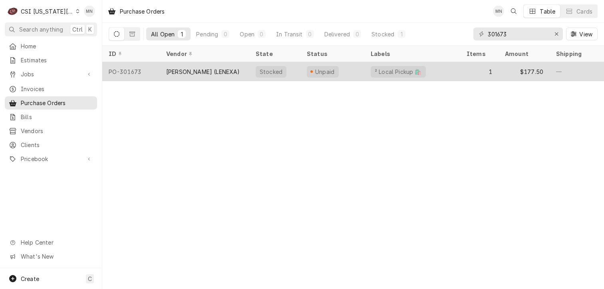
click at [217, 76] on div "[PERSON_NAME] (LENEXA)" at bounding box center [204, 71] width 89 height 19
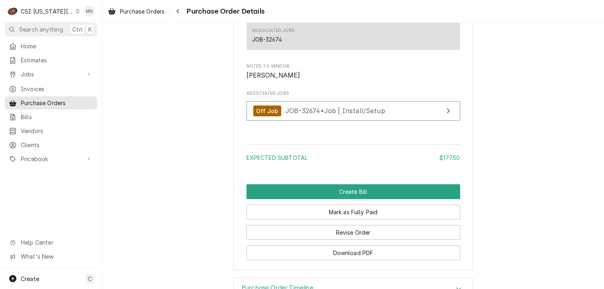
scroll to position [752, 0]
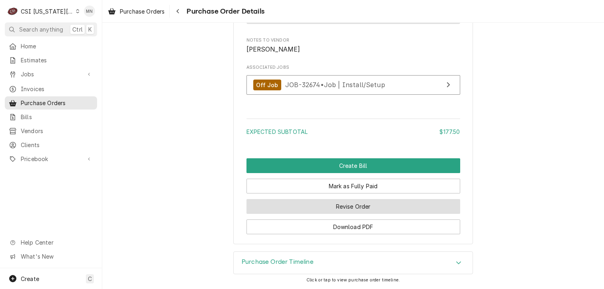
click at [355, 209] on button "Revise Order" at bounding box center [353, 206] width 214 height 15
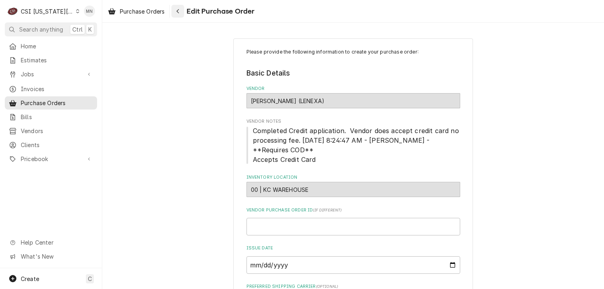
click at [180, 13] on div "Navigate back" at bounding box center [178, 11] width 8 height 8
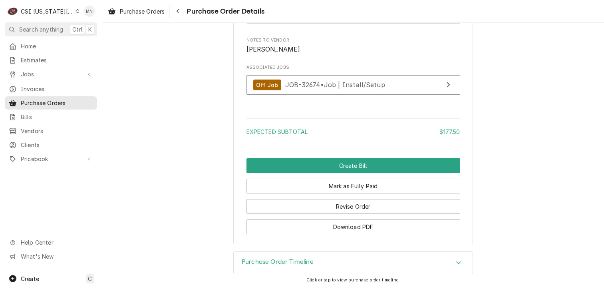
scroll to position [752, 0]
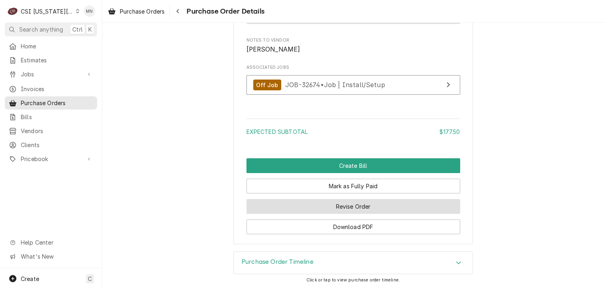
click at [329, 209] on button "Revise Order" at bounding box center [353, 206] width 214 height 15
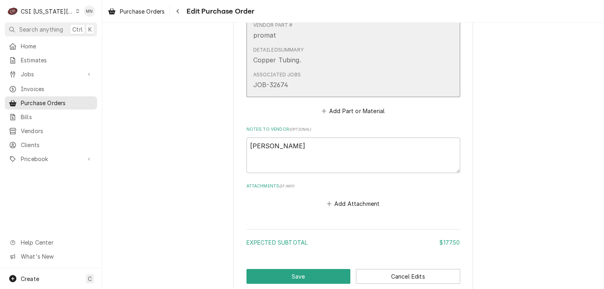
scroll to position [561, 0]
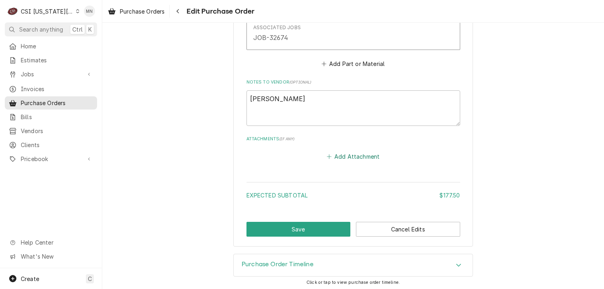
click at [342, 156] on button "Add Attachment" at bounding box center [353, 156] width 56 height 11
type textarea "x"
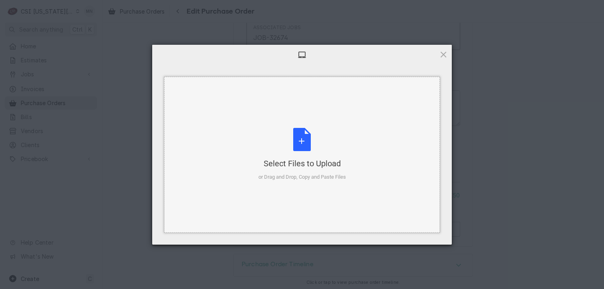
click at [306, 149] on div "Select Files to Upload or Drag and Drop, Copy and Paste Files" at bounding box center [301, 154] width 87 height 53
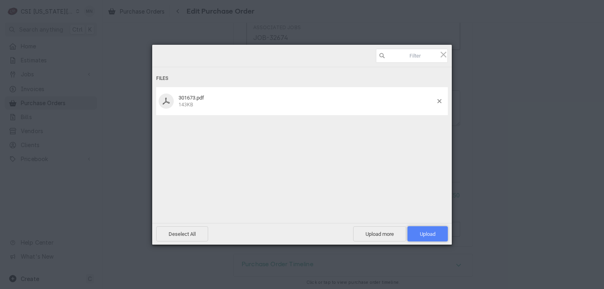
click at [428, 234] on span "Upload 1" at bounding box center [428, 234] width 16 height 6
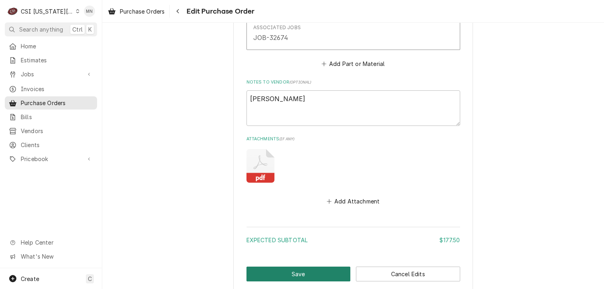
click at [276, 274] on button "Save" at bounding box center [298, 273] width 104 height 15
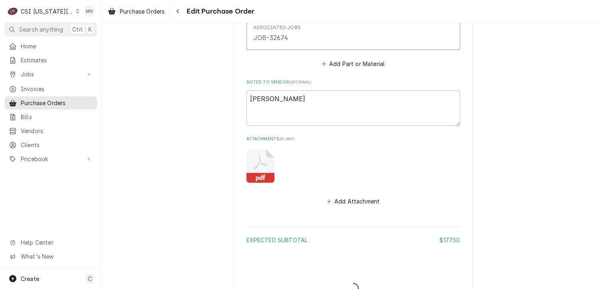
type textarea "x"
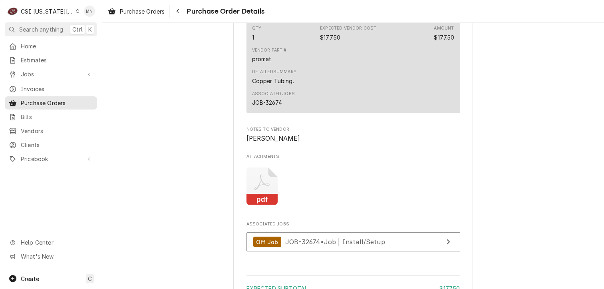
scroll to position [819, 0]
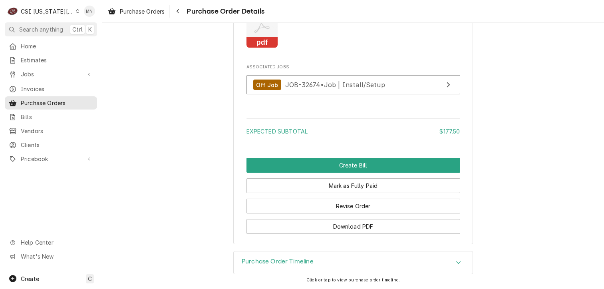
click at [50, 10] on div "CSI [US_STATE][GEOGRAPHIC_DATA]" at bounding box center [47, 11] width 53 height 8
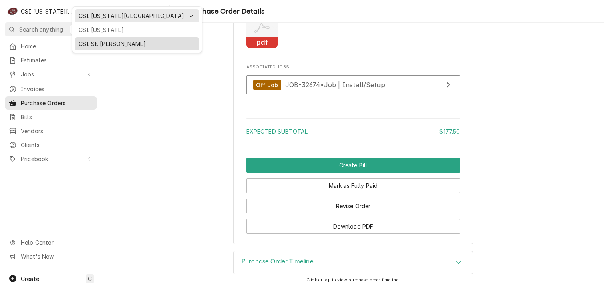
click at [90, 45] on div "CSI St. [PERSON_NAME]" at bounding box center [137, 44] width 117 height 8
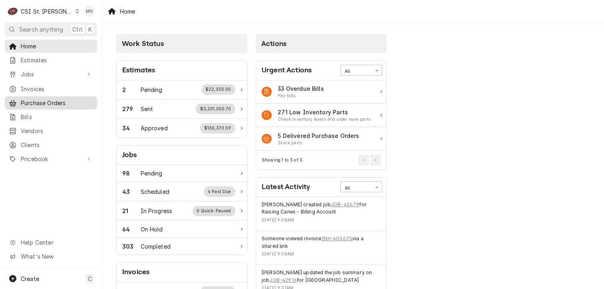
click at [53, 99] on span "Purchase Orders" at bounding box center [57, 103] width 72 height 8
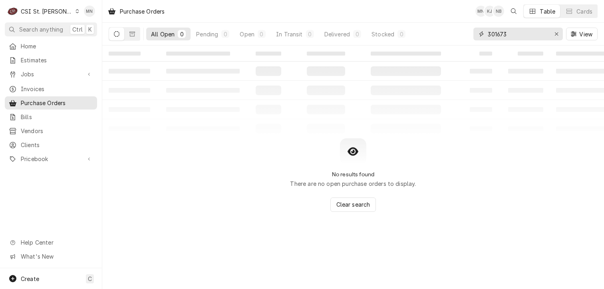
drag, startPoint x: 527, startPoint y: 34, endPoint x: 280, endPoint y: 59, distance: 248.8
click at [304, 56] on div "Purchase Orders MN KJ NB Table Cards All Open 0 Pending 0 Open 0 In Transit 0 D…" at bounding box center [353, 144] width 502 height 289
type input "401361"
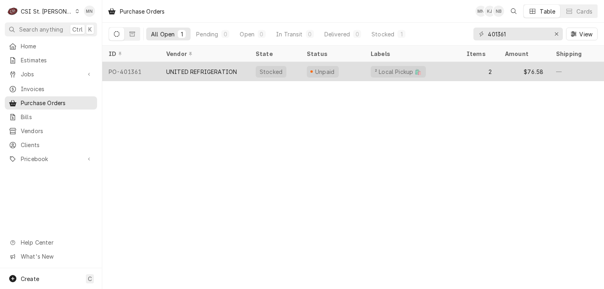
click at [232, 74] on div "UNITED REFRIGERATION" at bounding box center [204, 71] width 89 height 19
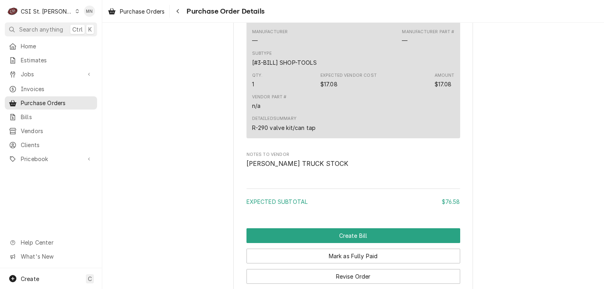
scroll to position [857, 0]
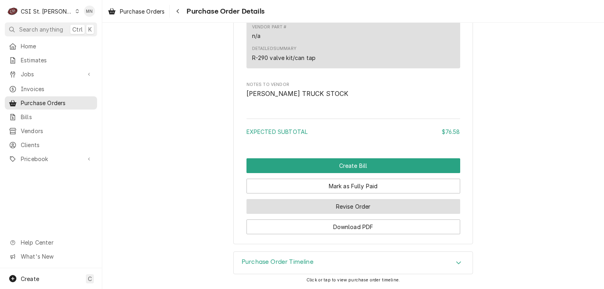
click at [367, 204] on button "Revise Order" at bounding box center [353, 206] width 214 height 15
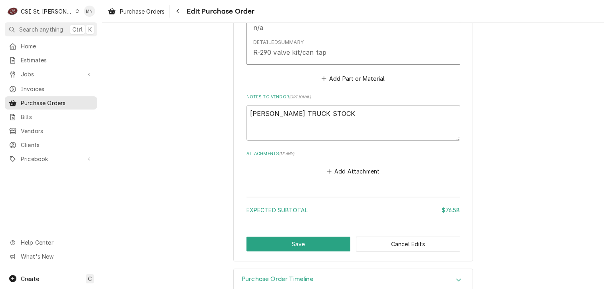
scroll to position [693, 0]
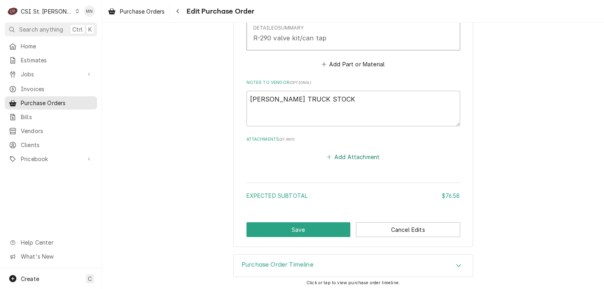
click at [339, 159] on button "Add Attachment" at bounding box center [353, 156] width 56 height 11
type textarea "x"
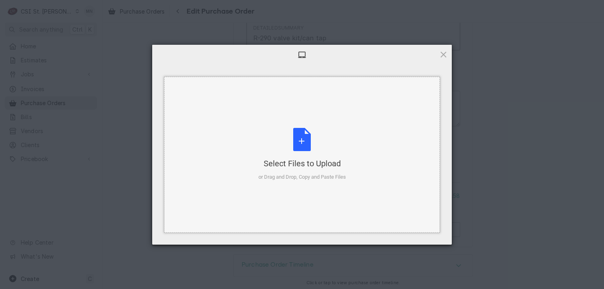
click at [308, 157] on div "Select Files to Upload or Drag and Drop, Copy and Paste Files" at bounding box center [301, 154] width 87 height 53
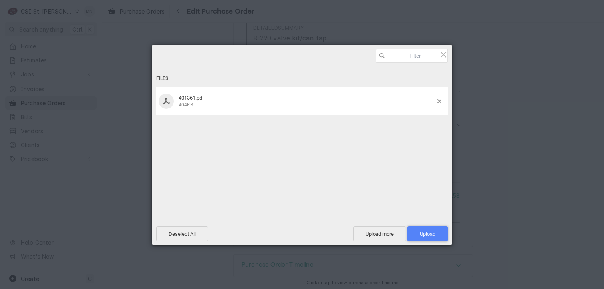
click at [414, 233] on span "Upload 1" at bounding box center [427, 233] width 40 height 15
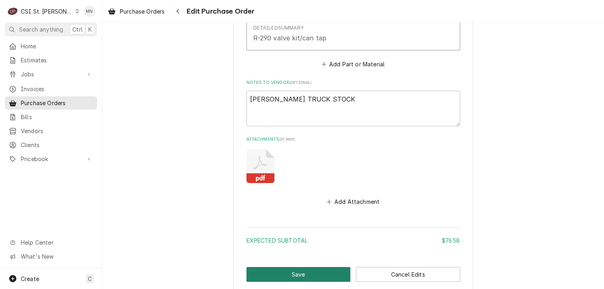
click at [289, 267] on button "Save" at bounding box center [298, 274] width 104 height 15
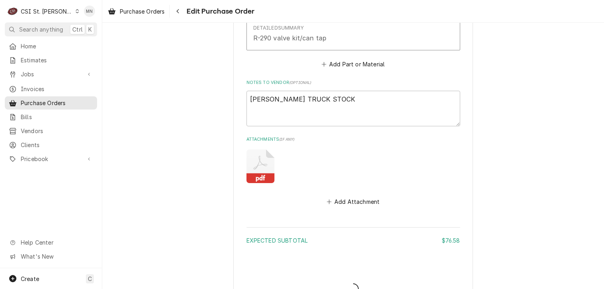
type textarea "x"
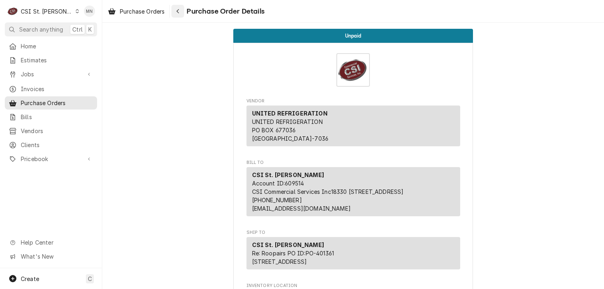
click at [177, 11] on icon "Navigate back" at bounding box center [178, 11] width 4 height 6
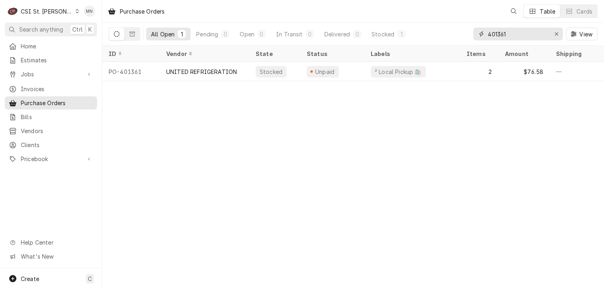
click at [521, 32] on input "401361" at bounding box center [518, 34] width 60 height 13
type input "401366"
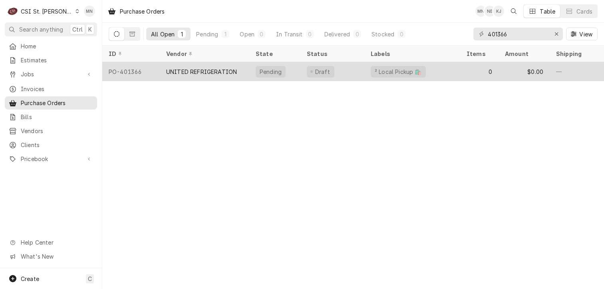
click at [230, 73] on div "UNITED REFRIGERATION" at bounding box center [201, 71] width 71 height 8
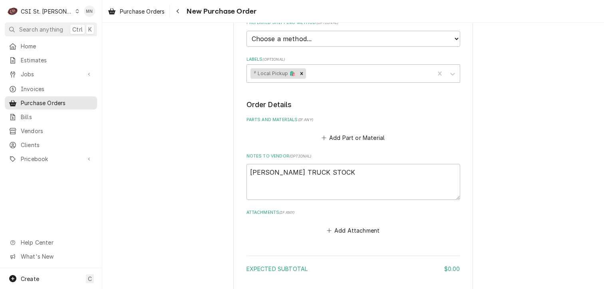
scroll to position [333, 0]
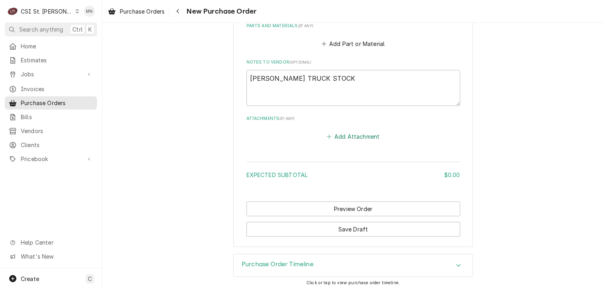
click at [351, 132] on button "Add Attachment" at bounding box center [353, 136] width 56 height 11
type textarea "x"
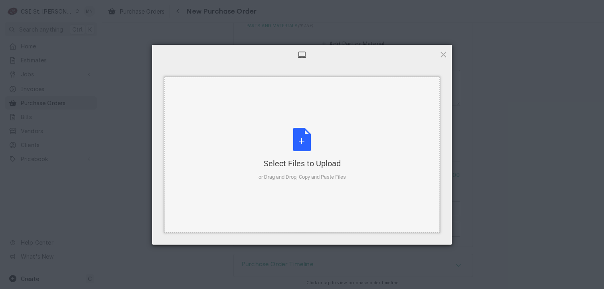
click at [313, 145] on div "Select Files to Upload or Drag and Drop, Copy and Paste Files" at bounding box center [301, 154] width 87 height 53
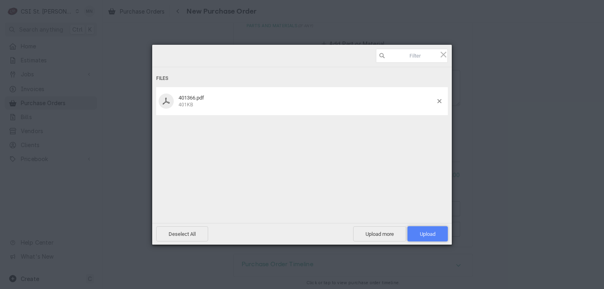
click at [433, 233] on span "Upload 1" at bounding box center [428, 234] width 16 height 6
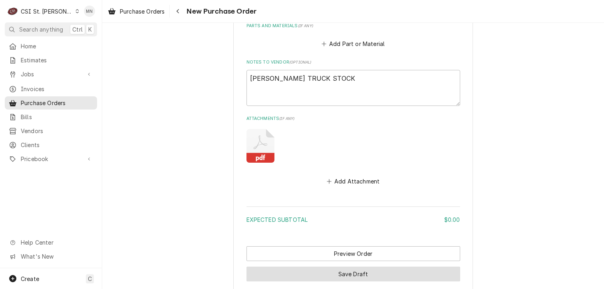
click at [339, 271] on button "Save Draft" at bounding box center [353, 273] width 214 height 15
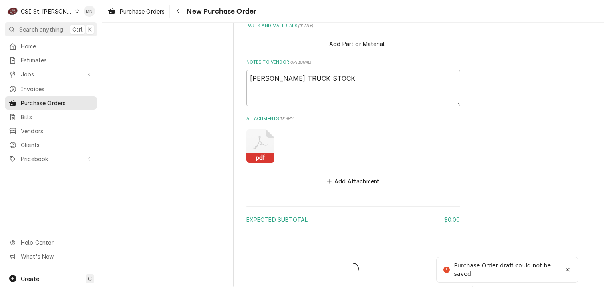
type textarea "x"
click at [567, 271] on icon "Notifications alt+T" at bounding box center [568, 271] width 6 height 6
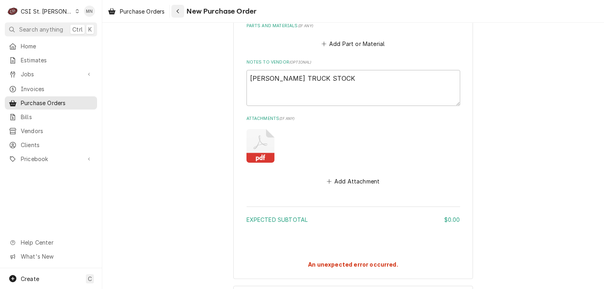
click at [179, 10] on icon "Navigate back" at bounding box center [178, 11] width 4 height 6
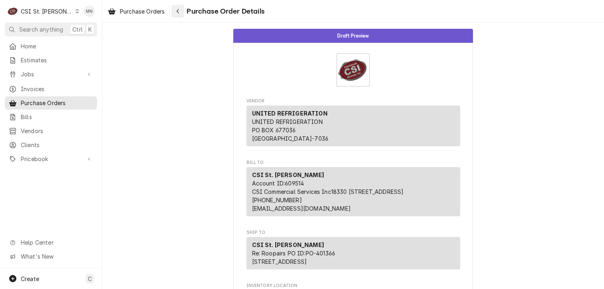
click at [179, 10] on icon "Navigate back" at bounding box center [178, 11] width 4 height 6
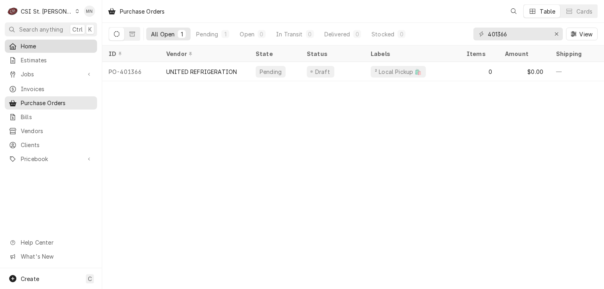
drag, startPoint x: 35, startPoint y: 42, endPoint x: 33, endPoint y: 46, distance: 4.1
click at [33, 46] on span "Home" at bounding box center [57, 46] width 72 height 8
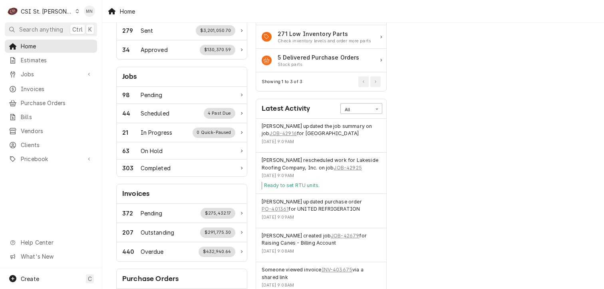
scroll to position [80, 0]
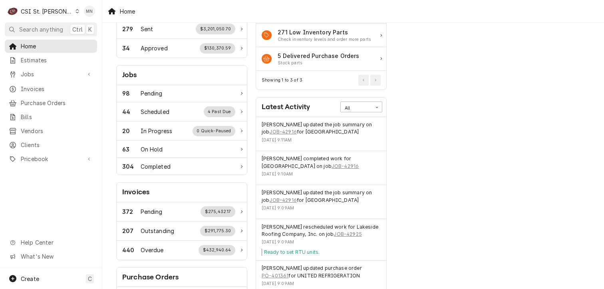
click at [46, 8] on div "CSI St. Louis" at bounding box center [47, 11] width 52 height 8
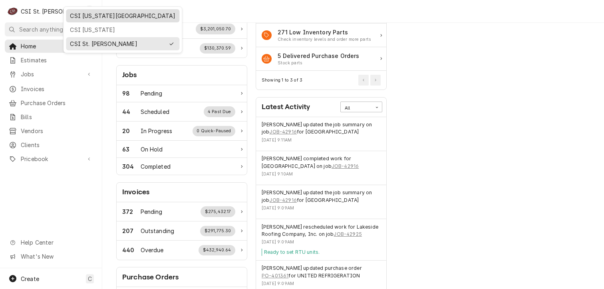
click at [80, 16] on div "CSI [US_STATE][GEOGRAPHIC_DATA]" at bounding box center [122, 16] width 105 height 8
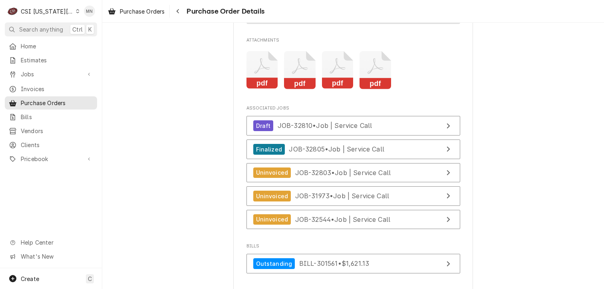
scroll to position [1877, 0]
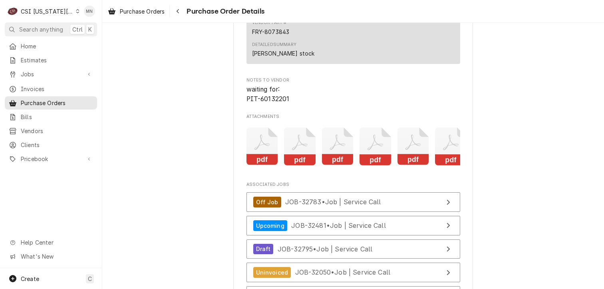
scroll to position [0, 88]
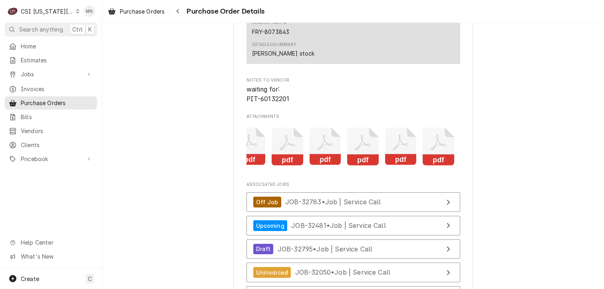
click at [432, 165] on icon "Attachments" at bounding box center [438, 146] width 32 height 38
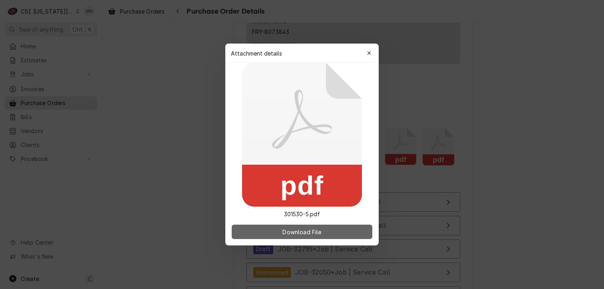
click at [303, 235] on span "Download File" at bounding box center [302, 232] width 42 height 8
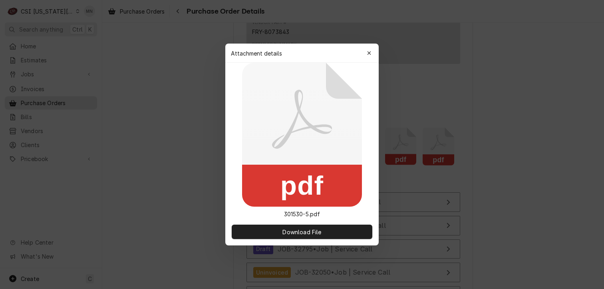
click at [366, 54] on div "button" at bounding box center [369, 53] width 8 height 8
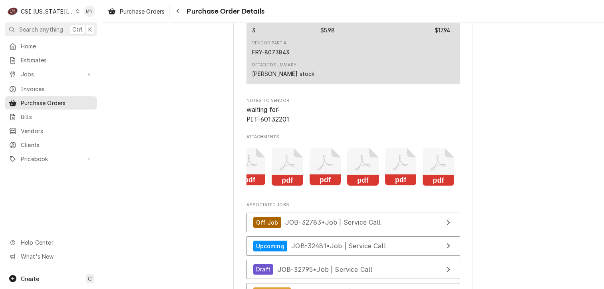
scroll to position [1917, 0]
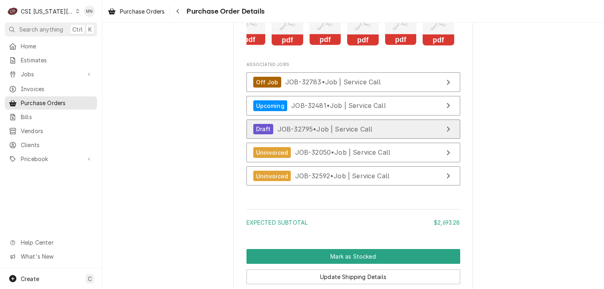
click at [336, 135] on div "Draft JOB-32795 • Job | Service Call" at bounding box center [312, 129] width 119 height 11
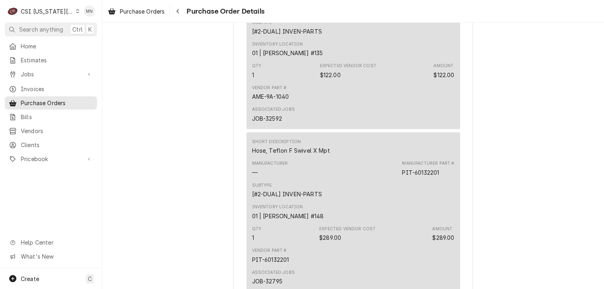
scroll to position [799, 0]
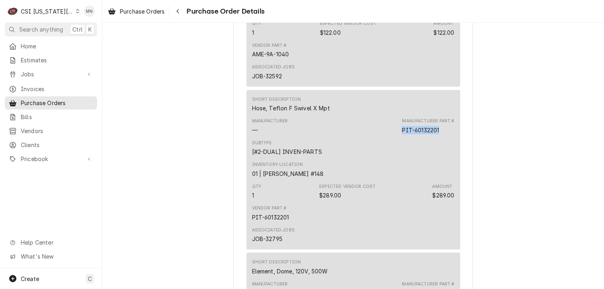
drag, startPoint x: 440, startPoint y: 156, endPoint x: 400, endPoint y: 155, distance: 40.3
click at [402, 134] on div "Manufacturer Part # PIT-60132201" at bounding box center [428, 126] width 52 height 16
copy div "PIT-60132201"
click at [35, 155] on span "Pricebook" at bounding box center [51, 159] width 60 height 8
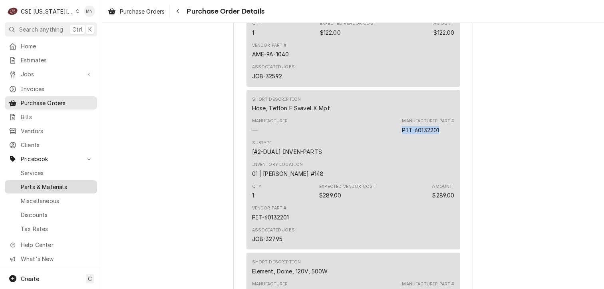
click at [42, 182] on span "Parts & Materials" at bounding box center [57, 186] width 72 height 8
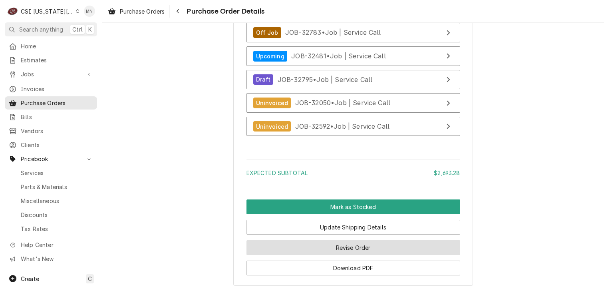
scroll to position [2037, 0]
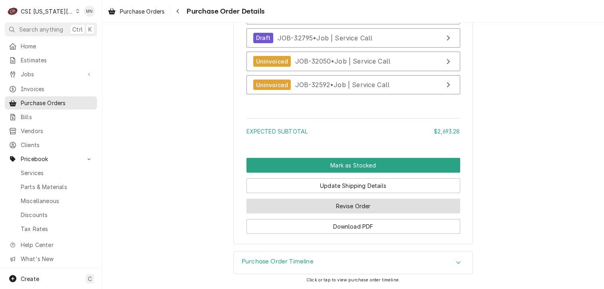
click at [352, 206] on button "Revise Order" at bounding box center [353, 205] width 214 height 15
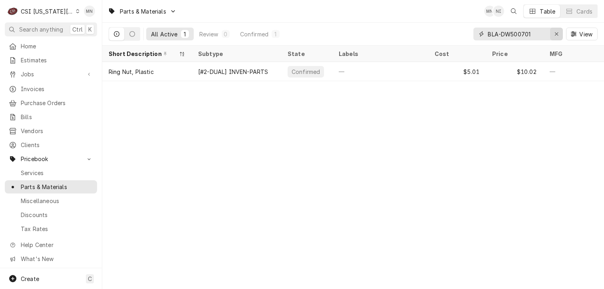
click at [556, 32] on icon "Erase input" at bounding box center [556, 34] width 4 height 6
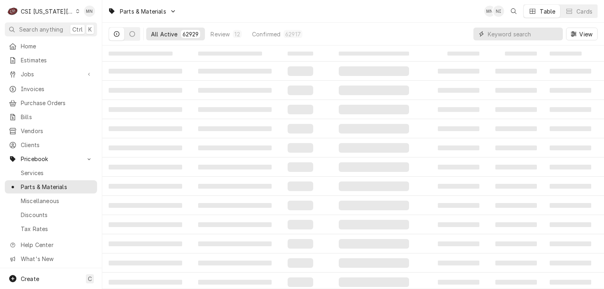
paste input "PIT-60132201"
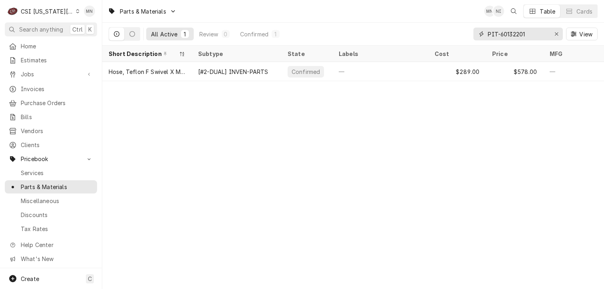
type input "PIT-60132201"
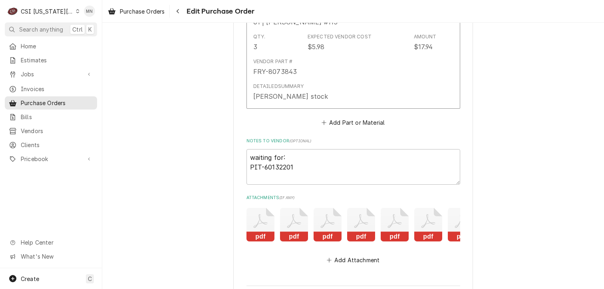
scroll to position [1797, 0]
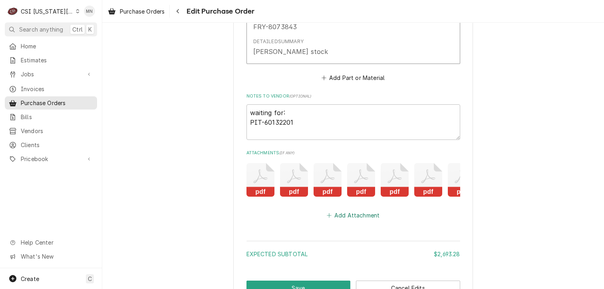
click at [351, 218] on button "Add Attachment" at bounding box center [353, 215] width 56 height 11
type textarea "x"
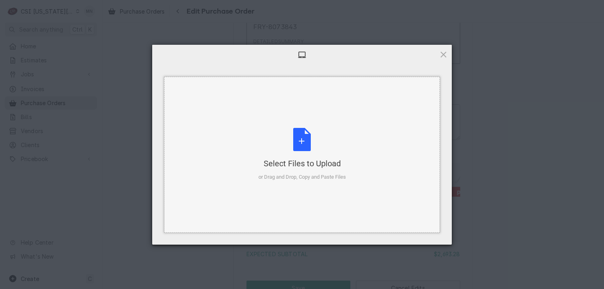
click at [306, 159] on div "Select Files to Upload" at bounding box center [301, 163] width 87 height 11
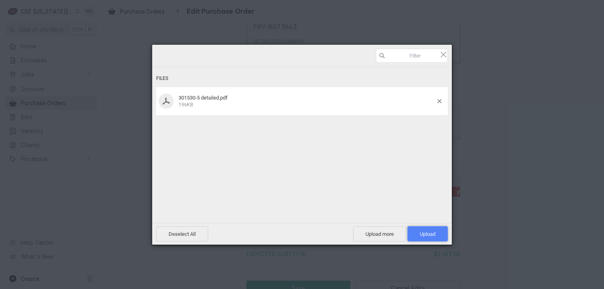
click at [428, 233] on span "Upload 1" at bounding box center [428, 234] width 16 height 6
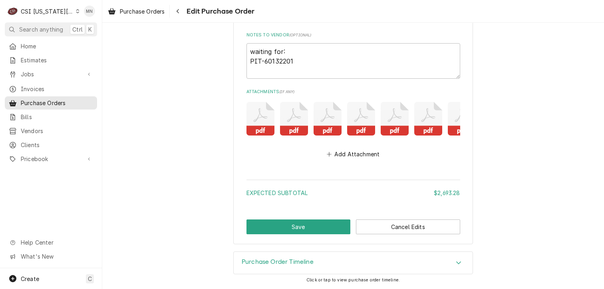
scroll to position [1861, 0]
click at [284, 230] on button "Save" at bounding box center [298, 226] width 104 height 15
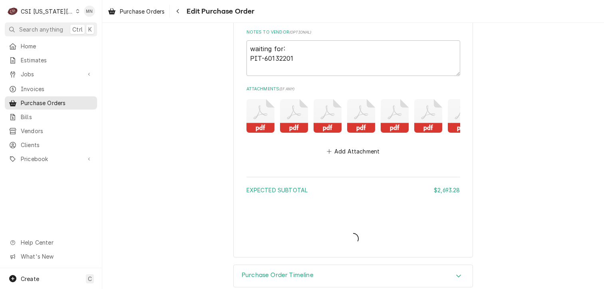
type textarea "x"
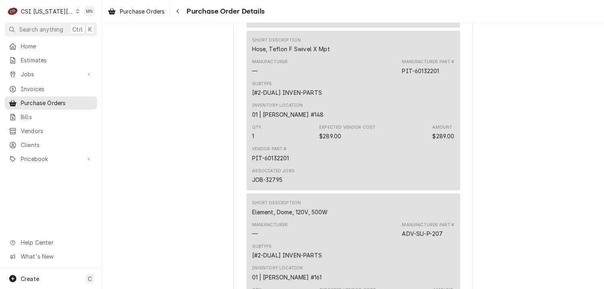
scroll to position [799, 0]
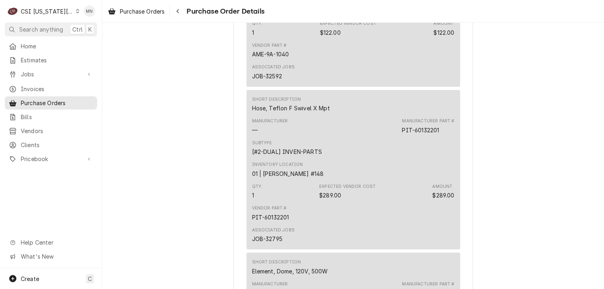
click at [76, 12] on div "Dynamic Content Wrapper" at bounding box center [78, 11] width 4 height 6
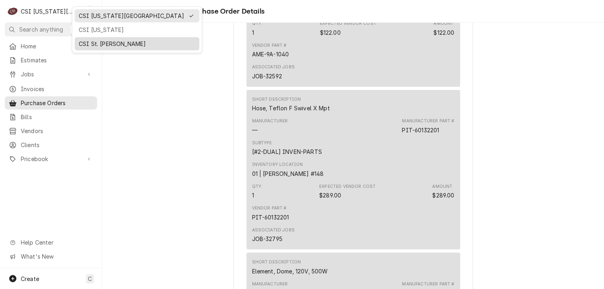
click at [94, 39] on div "CSI St. [PERSON_NAME]" at bounding box center [136, 44] width 121 height 10
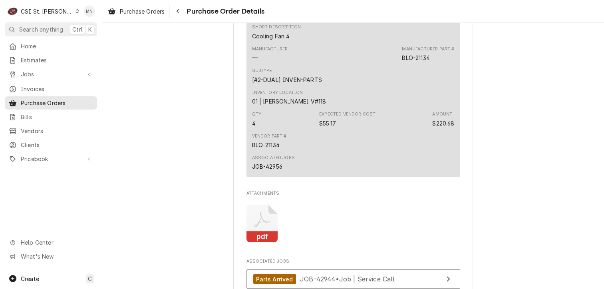
scroll to position [1877, 0]
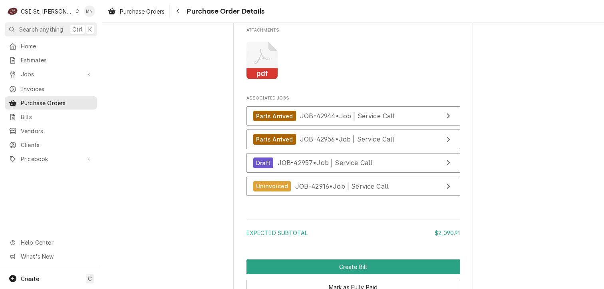
click at [259, 79] on icon "Attachments" at bounding box center [262, 61] width 32 height 38
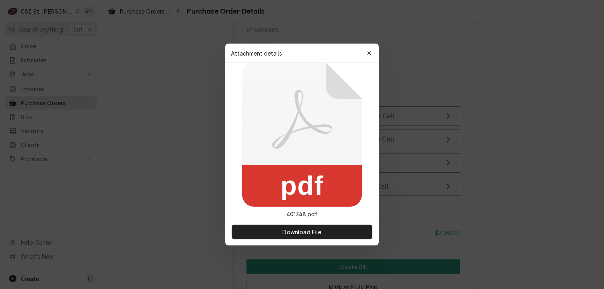
click at [259, 85] on icon at bounding box center [302, 135] width 120 height 144
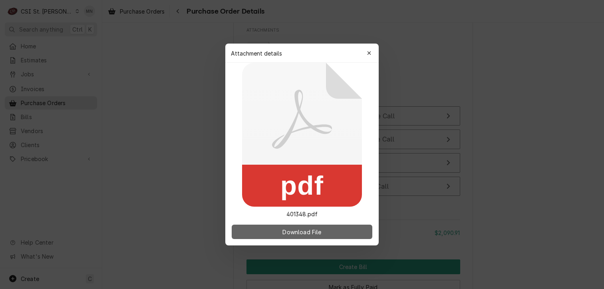
click at [291, 232] on span "Download File" at bounding box center [302, 232] width 42 height 8
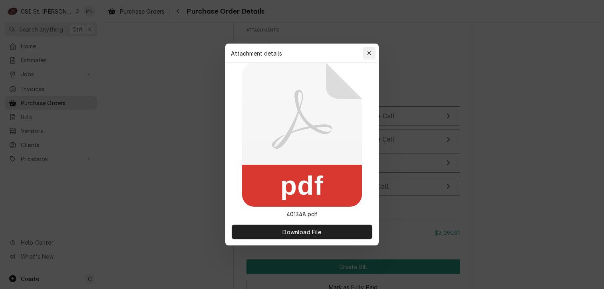
click at [373, 47] on button "button" at bounding box center [369, 53] width 13 height 13
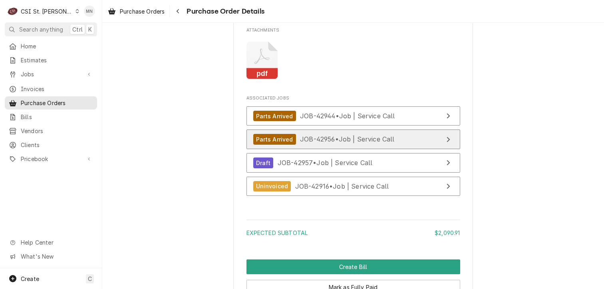
click at [337, 143] on span "JOB-42956 • Job | Service Call" at bounding box center [347, 139] width 95 height 8
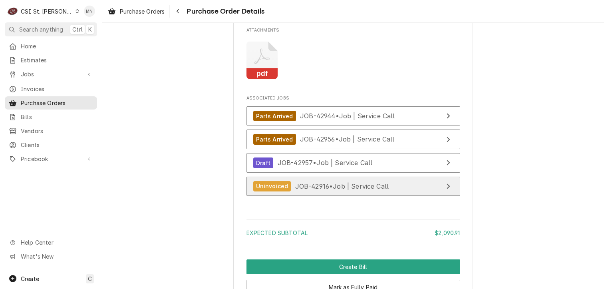
click at [325, 190] on span "JOB-42916 • Job | Service Call" at bounding box center [342, 186] width 94 height 8
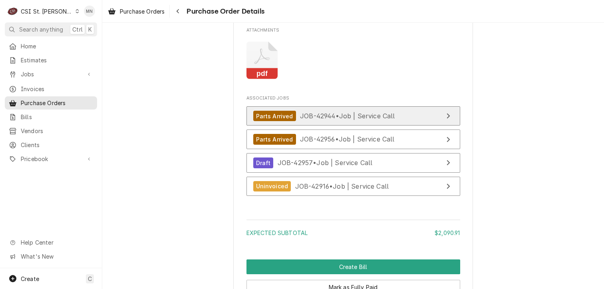
click at [342, 120] on span "JOB-42944 • Job | Service Call" at bounding box center [347, 116] width 95 height 8
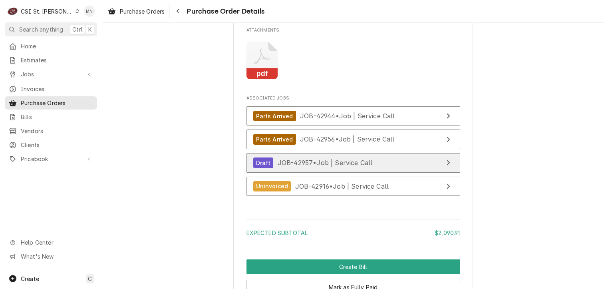
click at [354, 168] on div "Draft JOB-42957 • Job | Service Call" at bounding box center [312, 162] width 119 height 11
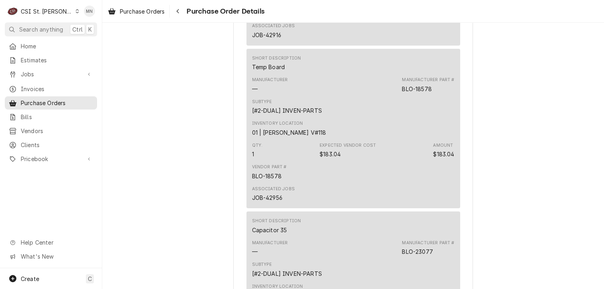
scroll to position [1517, 0]
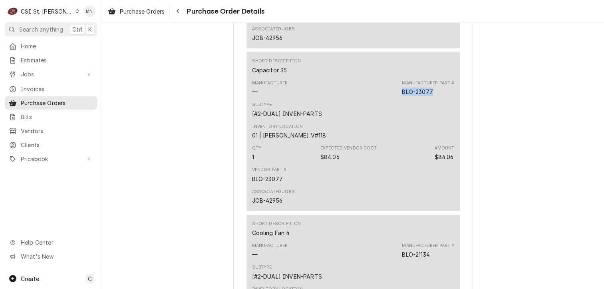
drag, startPoint x: 431, startPoint y: 114, endPoint x: 398, endPoint y: 118, distance: 33.8
click at [398, 99] on div "Manufacturer — Manufacturer Part # BLO-23077" at bounding box center [353, 88] width 202 height 22
drag, startPoint x: 398, startPoint y: 118, endPoint x: 404, endPoint y: 116, distance: 6.6
copy div "BLO-23077"
click at [43, 155] on span "Pricebook" at bounding box center [51, 159] width 60 height 8
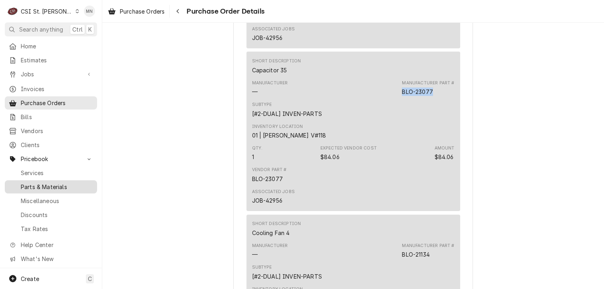
click at [42, 182] on span "Parts & Materials" at bounding box center [57, 186] width 72 height 8
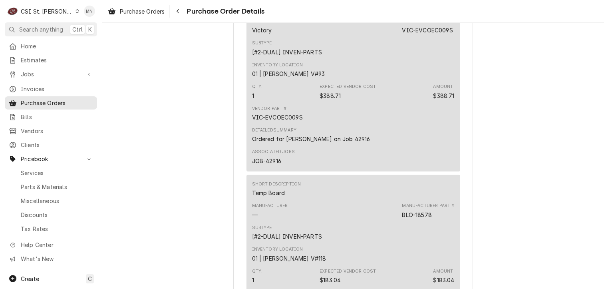
scroll to position [1198, 0]
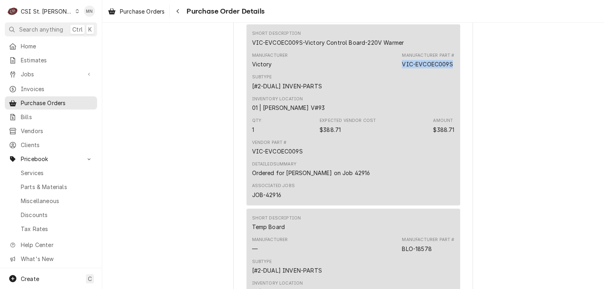
drag, startPoint x: 449, startPoint y: 89, endPoint x: 401, endPoint y: 89, distance: 48.7
click at [402, 68] on div "VIC-EVCOEC009S" at bounding box center [427, 64] width 51 height 8
copy div "VIC-EVCOEC009S"
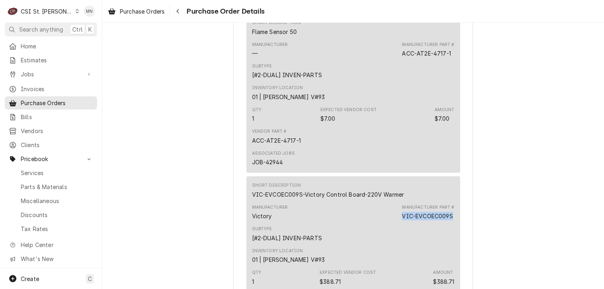
scroll to position [998, 0]
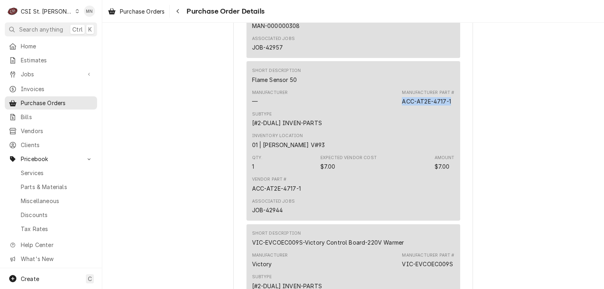
drag, startPoint x: 449, startPoint y: 127, endPoint x: 401, endPoint y: 129, distance: 48.4
click at [402, 105] on div "Manufacturer Part # ACC-AT2E-4717-1" at bounding box center [428, 97] width 52 height 16
drag, startPoint x: 401, startPoint y: 129, endPoint x: 404, endPoint y: 127, distance: 4.2
copy div "ACC-AT2E-4717-1"
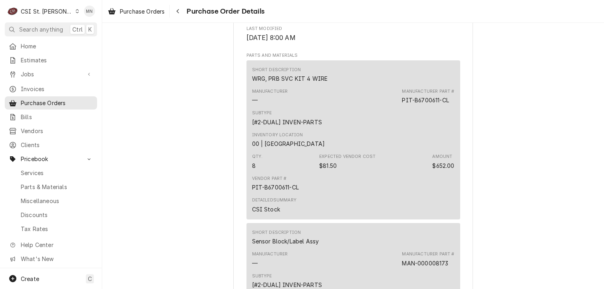
scroll to position [439, 0]
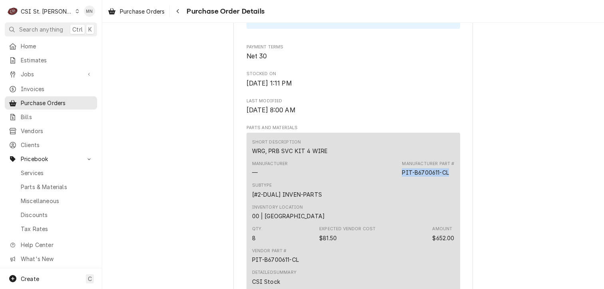
drag, startPoint x: 450, startPoint y: 198, endPoint x: 401, endPoint y: 199, distance: 48.7
click at [402, 177] on div "Manufacturer Part # PIT-B6700611-CL" at bounding box center [428, 169] width 52 height 16
copy div "PIT-B6700611-CL"
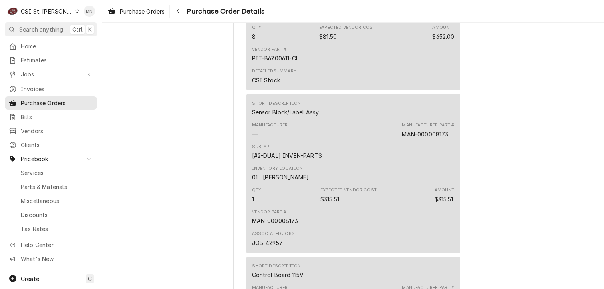
scroll to position [719, 0]
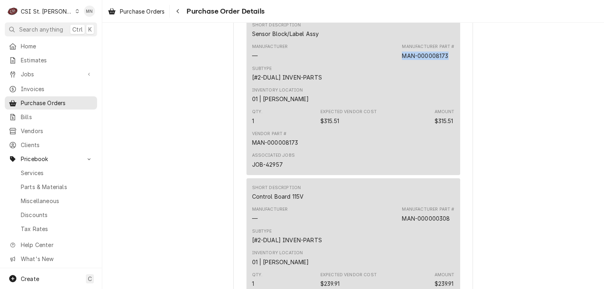
drag, startPoint x: 450, startPoint y: 81, endPoint x: 395, endPoint y: 84, distance: 54.4
click at [395, 62] on div "Manufacturer — Manufacturer Part # MAN-000008173" at bounding box center [353, 52] width 202 height 22
drag, startPoint x: 395, startPoint y: 84, endPoint x: 403, endPoint y: 82, distance: 7.6
copy div "MAN-000008173"
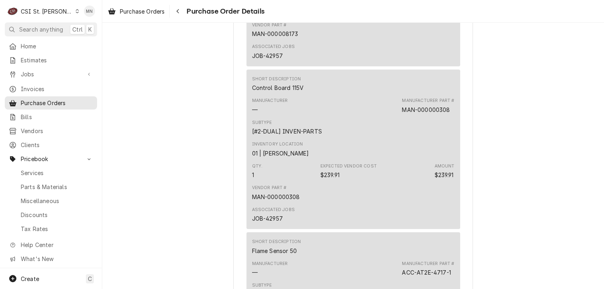
scroll to position [879, 0]
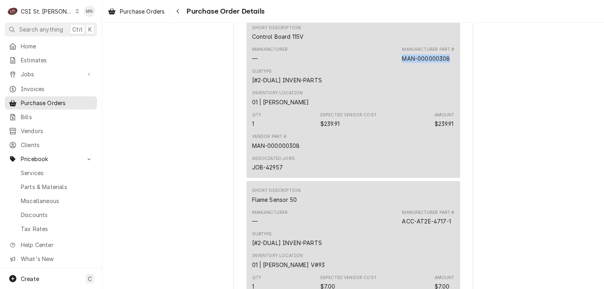
drag, startPoint x: 447, startPoint y: 82, endPoint x: 400, endPoint y: 83, distance: 47.5
click at [402, 63] on div "MAN-000000308" at bounding box center [426, 58] width 48 height 8
copy div "MAN-000000308"
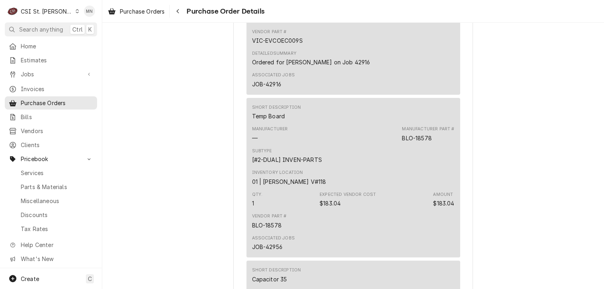
scroll to position [1358, 0]
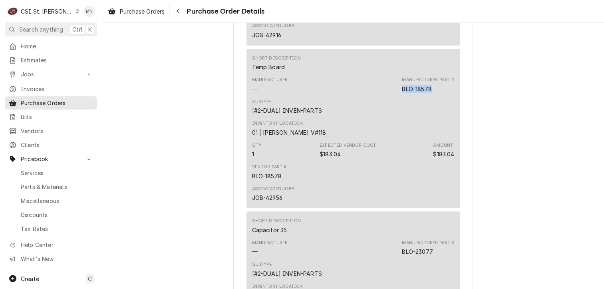
drag, startPoint x: 431, startPoint y: 115, endPoint x: 400, endPoint y: 118, distance: 31.7
click at [402, 93] on div "Manufacturer Part # BLO-18578" at bounding box center [428, 85] width 52 height 16
copy div "BLO-18578"
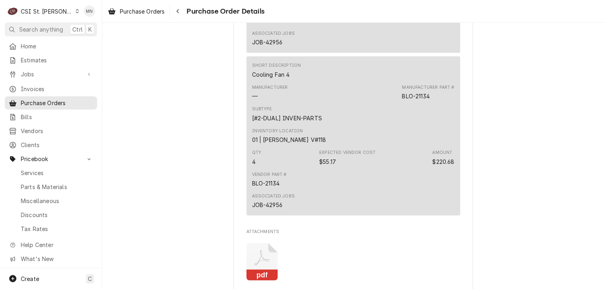
scroll to position [1757, 0]
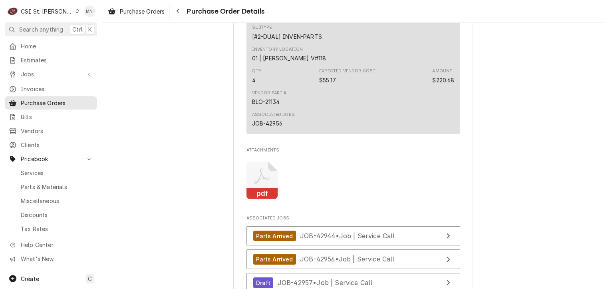
click at [426, 22] on div "Manufacturer — Manufacturer Part # BLO-21134" at bounding box center [353, 11] width 202 height 22
click at [427, 19] on div "BLO-21134" at bounding box center [416, 14] width 28 height 8
click at [403, 19] on div "BLO-21134" at bounding box center [416, 14] width 28 height 8
drag, startPoint x: 428, startPoint y: 40, endPoint x: 399, endPoint y: 40, distance: 29.6
click at [399, 22] on div "Manufacturer — Manufacturer Part # BLO-21134" at bounding box center [353, 11] width 202 height 22
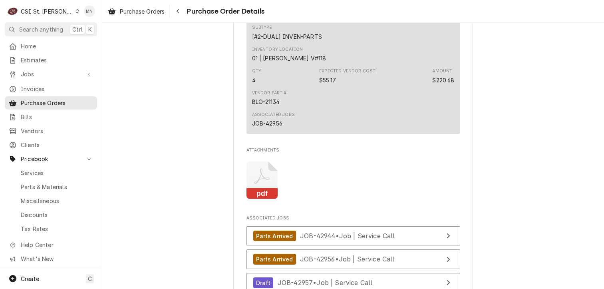
copy div "BLO-21134"
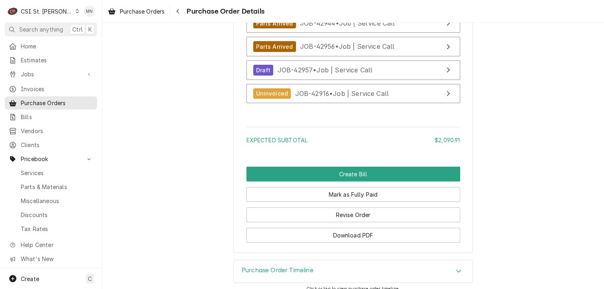
scroll to position [2001, 0]
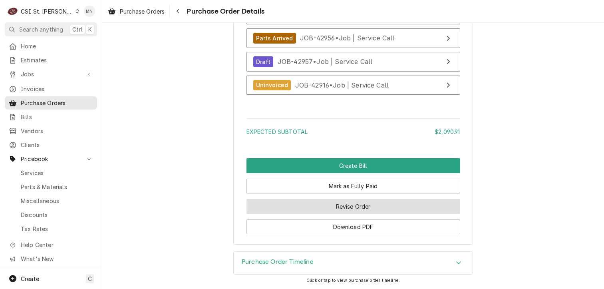
click at [367, 206] on button "Revise Order" at bounding box center [353, 206] width 214 height 15
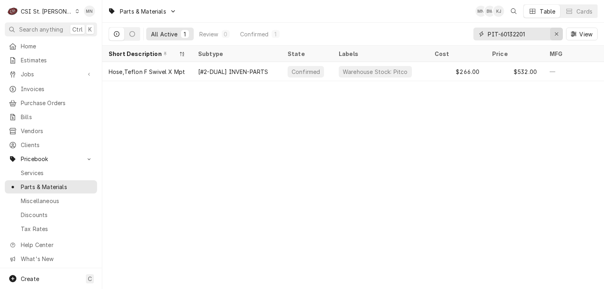
click at [558, 35] on div "Erase input" at bounding box center [556, 34] width 8 height 8
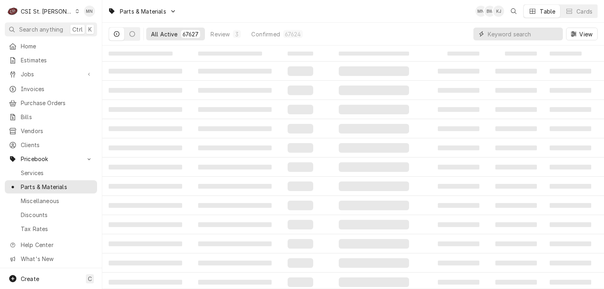
paste input "BLO-23077"
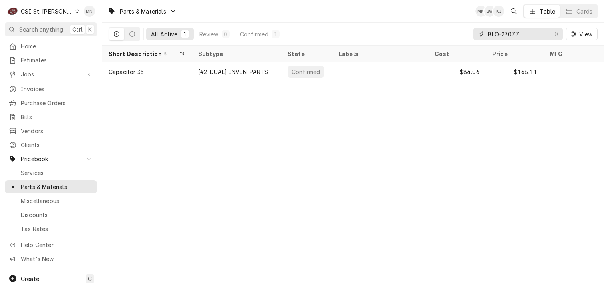
type input "BLO-23077"
click at [555, 30] on div "Erase input" at bounding box center [556, 34] width 8 height 8
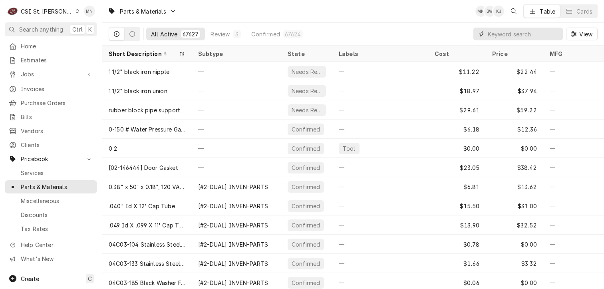
paste input "VIC-EVCOEC009S"
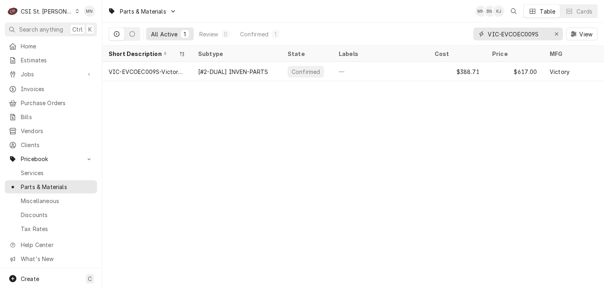
type input "VIC-EVCOEC009S"
click at [559, 34] on div "Erase input" at bounding box center [556, 34] width 8 height 8
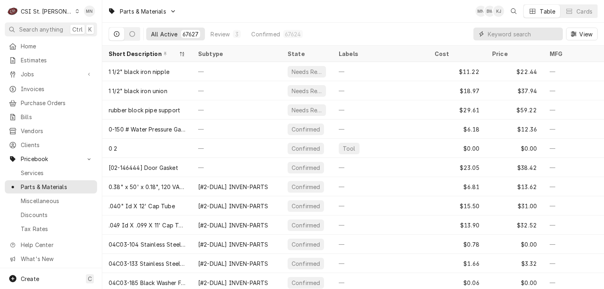
paste input "ACC-AT2E-4717-1"
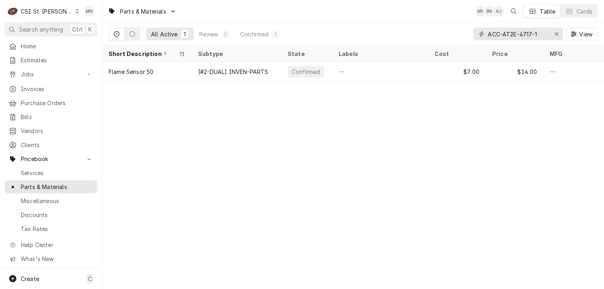
type input "ACC-AT2E-4717-1"
click at [561, 35] on button "Erase input" at bounding box center [556, 34] width 13 height 13
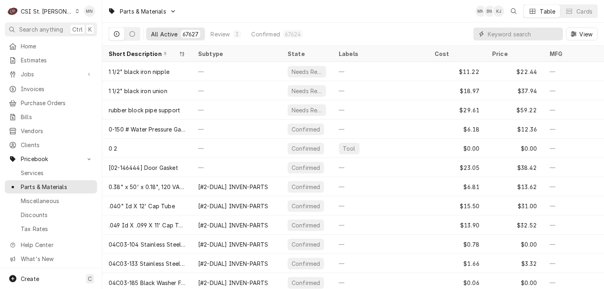
paste input "PIT-B6700611-CL"
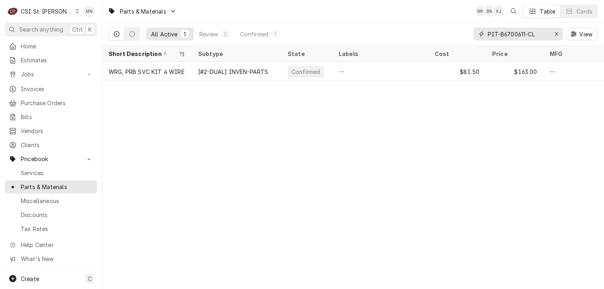
type input "PIT-B6700611-CL"
click at [557, 32] on icon "Erase input" at bounding box center [556, 34] width 4 height 6
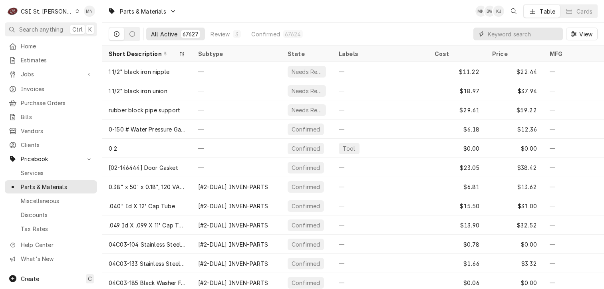
paste input "MAN-000008173"
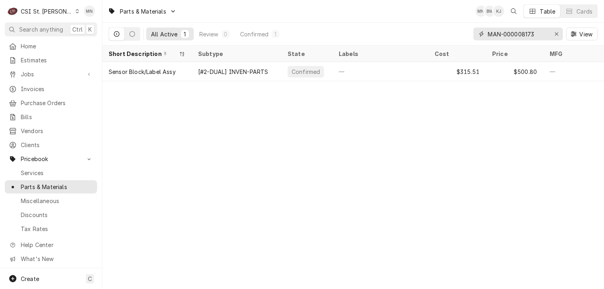
type input "MAN-000008173"
click at [559, 33] on div "Erase input" at bounding box center [556, 34] width 8 height 8
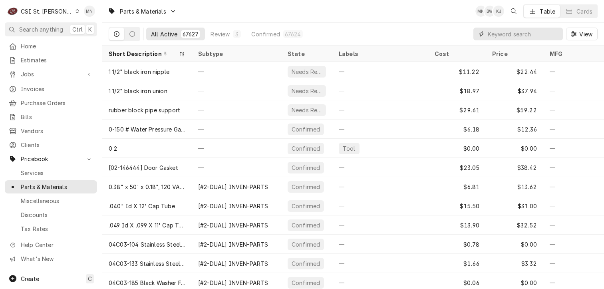
paste input "MAN-000000308"
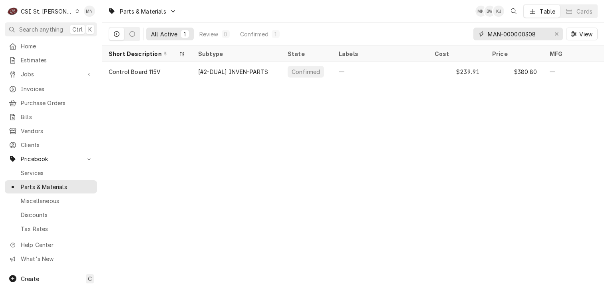
type input "MAN-000000308"
click at [553, 33] on div "Erase input" at bounding box center [556, 34] width 8 height 8
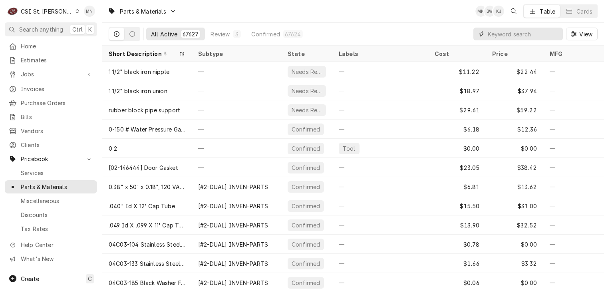
paste input "BLO-18578"
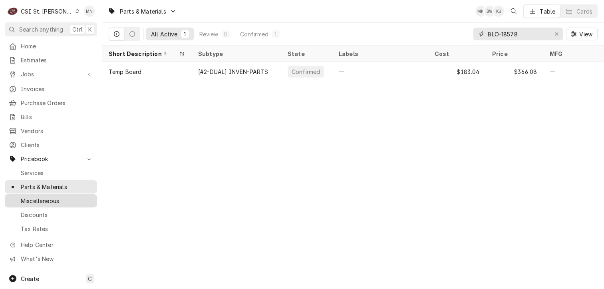
type input "BLO-18578"
click at [553, 34] on div "Erase input" at bounding box center [556, 34] width 8 height 8
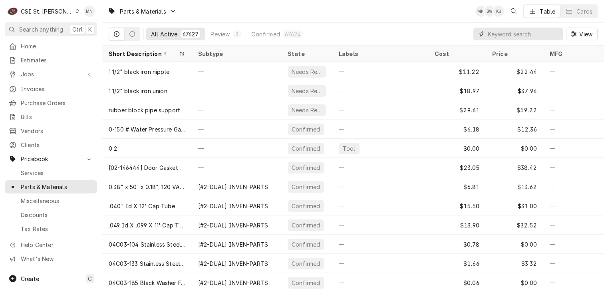
paste input "BLO-21134"
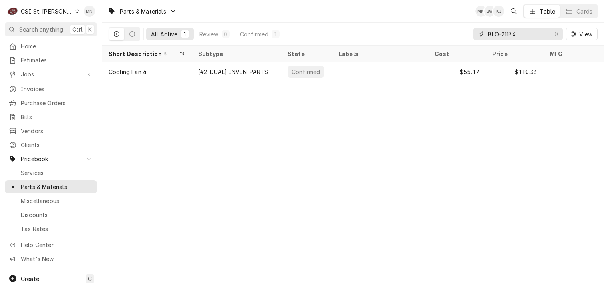
type input "BLO-21134"
click at [55, 13] on div "CSI St. [PERSON_NAME]" at bounding box center [47, 11] width 52 height 8
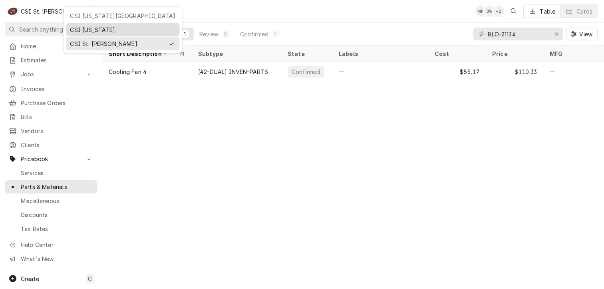
click at [80, 28] on div "CSI [US_STATE]" at bounding box center [122, 30] width 105 height 8
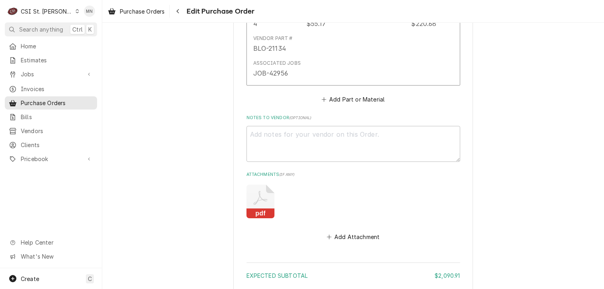
scroll to position [1907, 0]
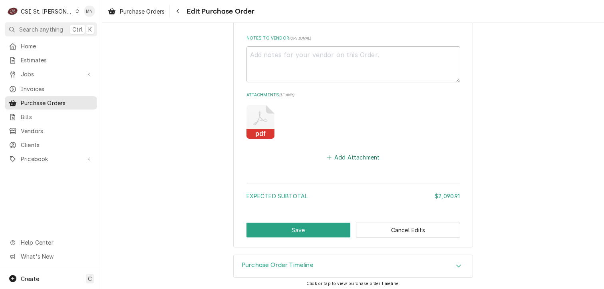
click at [351, 155] on button "Add Attachment" at bounding box center [353, 157] width 56 height 11
type textarea "x"
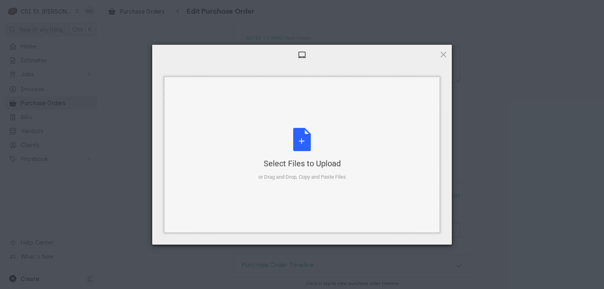
click at [313, 152] on div "Select Files to Upload or Drag and Drop, Copy and Paste Files" at bounding box center [301, 154] width 87 height 53
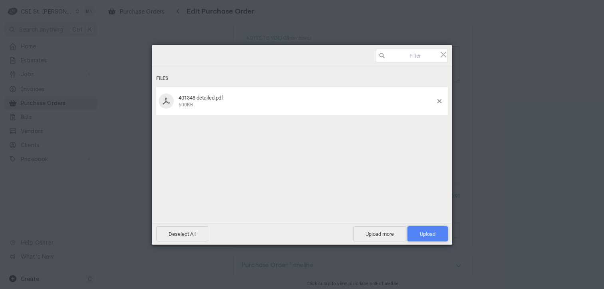
click at [431, 232] on span "Upload 1" at bounding box center [428, 234] width 16 height 6
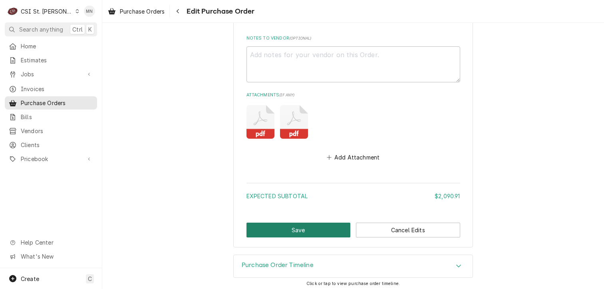
click at [284, 232] on button "Save" at bounding box center [298, 229] width 104 height 15
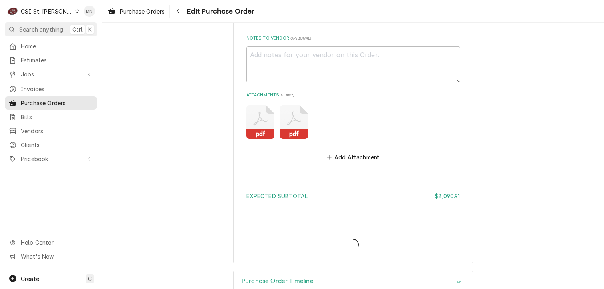
type textarea "x"
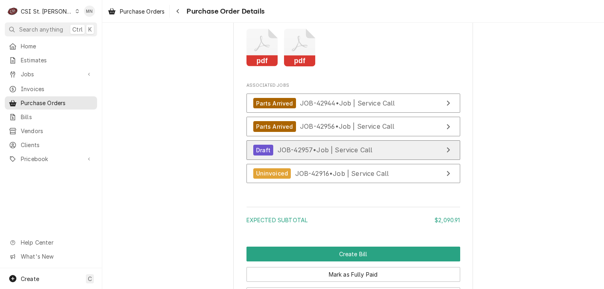
scroll to position [1957, 0]
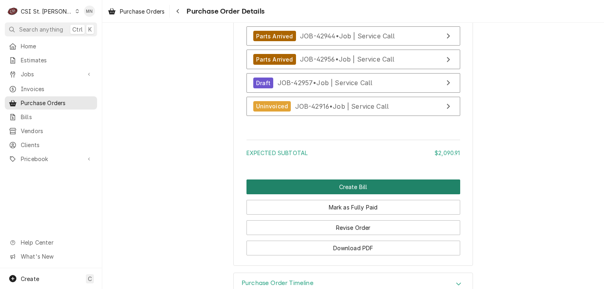
click at [331, 194] on button "Create Bill" at bounding box center [353, 186] width 214 height 15
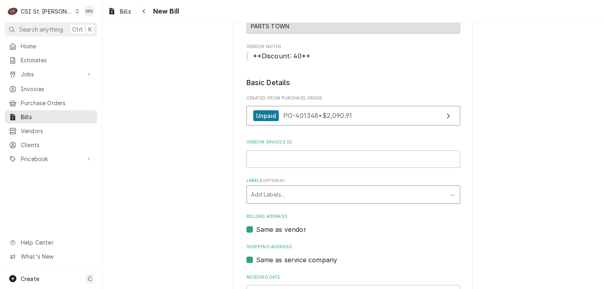
scroll to position [80, 0]
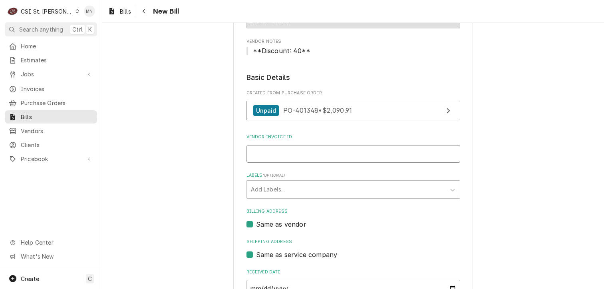
click at [277, 158] on input "Vendor Invoice ID" at bounding box center [353, 154] width 214 height 18
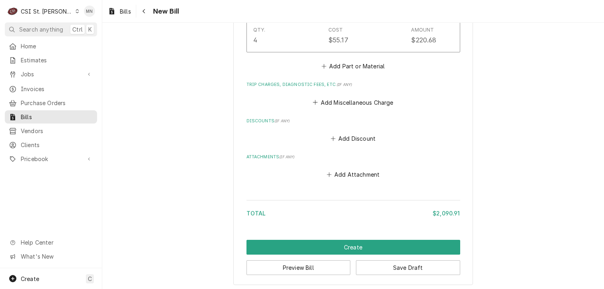
scroll to position [1382, 0]
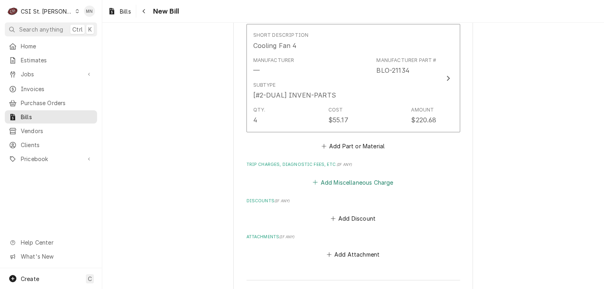
type input "2107048134"
click at [330, 182] on button "Add Miscellaneous Charge" at bounding box center [352, 182] width 83 height 11
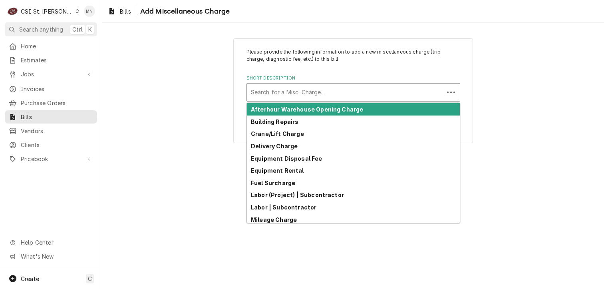
click at [264, 91] on div "Short Description" at bounding box center [345, 92] width 189 height 14
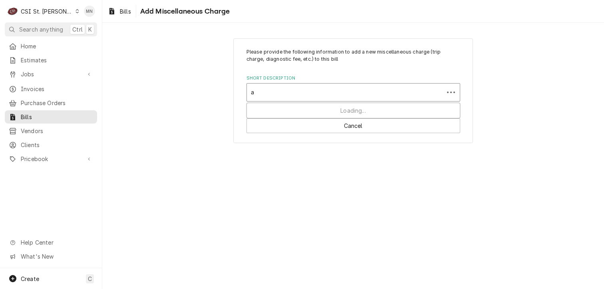
type input "ac"
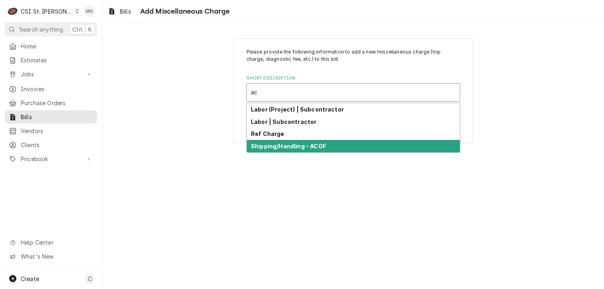
click at [275, 143] on strong "Shipping/Handling - ACOF" at bounding box center [288, 146] width 75 height 7
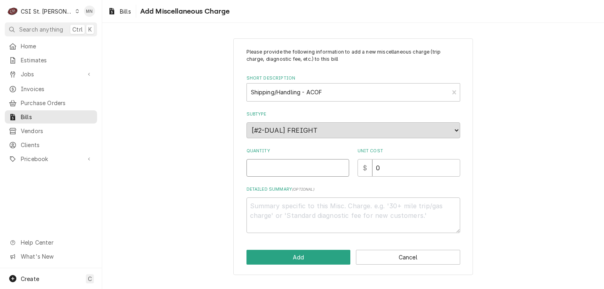
click at [284, 169] on input "Quantity" at bounding box center [297, 168] width 103 height 18
type textarea "x"
type input "1"
type textarea "x"
type input "2"
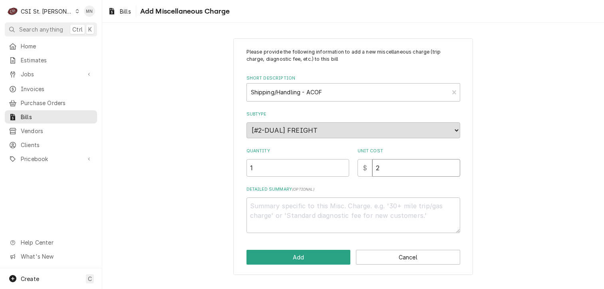
type textarea "x"
type input "23"
type textarea "x"
type input "23.4"
type textarea "x"
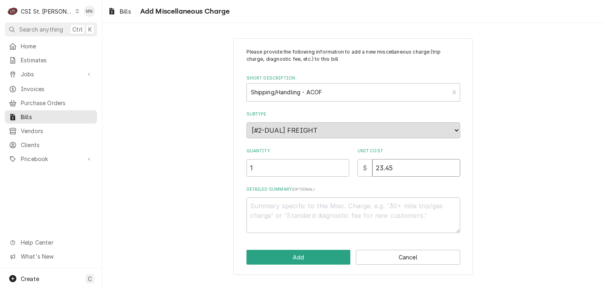
type input "23.45"
type textarea "x"
type textarea "A"
type textarea "x"
type textarea "AC"
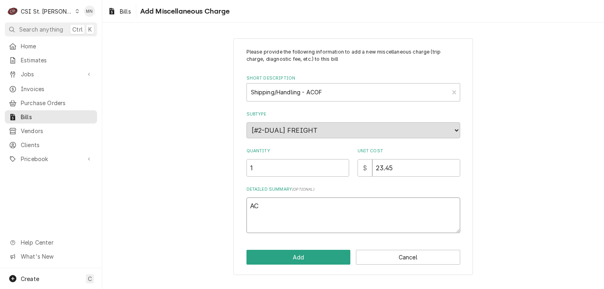
type textarea "x"
type textarea "ACO"
type textarea "x"
type textarea "ACOF"
type textarea "x"
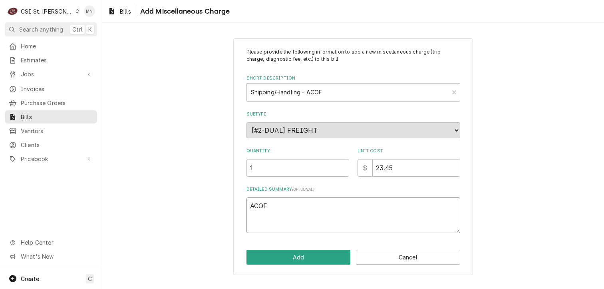
type textarea "ACOF"
type textarea "x"
type textarea "ACOF $"
type textarea "x"
type textarea "ACOF $"
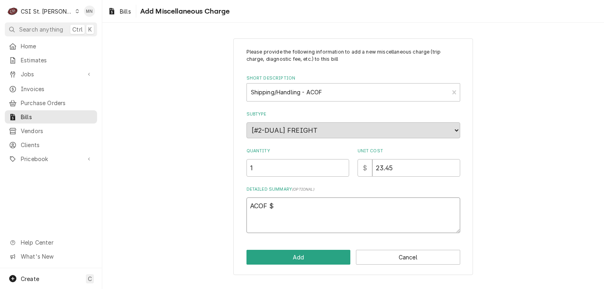
type textarea "x"
type textarea "ACOF $ 2"
type textarea "x"
type textarea "ACOF $ 23"
type textarea "x"
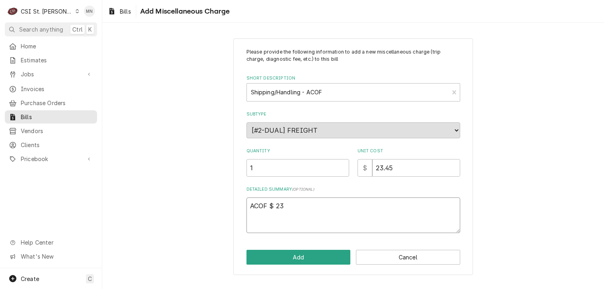
type textarea "ACOF $ 23."
type textarea "x"
type textarea "ACOF $ 23.4"
type textarea "x"
type textarea "ACOF $ 23.45"
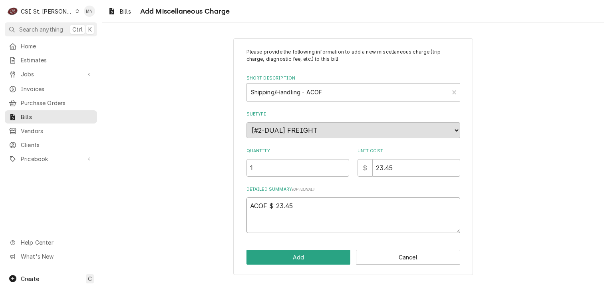
type textarea "x"
type textarea "ACOF $ 23.45"
type textarea "x"
type textarea "ACOF $ 23.45 P"
type textarea "x"
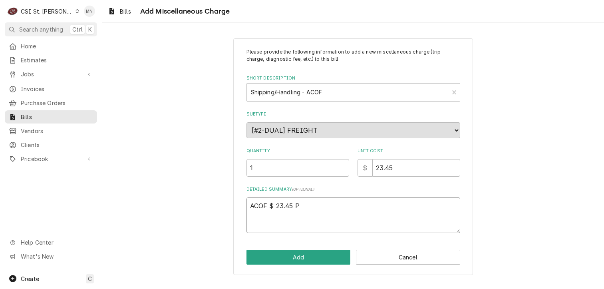
type textarea "ACOF $ 23.45 Pa"
type textarea "x"
type textarea "ACOF $ 23.45 Par"
type textarea "x"
type textarea "ACOF $ 23.45 Part"
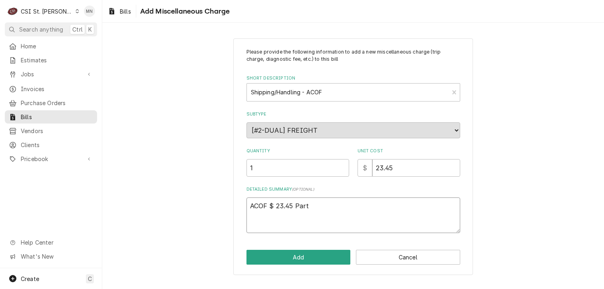
type textarea "x"
type textarea "ACOF $ 23.45 Parts"
type textarea "x"
type textarea "ACOF $ 23.45 Parts"
type textarea "x"
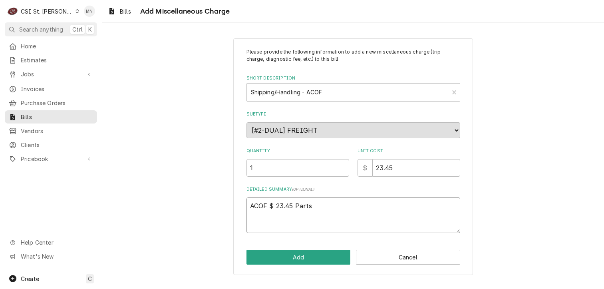
type textarea "ACOF $ 23.45 Parts"
type textarea "x"
type textarea "ACOF $ 23.45 Partst"
type textarea "x"
type textarea "ACOF $ 23.45 Partsto"
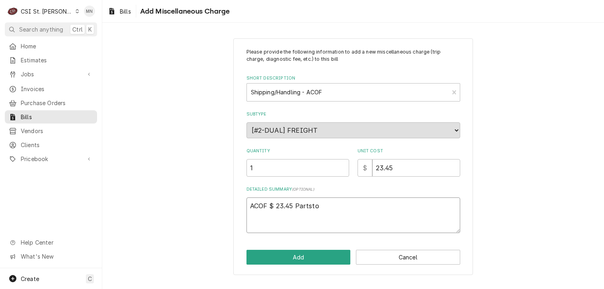
type textarea "x"
type textarea "ACOF $ 23.45 Partstow"
type textarea "x"
type textarea "ACOF $ 23.45 Partstown"
type textarea "x"
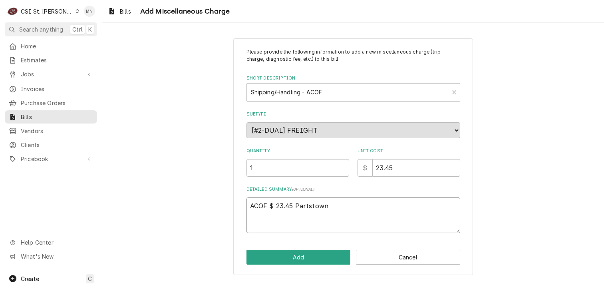
type textarea "ACOF $ 23.45 Partstown"
type textarea "x"
type textarea "ACOF $ 23.45 Partstown 2"
type textarea "x"
type textarea "ACOF $ 23.45 Partstown 21"
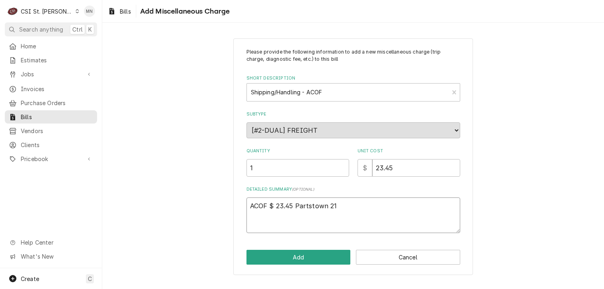
type textarea "x"
type textarea "ACOF $ 23.45 Partstown 210"
type textarea "x"
type textarea "ACOF $ 23.45 Partstown 2107"
type textarea "x"
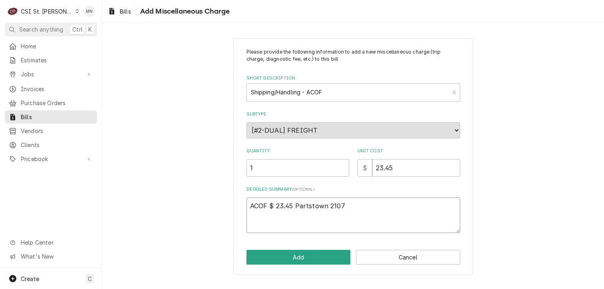
type textarea "ACOF $ 23.45 Partstown 21070"
type textarea "x"
type textarea "ACOF $ 23.45 Partstown 210704"
type textarea "x"
type textarea "ACOF $ 23.45 Partstown 2107048"
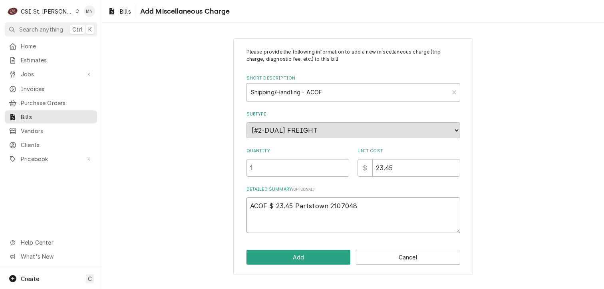
type textarea "x"
type textarea "ACOF $ 23.45 Partstown 21070481"
type textarea "x"
type textarea "ACOF $ 23.45 Partstown 210704813"
type textarea "x"
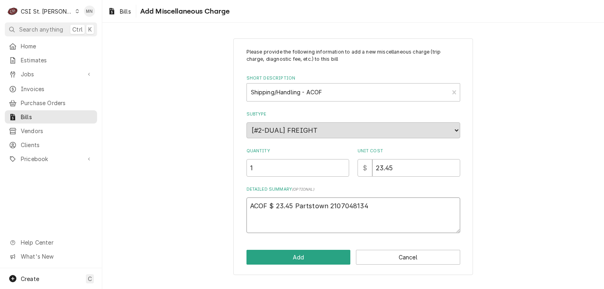
type textarea "ACOF $ 23.45 Partstown 2107048134"
click at [318, 258] on button "Add" at bounding box center [298, 257] width 104 height 15
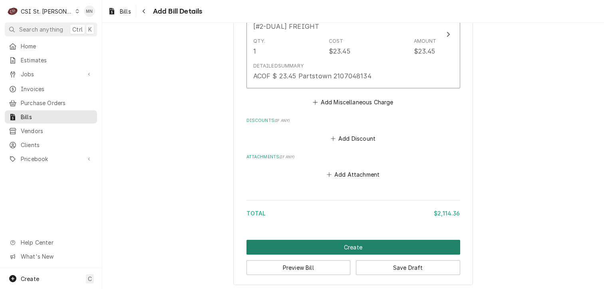
click at [342, 242] on button "Create" at bounding box center [353, 247] width 214 height 15
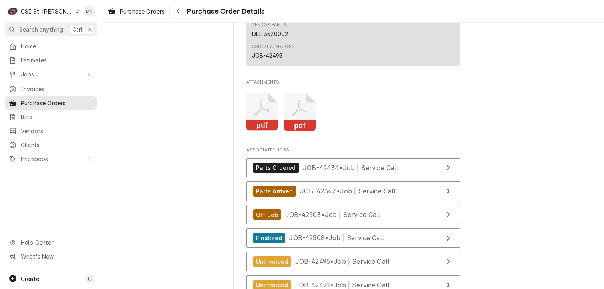
scroll to position [2798, 0]
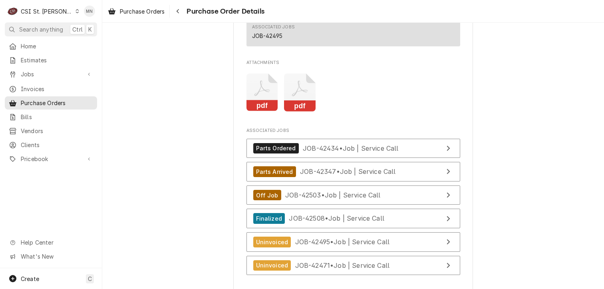
click at [299, 111] on icon "Attachments" at bounding box center [300, 92] width 32 height 38
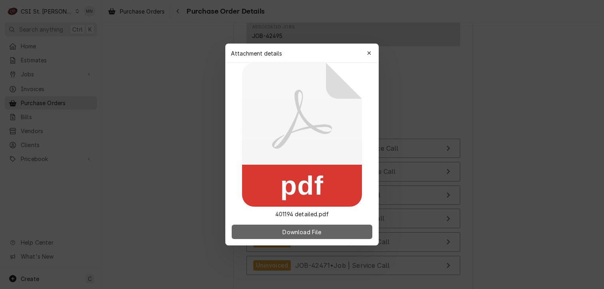
click at [313, 228] on span "Download File" at bounding box center [302, 232] width 42 height 8
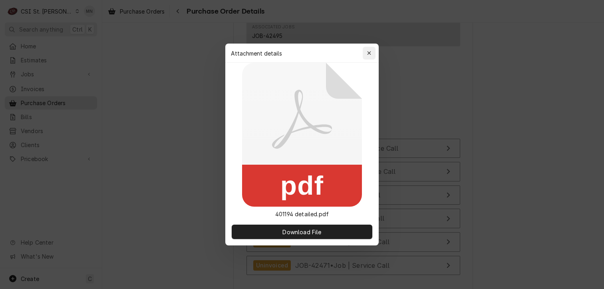
click at [366, 49] on div "button" at bounding box center [369, 53] width 8 height 8
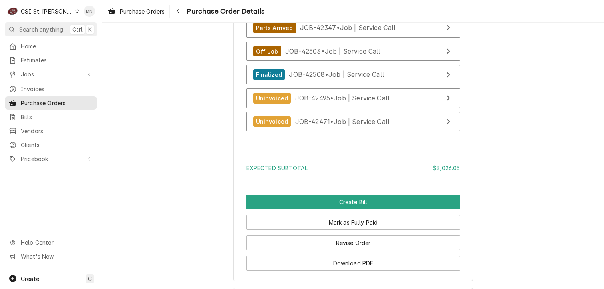
scroll to position [2842, 0]
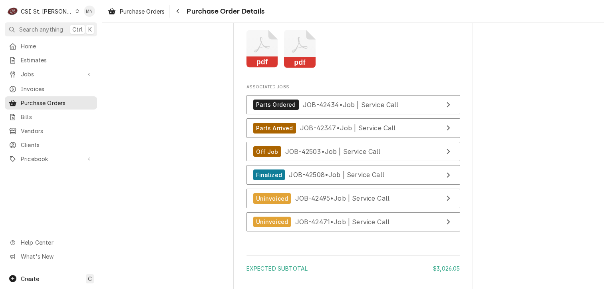
click at [246, 68] on icon "Attachments" at bounding box center [262, 49] width 32 height 38
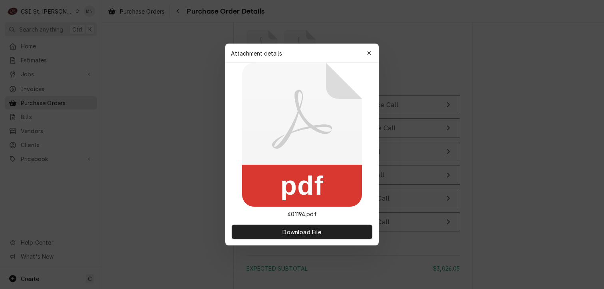
click at [369, 54] on icon "button" at bounding box center [369, 53] width 4 height 6
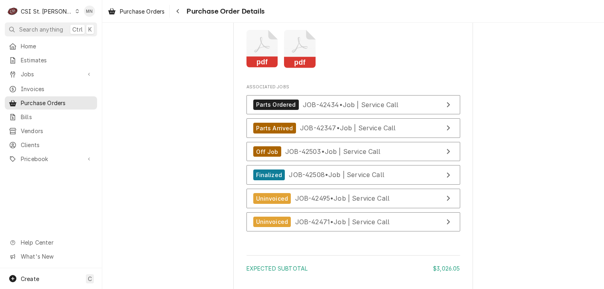
click at [50, 11] on div "CSI St. Louis" at bounding box center [47, 11] width 52 height 8
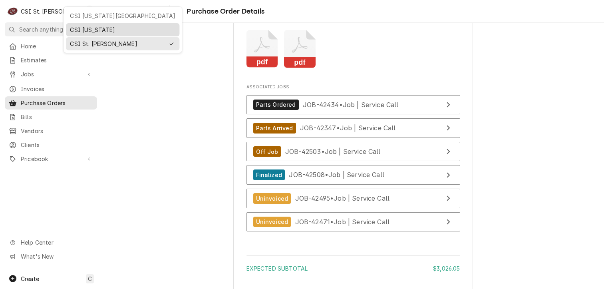
click at [91, 30] on div "CSI [US_STATE]" at bounding box center [122, 30] width 105 height 8
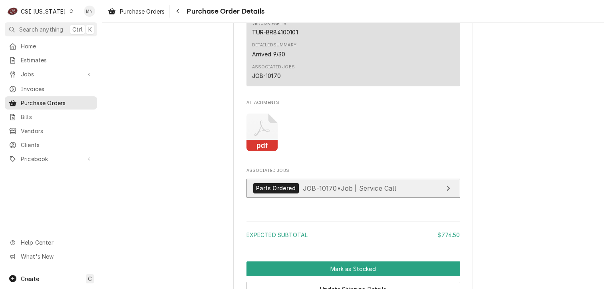
scroll to position [748, 0]
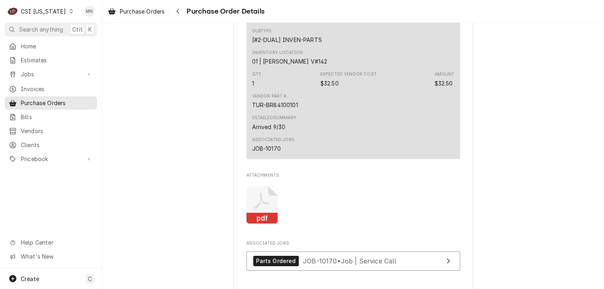
click at [255, 222] on icon "Attachments" at bounding box center [262, 205] width 32 height 38
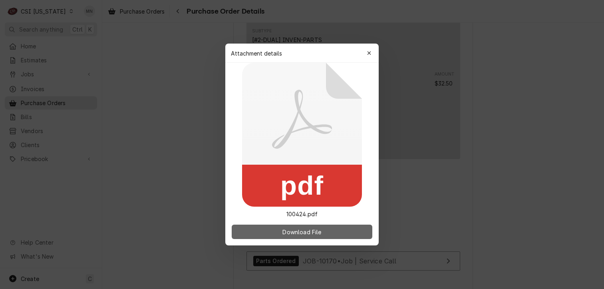
click at [297, 235] on span "Download File" at bounding box center [302, 232] width 42 height 8
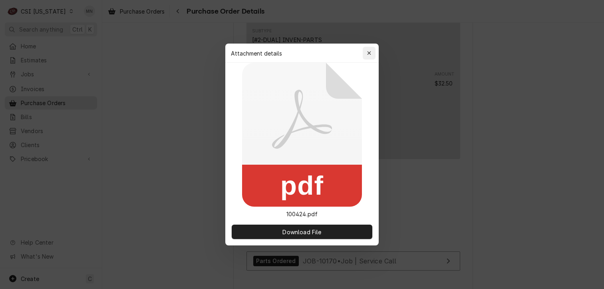
click at [370, 50] on div "button" at bounding box center [369, 53] width 8 height 8
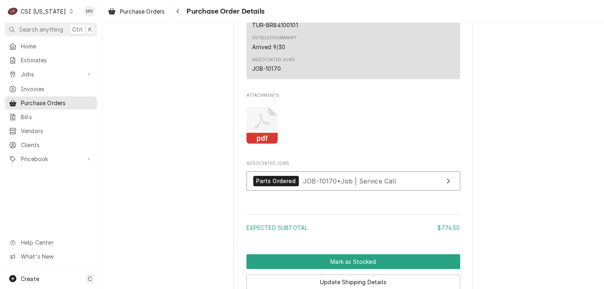
scroll to position [908, 0]
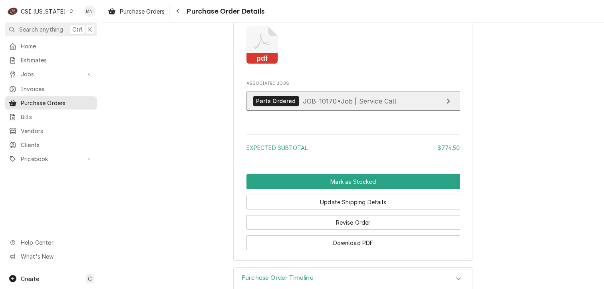
click at [311, 105] on span "JOB-10170 • Job | Service Call" at bounding box center [350, 101] width 94 height 8
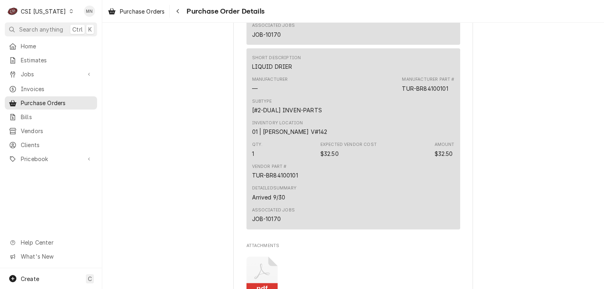
scroll to position [628, 0]
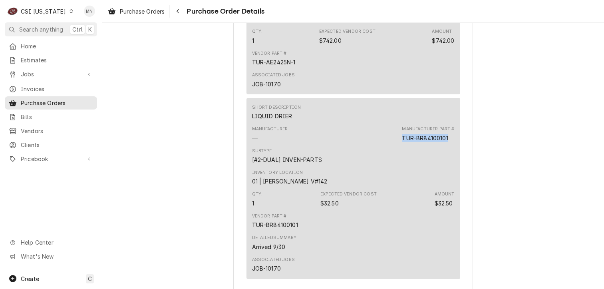
drag, startPoint x: 450, startPoint y: 163, endPoint x: 400, endPoint y: 166, distance: 49.6
click at [402, 142] on div "Manufacturer Part # TUR-BR84100101" at bounding box center [428, 134] width 52 height 16
copy div "TUR-BR84100101"
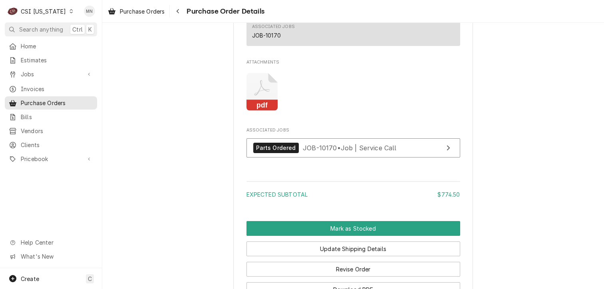
scroll to position [948, 0]
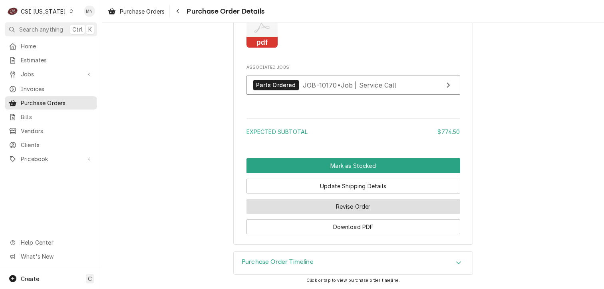
click at [346, 209] on button "Revise Order" at bounding box center [353, 206] width 214 height 15
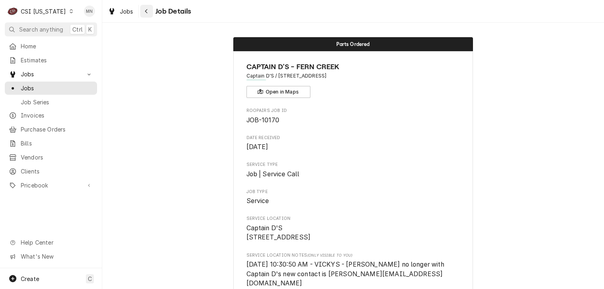
click at [149, 11] on div "Navigate back" at bounding box center [147, 11] width 8 height 8
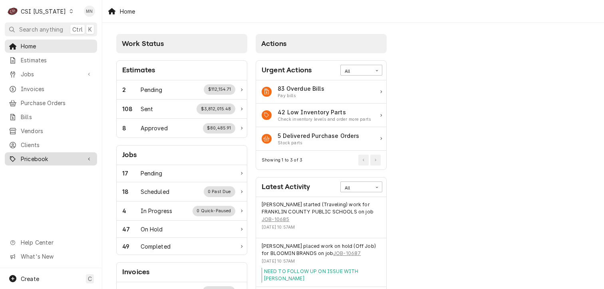
click at [42, 155] on span "Pricebook" at bounding box center [51, 159] width 60 height 8
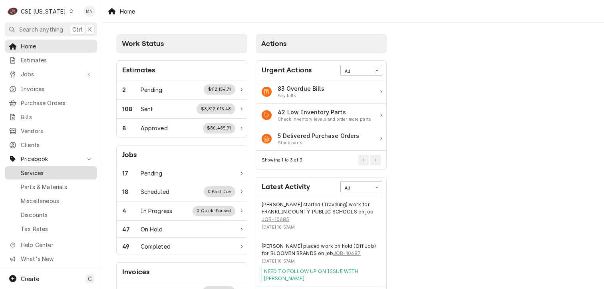
drag, startPoint x: 45, startPoint y: 182, endPoint x: 59, endPoint y: 173, distance: 16.9
click at [45, 182] on span "Parts & Materials" at bounding box center [57, 186] width 72 height 8
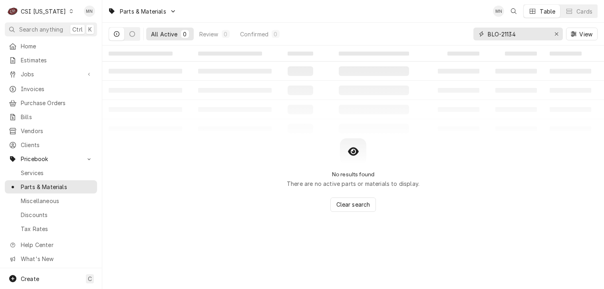
drag, startPoint x: 518, startPoint y: 36, endPoint x: 466, endPoint y: 36, distance: 51.5
click at [464, 36] on div "All Active 0 Review 0 Confirmed 0 BLO-21134 View" at bounding box center [353, 34] width 489 height 22
paste input "TUR-BR84100101"
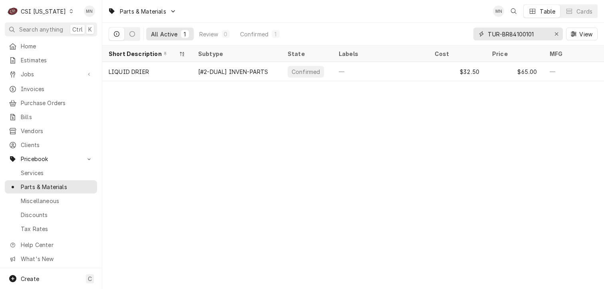
type input "TUR-BR84100101"
click at [553, 32] on div "Erase input" at bounding box center [556, 34] width 8 height 8
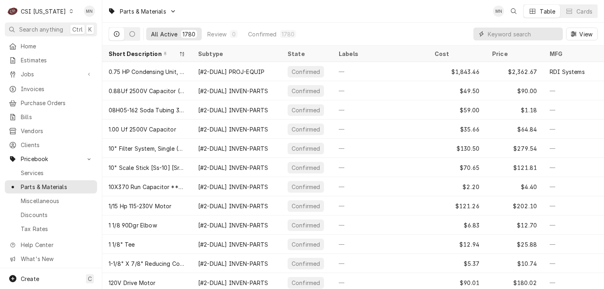
paste input "HOS-2A8598G01"
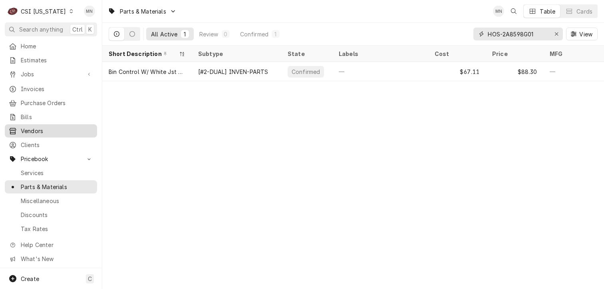
type input "HOS-2A8598G01"
click at [554, 34] on icon "Erase input" at bounding box center [556, 34] width 4 height 6
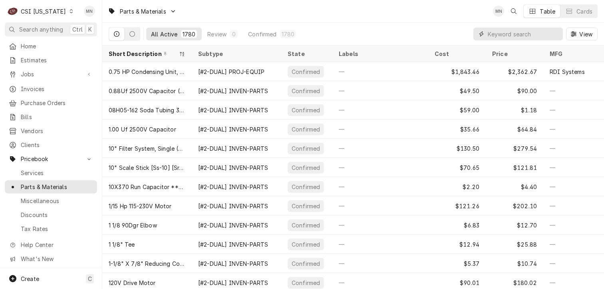
paste input "HOS-4H3473-01"
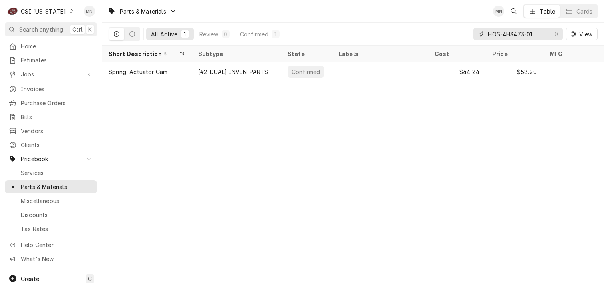
type input "HOS-4H3473-01"
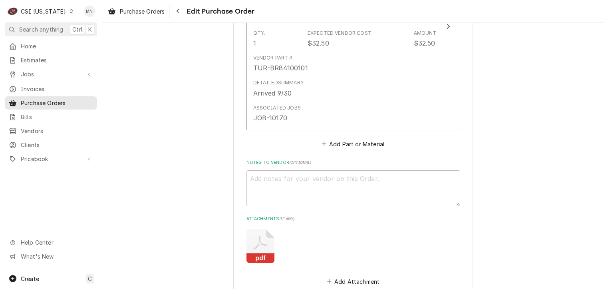
scroll to position [679, 0]
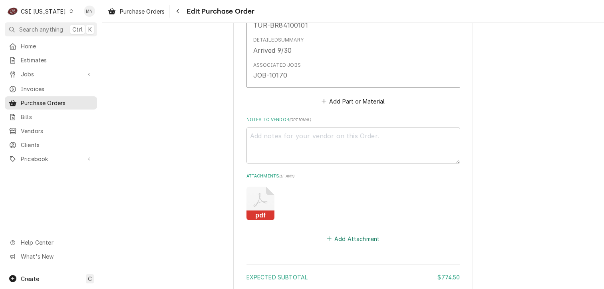
click at [345, 239] on button "Add Attachment" at bounding box center [353, 238] width 56 height 11
type textarea "x"
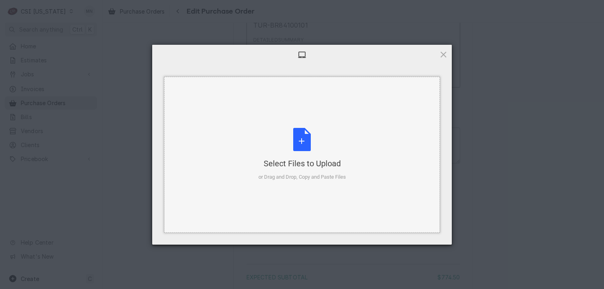
click at [308, 157] on div "Select Files to Upload or Drag and Drop, Copy and Paste Files" at bounding box center [301, 154] width 87 height 53
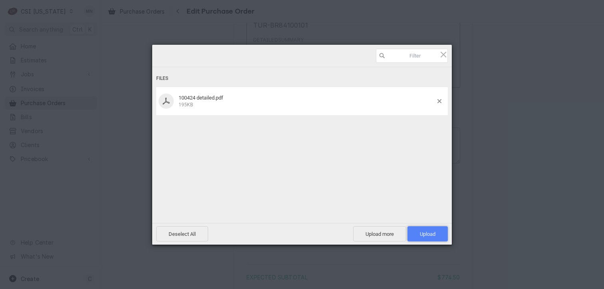
click at [423, 232] on span "Upload 1" at bounding box center [428, 234] width 16 height 6
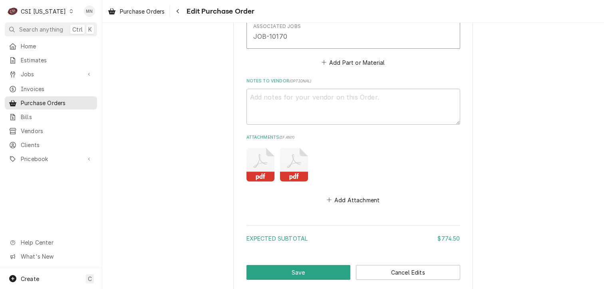
scroll to position [760, 0]
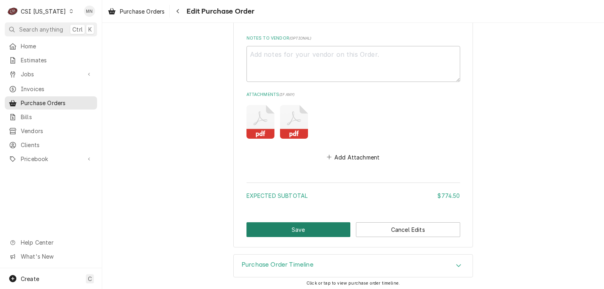
click at [275, 226] on button "Save" at bounding box center [298, 229] width 104 height 15
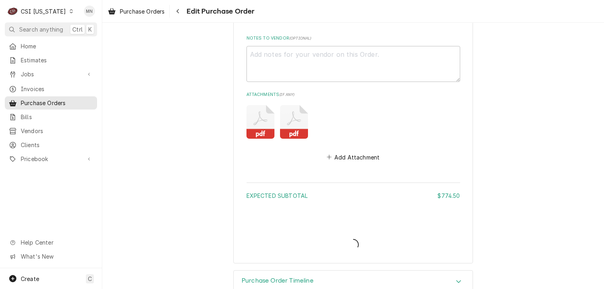
type textarea "x"
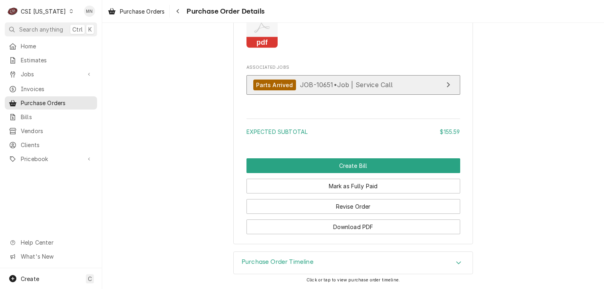
scroll to position [846, 0]
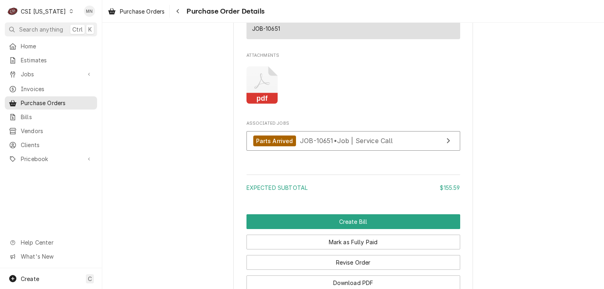
click at [262, 98] on icon "Attachments" at bounding box center [262, 85] width 32 height 38
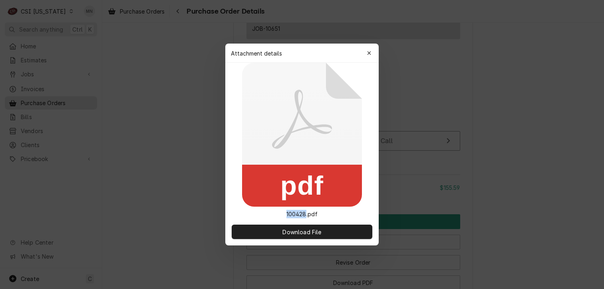
click at [262, 98] on icon at bounding box center [302, 135] width 120 height 144
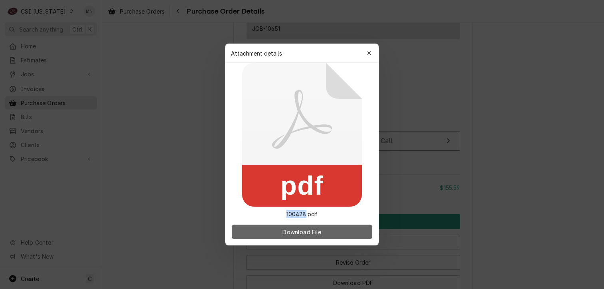
click at [286, 232] on span "Download File" at bounding box center [302, 232] width 42 height 8
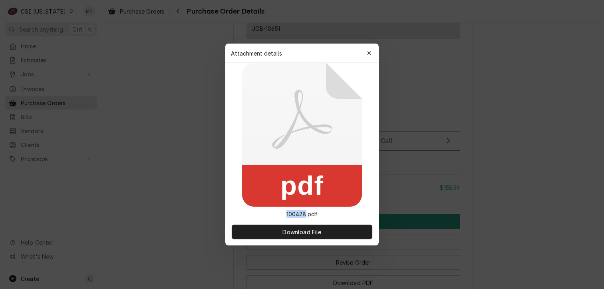
click at [370, 51] on icon "button" at bounding box center [369, 53] width 4 height 6
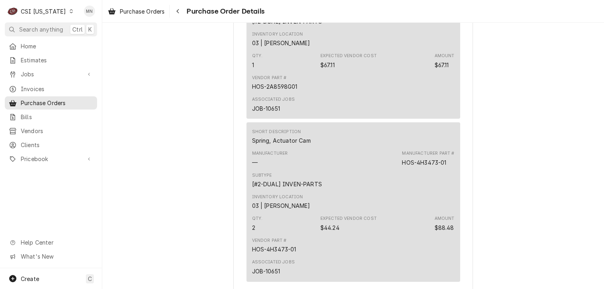
scroll to position [527, 0]
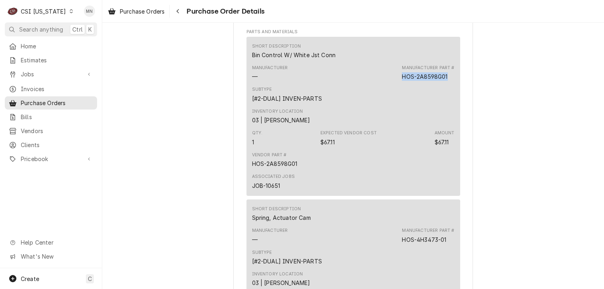
drag, startPoint x: 447, startPoint y: 99, endPoint x: 400, endPoint y: 98, distance: 47.5
click at [402, 81] on div "Manufacturer Part # HOS-2A8598G01" at bounding box center [428, 73] width 52 height 16
drag, startPoint x: 400, startPoint y: 98, endPoint x: 406, endPoint y: 102, distance: 7.4
copy div "HOS-2A8598G01"
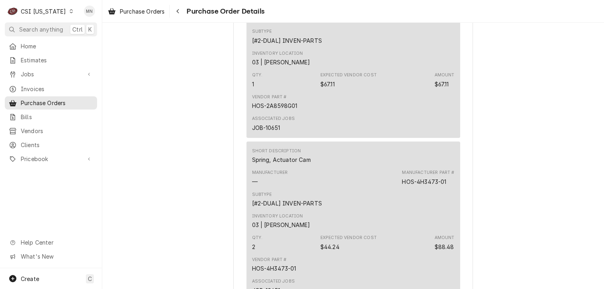
scroll to position [647, 0]
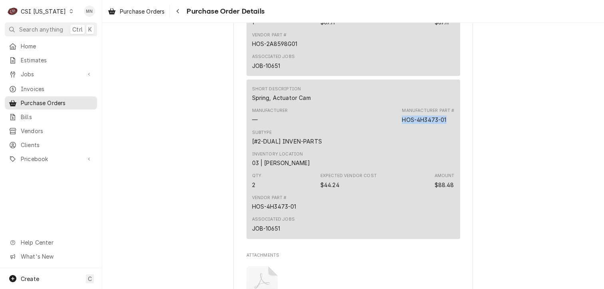
drag, startPoint x: 447, startPoint y: 144, endPoint x: 401, endPoint y: 147, distance: 46.5
click at [402, 123] on div "Manufacturer Part # HOS-4H3473-01" at bounding box center [428, 115] width 52 height 16
copy div "HOS-4H3473-01"
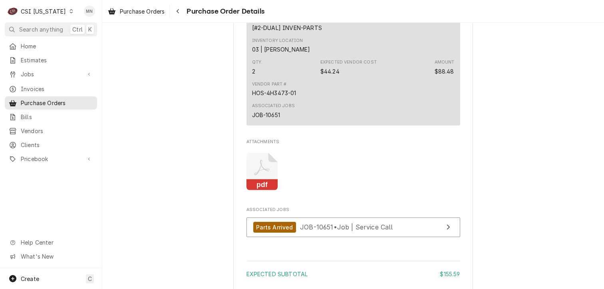
scroll to position [766, 0]
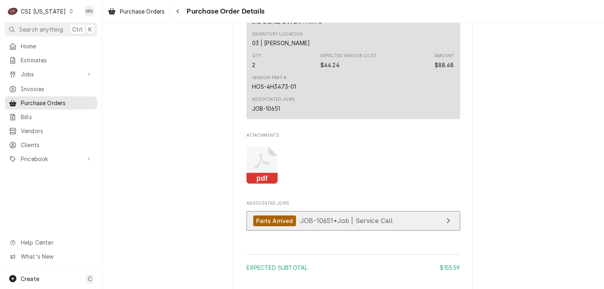
click at [328, 224] on span "JOB-10651 • Job | Service Call" at bounding box center [346, 220] width 93 height 8
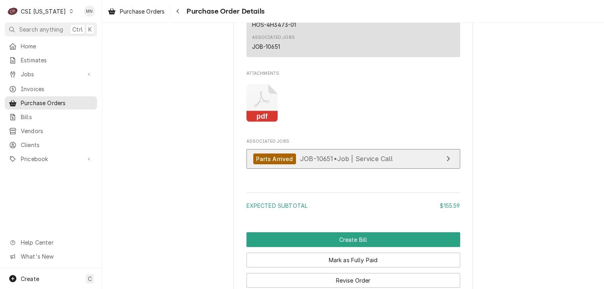
scroll to position [926, 0]
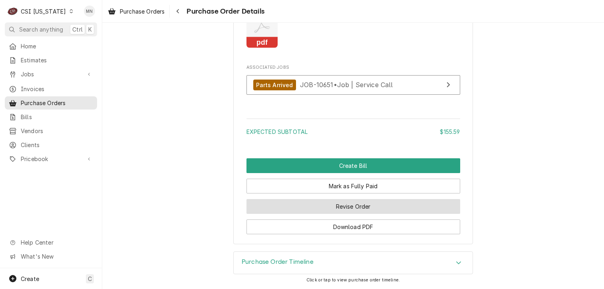
click at [380, 203] on button "Revise Order" at bounding box center [353, 206] width 214 height 15
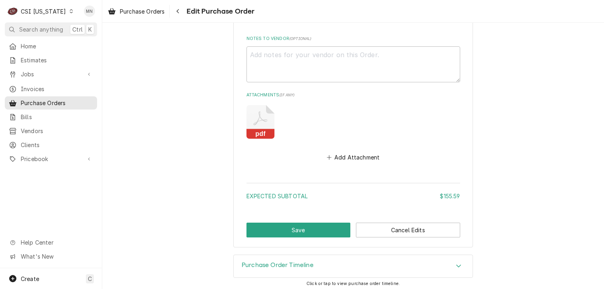
scroll to position [736, 0]
click at [351, 157] on button "Add Attachment" at bounding box center [353, 156] width 56 height 11
type textarea "x"
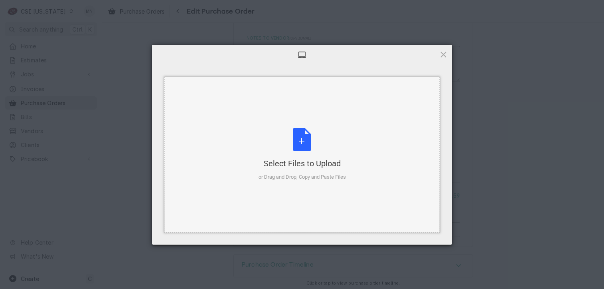
click at [308, 147] on div "Select Files to Upload or Drag and Drop, Copy and Paste Files" at bounding box center [301, 154] width 87 height 53
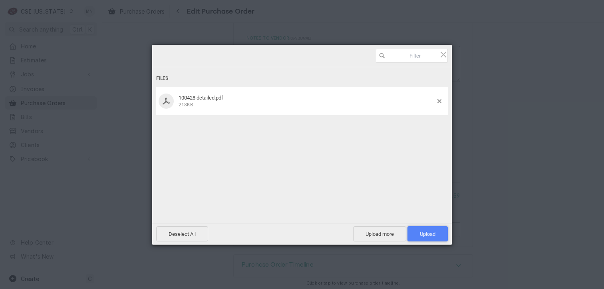
click at [437, 236] on span "Upload 1" at bounding box center [427, 233] width 40 height 15
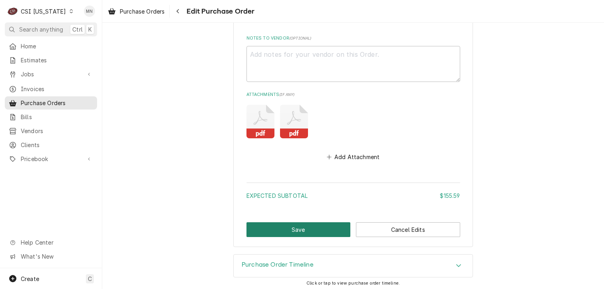
click at [297, 229] on button "Save" at bounding box center [298, 229] width 104 height 15
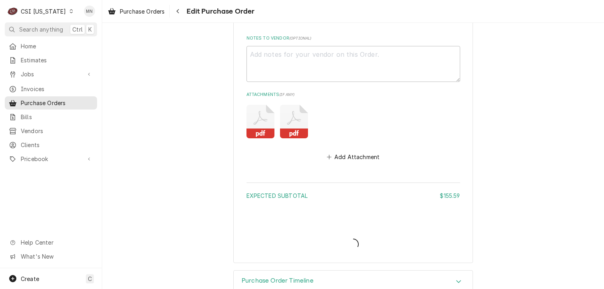
type textarea "x"
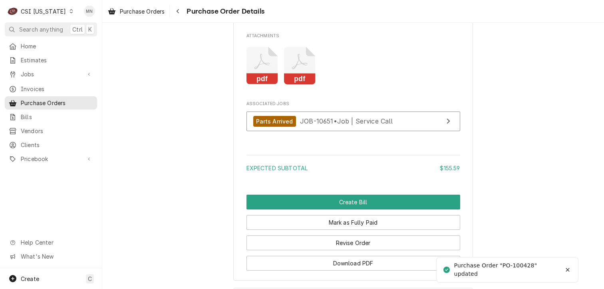
scroll to position [879, 0]
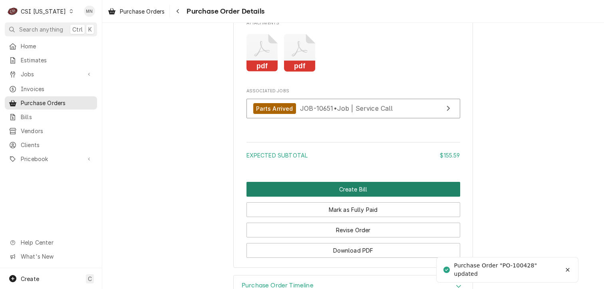
click at [332, 196] on button "Create Bill" at bounding box center [353, 189] width 214 height 15
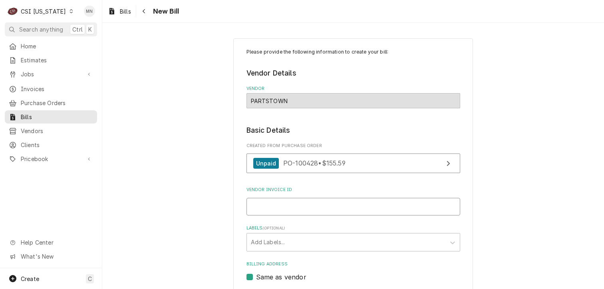
click at [294, 213] on input "Vendor Invoice ID" at bounding box center [353, 207] width 214 height 18
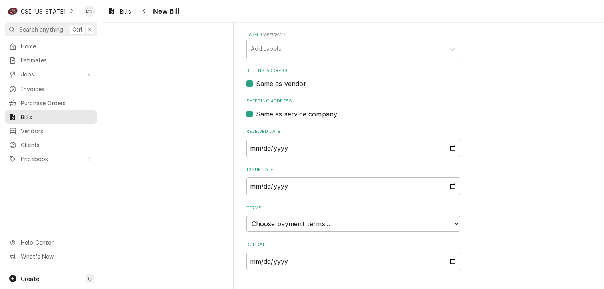
scroll to position [207, 0]
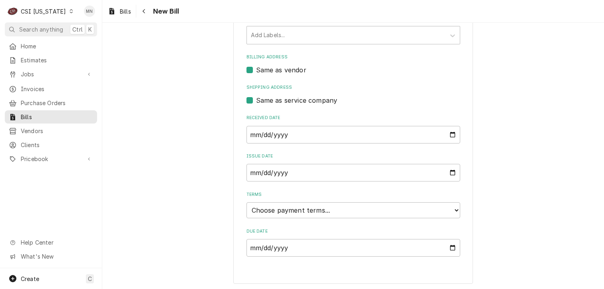
type input "2107048133"
click at [295, 210] on select "Choose payment terms... Same Day Net 7 Net 14 Net 21 Net 30 Net 45 Net 60 Net 90" at bounding box center [353, 210] width 214 height 16
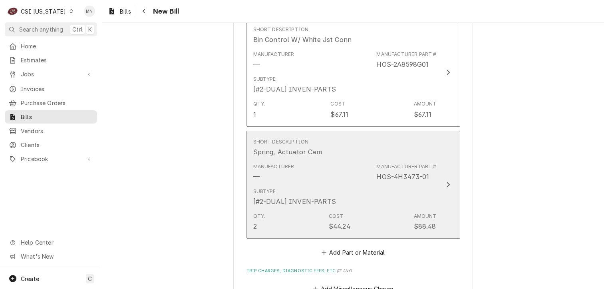
scroll to position [714, 0]
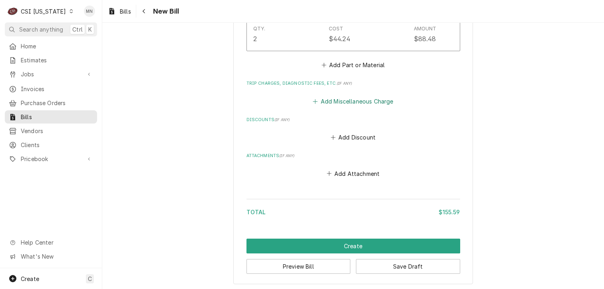
click at [334, 100] on button "Add Miscellaneous Charge" at bounding box center [352, 100] width 83 height 11
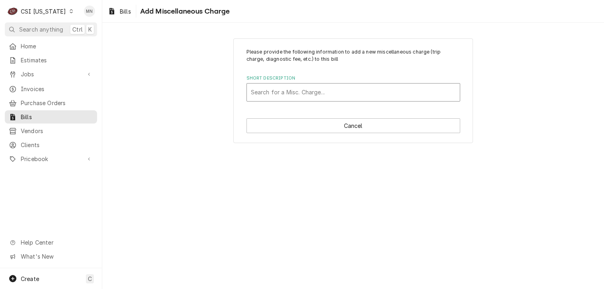
click at [272, 98] on div "Short Description" at bounding box center [353, 92] width 205 height 14
type input "ACOF"
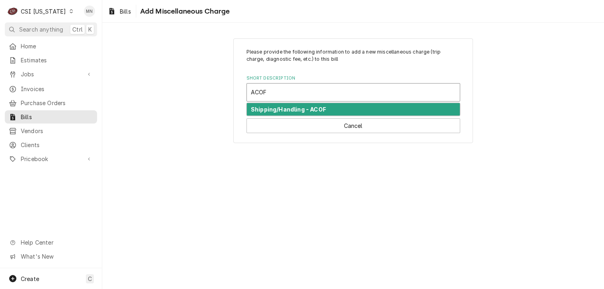
click at [280, 107] on strong "Shipping/Handling - ACOF" at bounding box center [288, 109] width 75 height 7
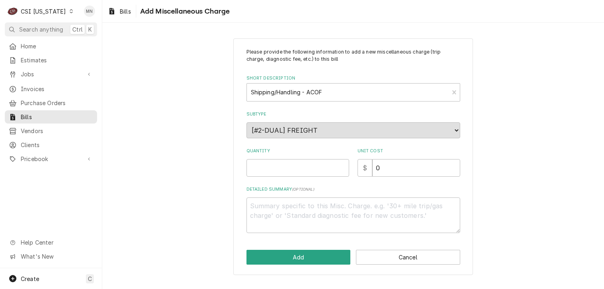
click at [285, 178] on div "Please provide the following information to add a new miscellaneous charge (tri…" at bounding box center [353, 140] width 214 height 184
click at [285, 169] on input "Quantity" at bounding box center [297, 168] width 103 height 18
type textarea "x"
type input "1"
type textarea "x"
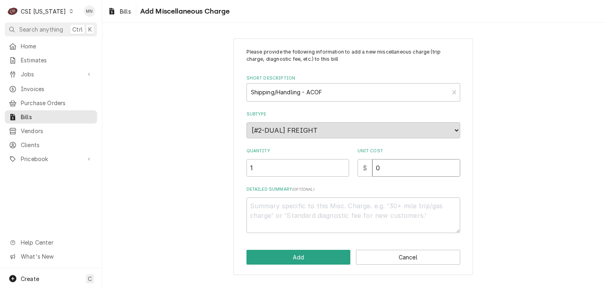
type input "2"
type textarea "x"
type input "22"
type textarea "x"
type input "22.1"
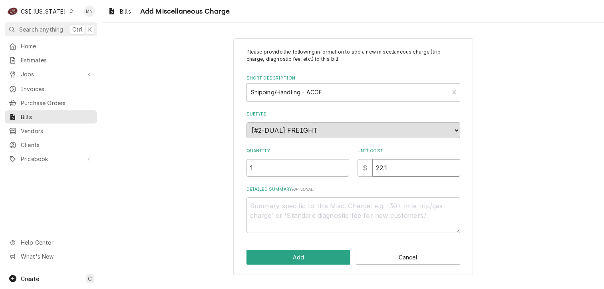
type textarea "x"
type input "22.13"
type textarea "x"
type textarea "A"
type textarea "x"
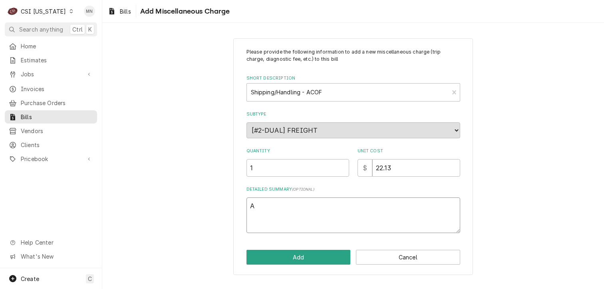
type textarea "AC"
type textarea "x"
type textarea "ACO"
type textarea "x"
type textarea "ACOF"
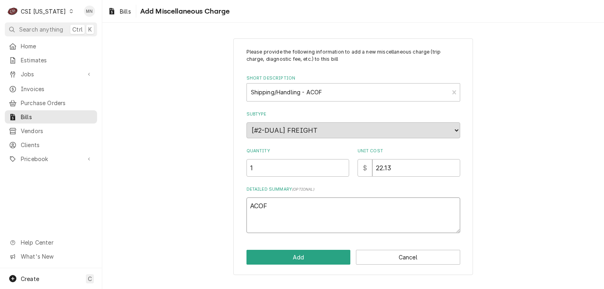
type textarea "x"
type textarea "ACOF"
type textarea "x"
type textarea "ACOF $"
type textarea "x"
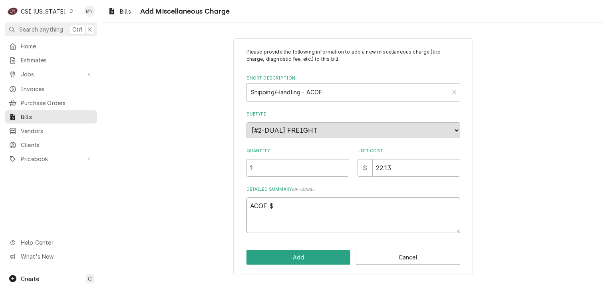
type textarea "ACOF $"
type textarea "x"
type textarea "ACOF $ 2"
type textarea "x"
type textarea "ACOF $ 22"
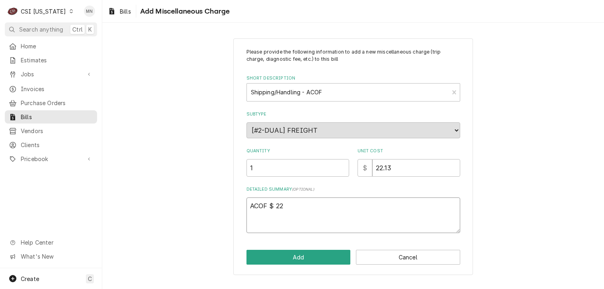
type textarea "x"
type textarea "ACOF $ 22."
type textarea "x"
type textarea "ACOF $ 22.1"
type textarea "x"
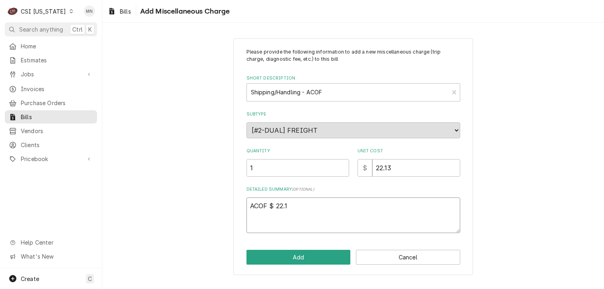
type textarea "ACOF $ 22.13"
type textarea "x"
type textarea "ACOF $ 22.13"
type textarea "x"
type textarea "ACOF $ 22.13 J"
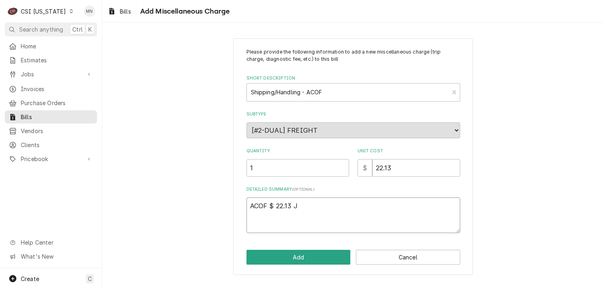
type textarea "x"
type textarea "ACOF $ 22.13 Jo"
type textarea "x"
type textarea "ACOF $ 22.13 Job"
type textarea "x"
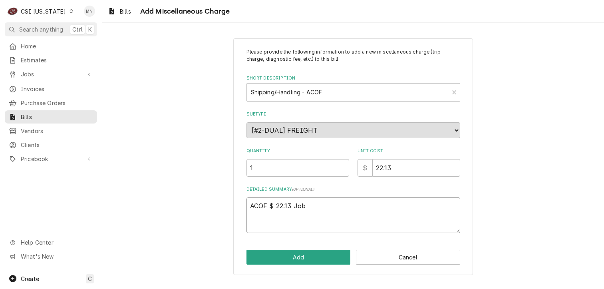
type textarea "ACOF $ 22.13 Job"
type textarea "x"
type textarea "ACOF $ 22.13 Job 1"
type textarea "x"
type textarea "ACOF $ 22.13 Job 10"
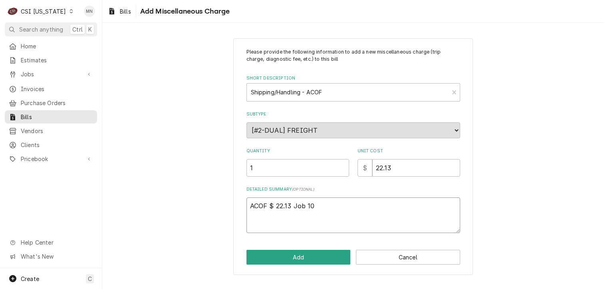
type textarea "x"
type textarea "ACOF $ 22.13 Job 106"
type textarea "x"
type textarea "ACOF $ 22.13 Job 1065"
type textarea "x"
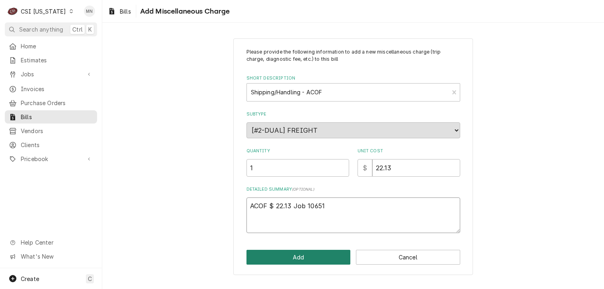
type textarea "ACOF $ 22.13 Job 10651"
click at [295, 255] on button "Add" at bounding box center [298, 257] width 104 height 15
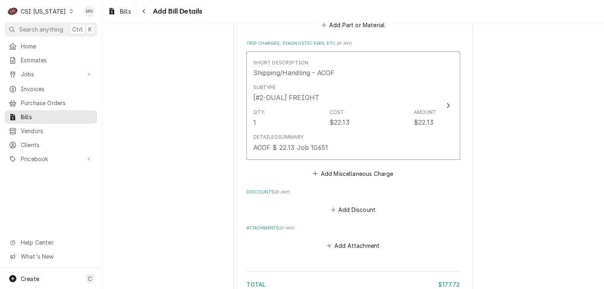
scroll to position [825, 0]
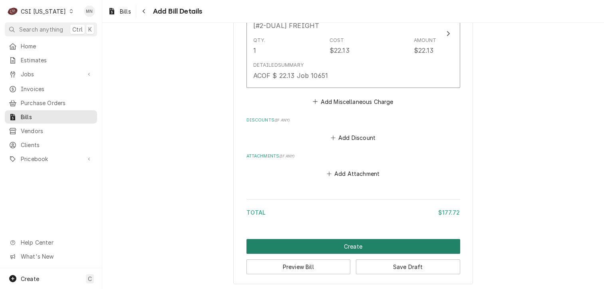
click at [379, 243] on button "Create" at bounding box center [353, 246] width 214 height 15
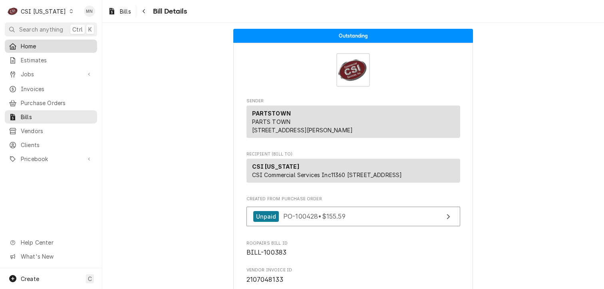
click at [24, 43] on span "Home" at bounding box center [57, 46] width 72 height 8
